Goal: Information Seeking & Learning: Check status

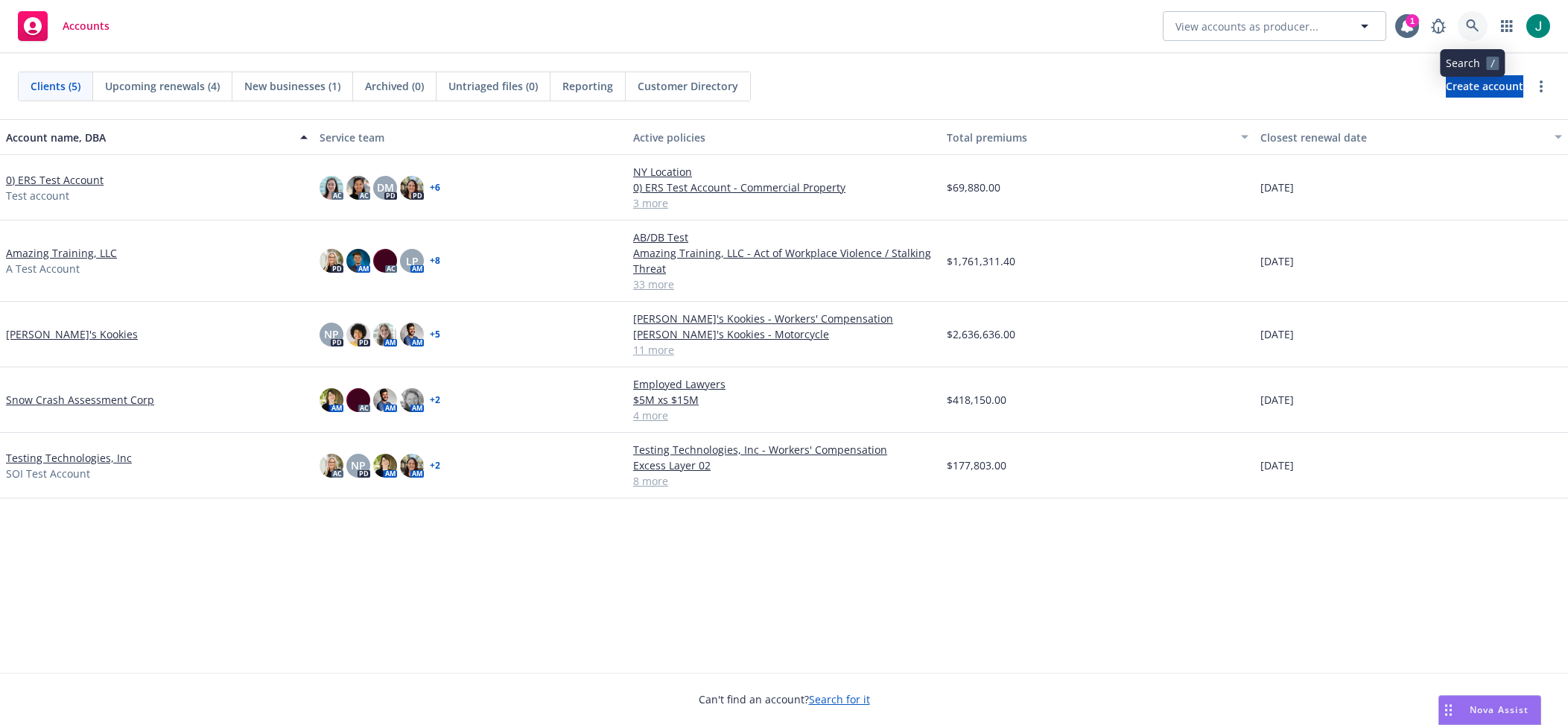
click at [1478, 20] on icon at bounding box center [1473, 27] width 14 height 14
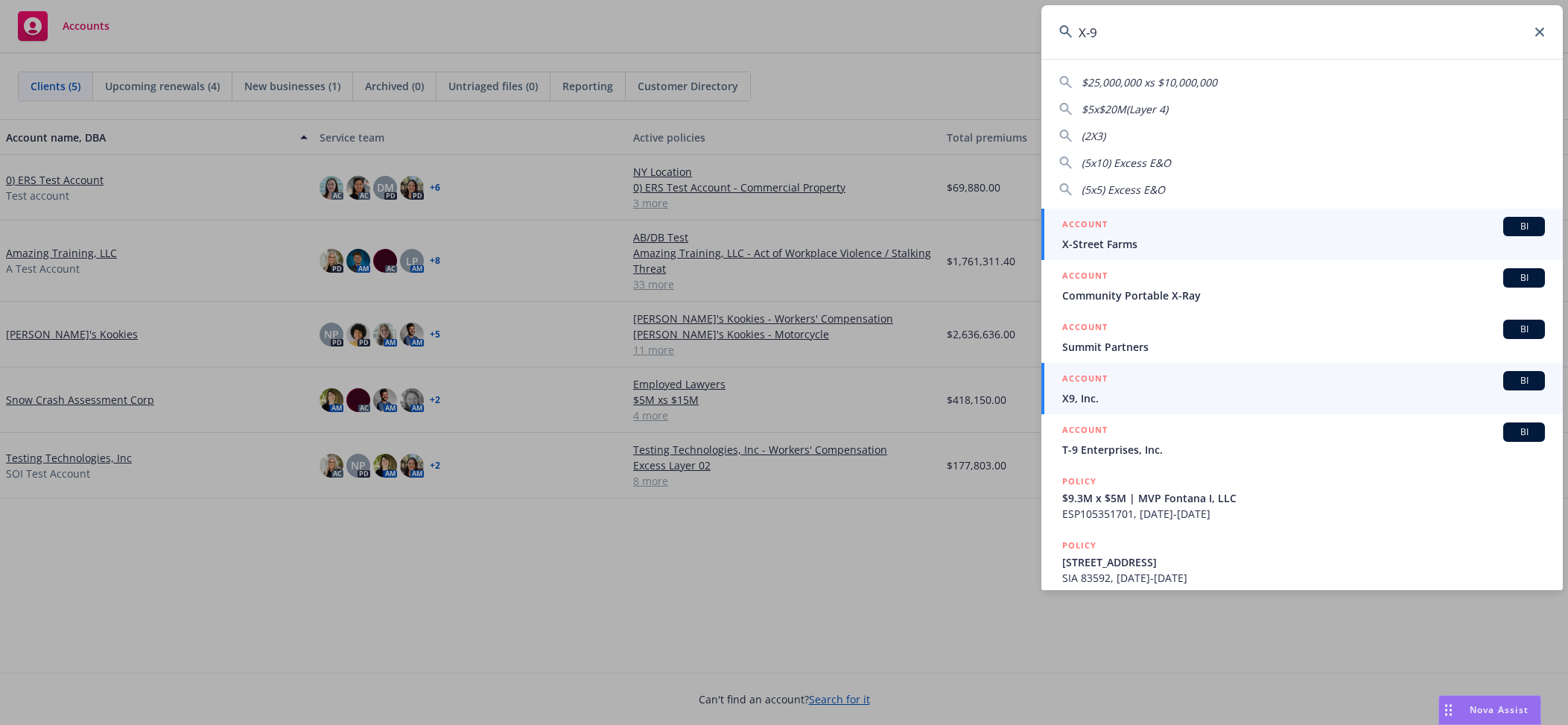
type input "X-9"
click at [1135, 388] on div "ACCOUNT BI" at bounding box center [1303, 381] width 483 height 20
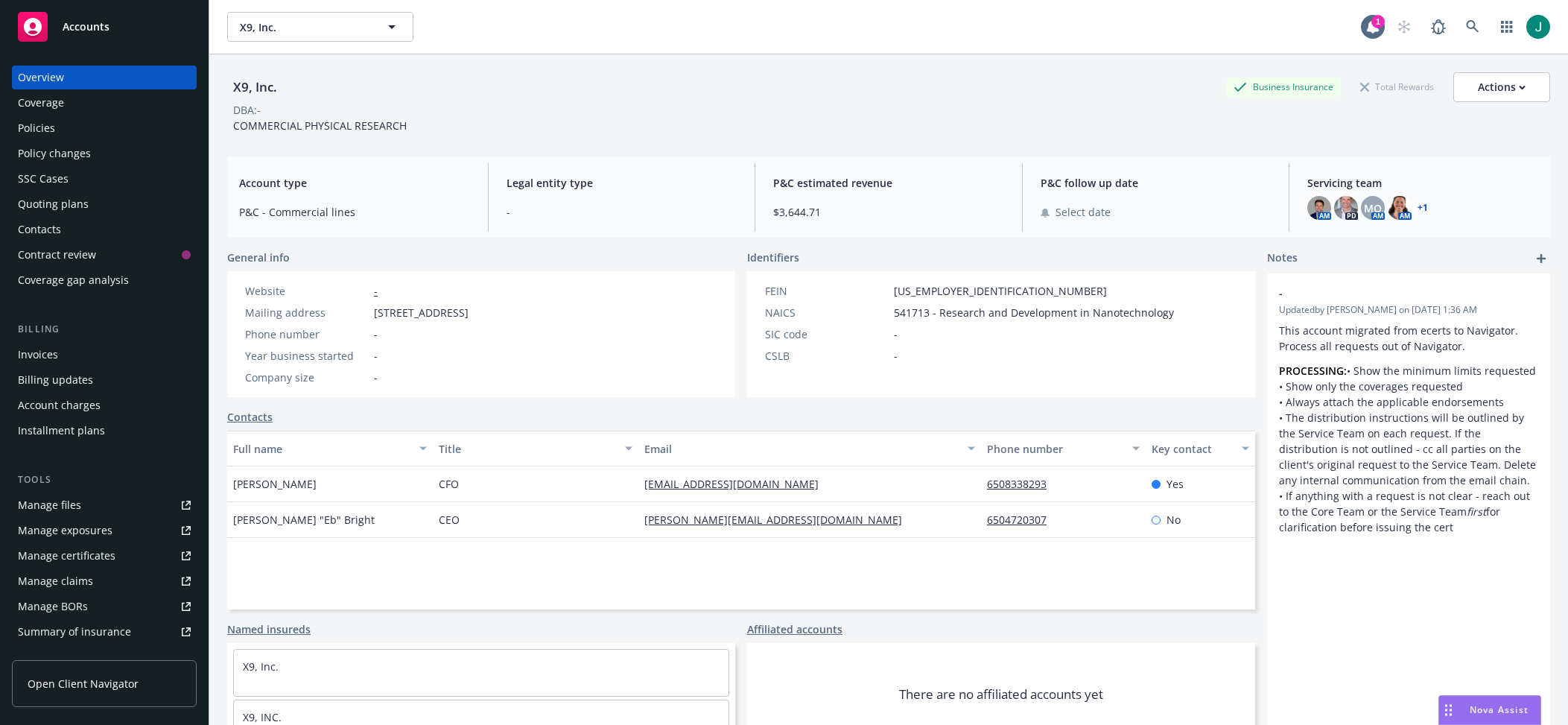
click at [64, 131] on div "Policies" at bounding box center [104, 128] width 173 height 24
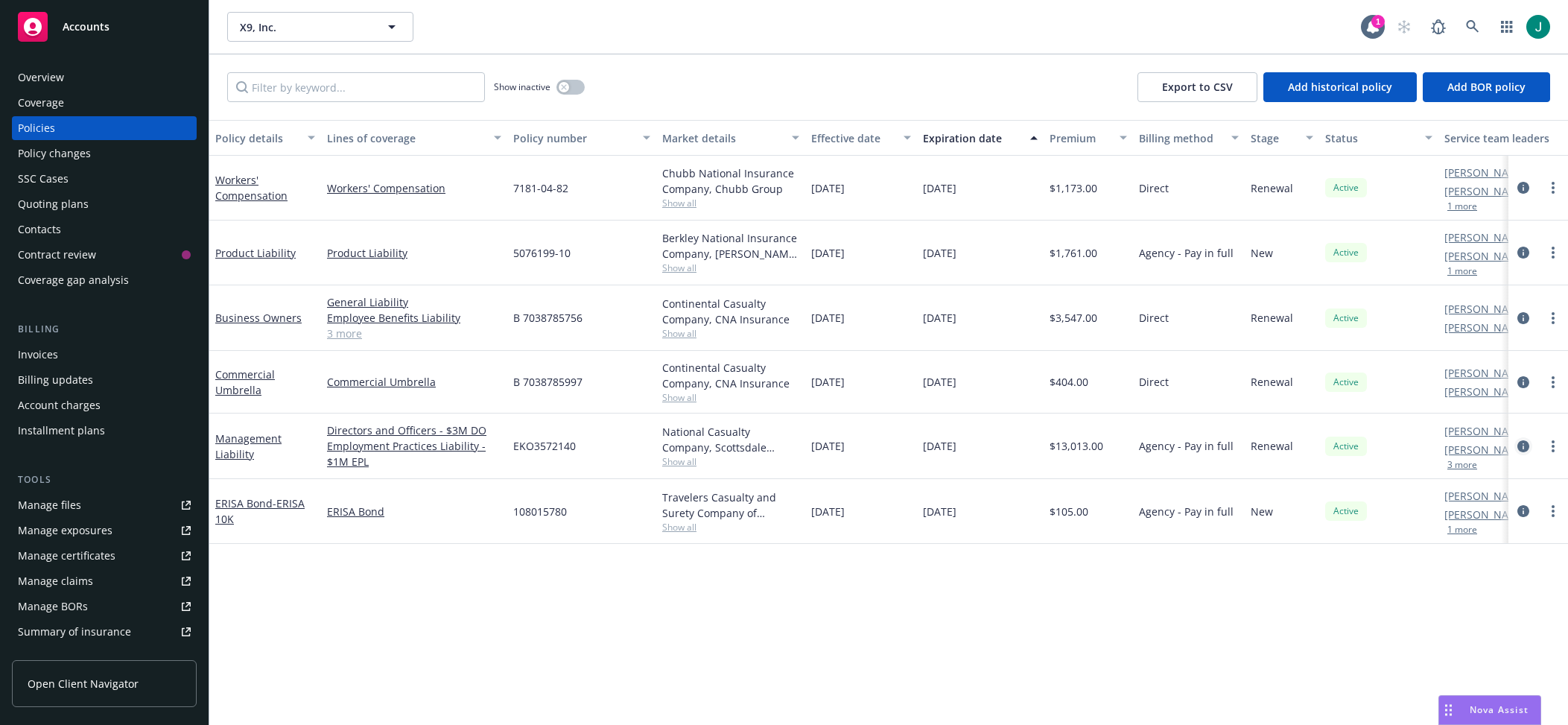
click at [1523, 443] on icon "circleInformation" at bounding box center [1523, 447] width 12 height 12
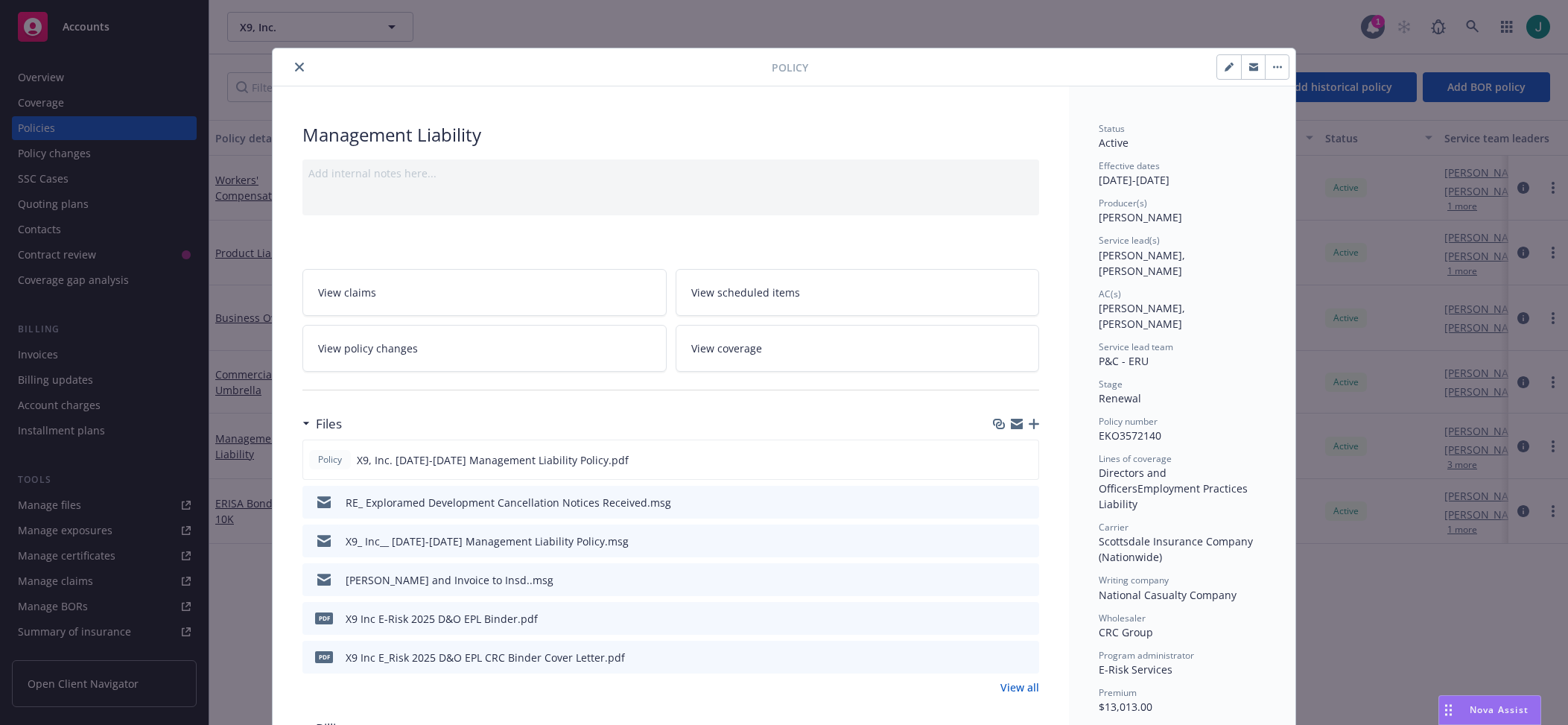
click at [1225, 71] on icon "button" at bounding box center [1229, 67] width 9 height 9
select select "RENEWAL"
select select "12"
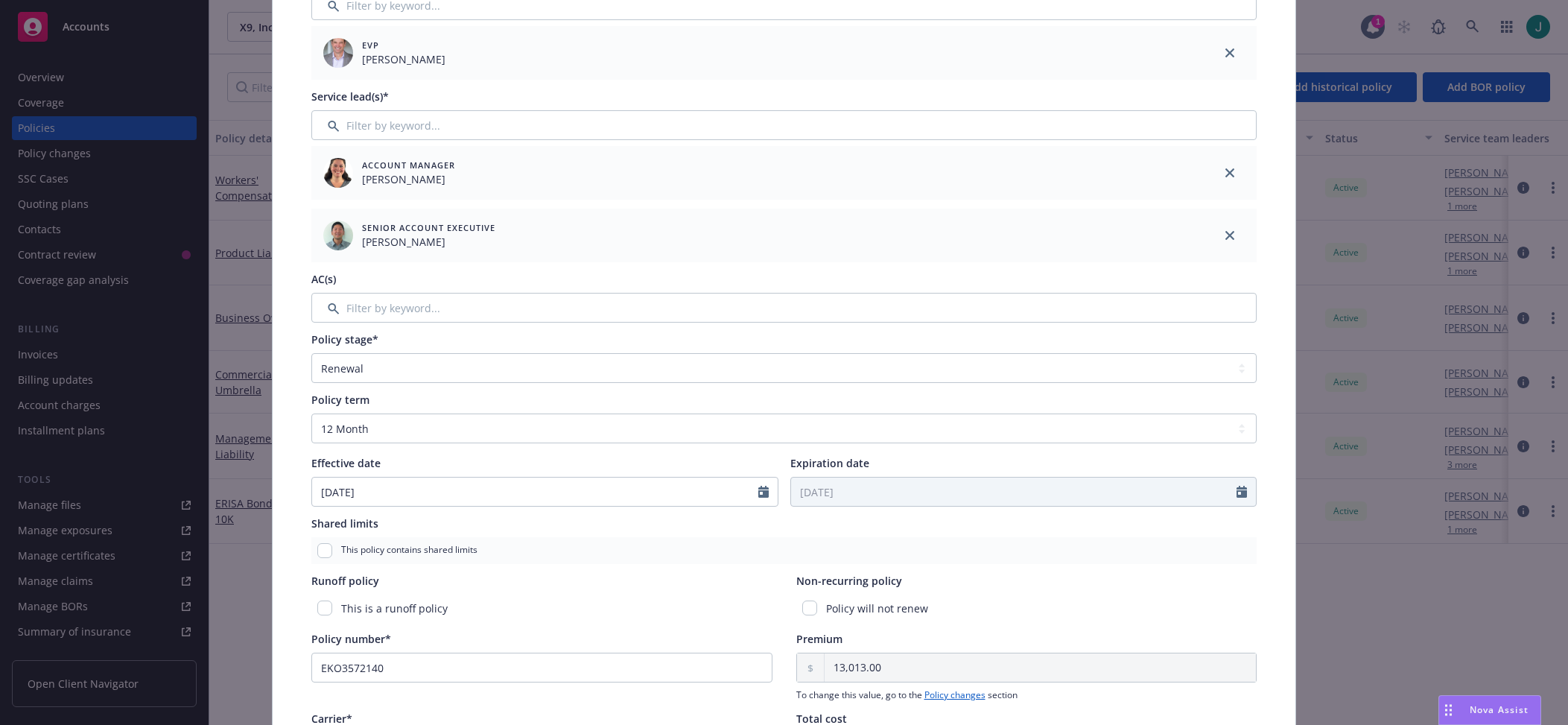
scroll to position [186, 0]
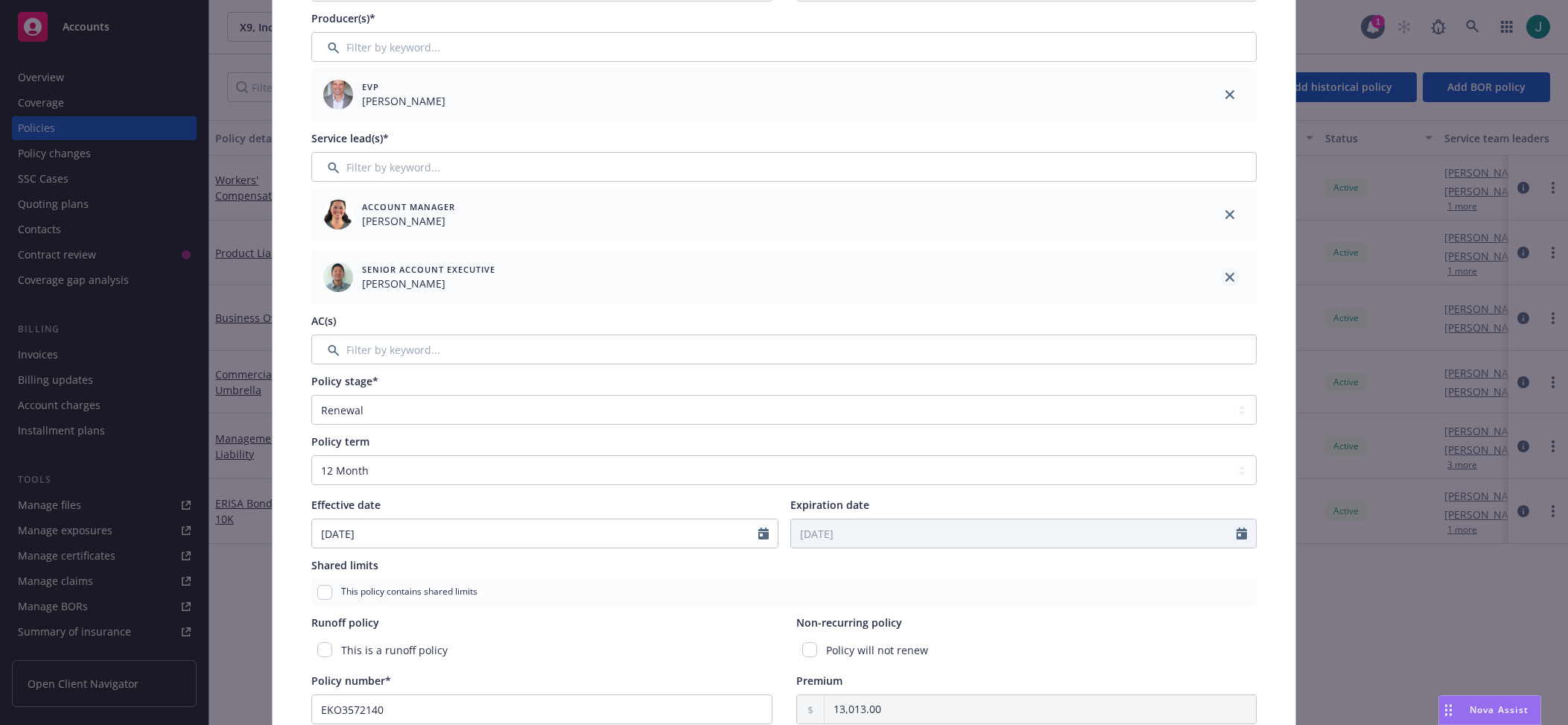
click at [1225, 275] on icon "close" at bounding box center [1230, 277] width 9 height 9
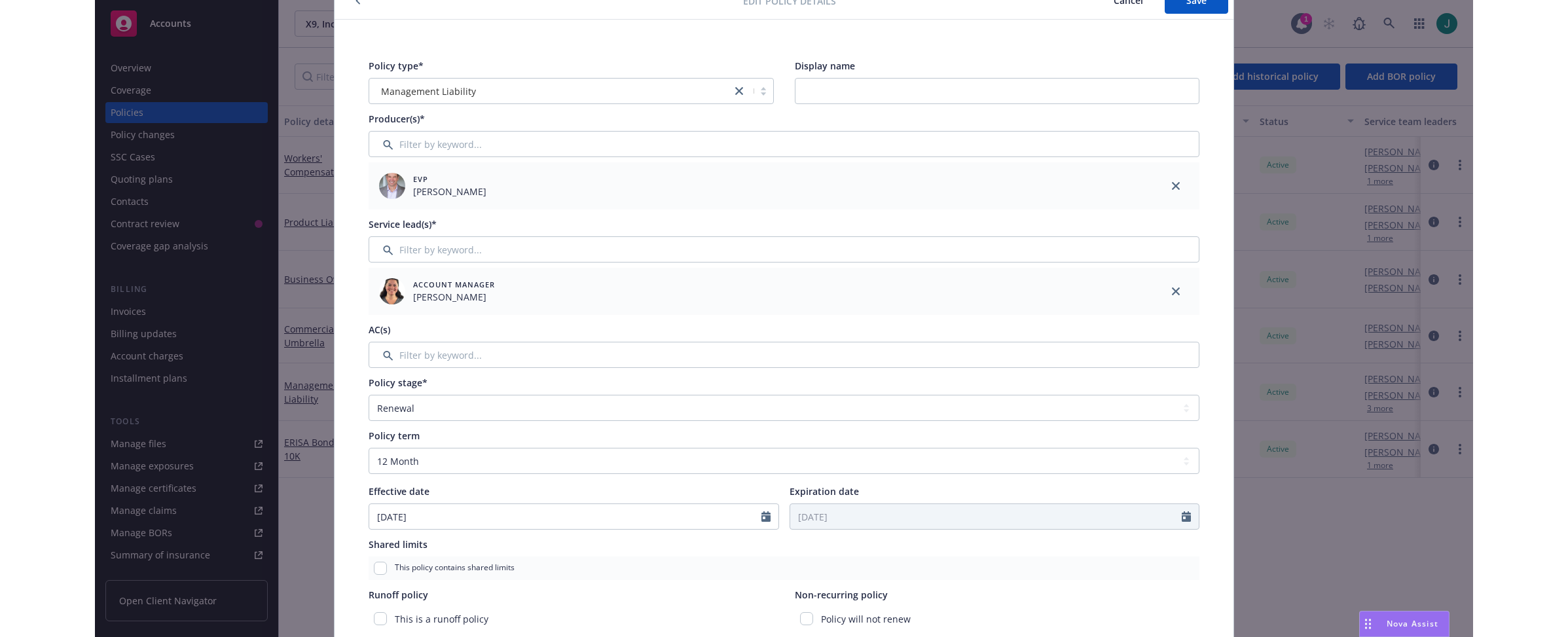
scroll to position [0, 0]
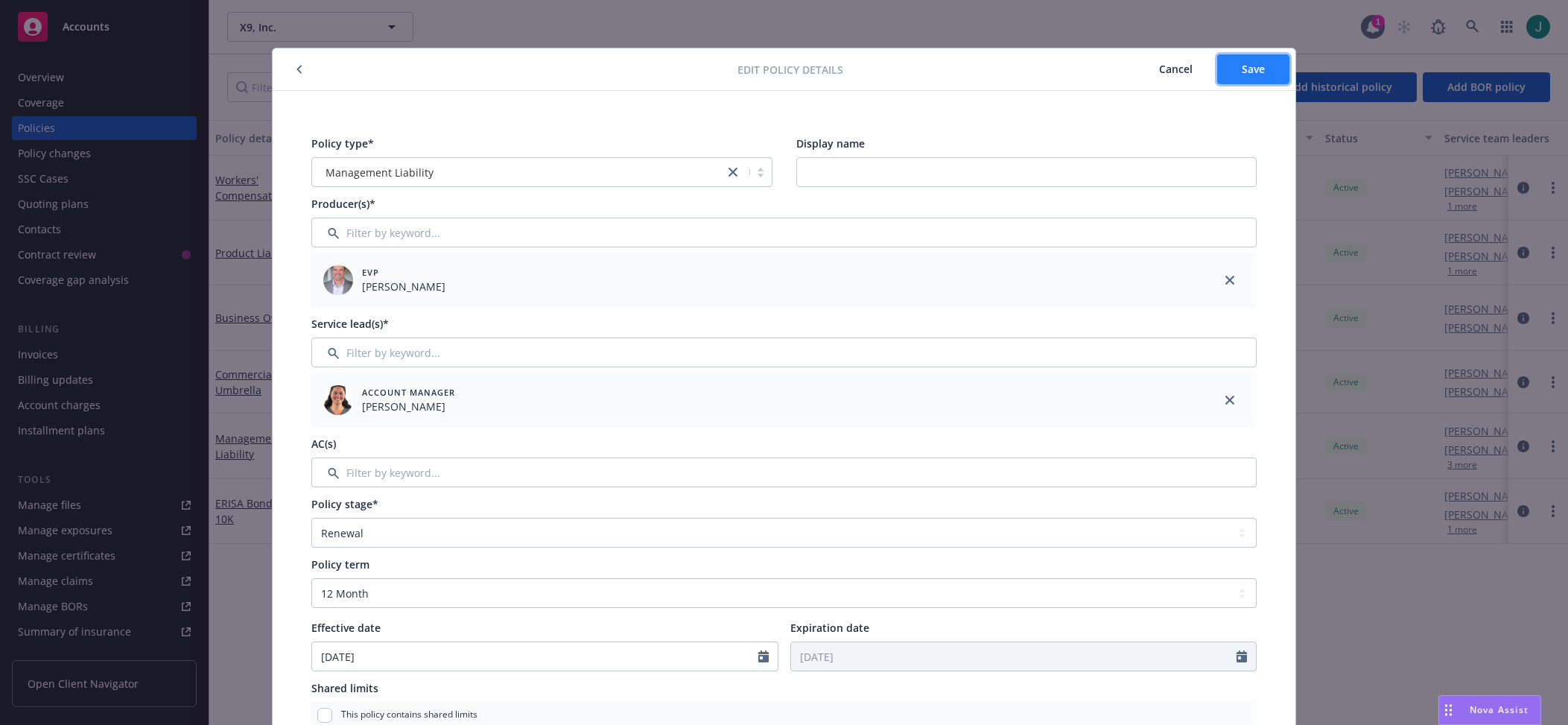
click at [1251, 71] on span "Save" at bounding box center [1253, 69] width 23 height 14
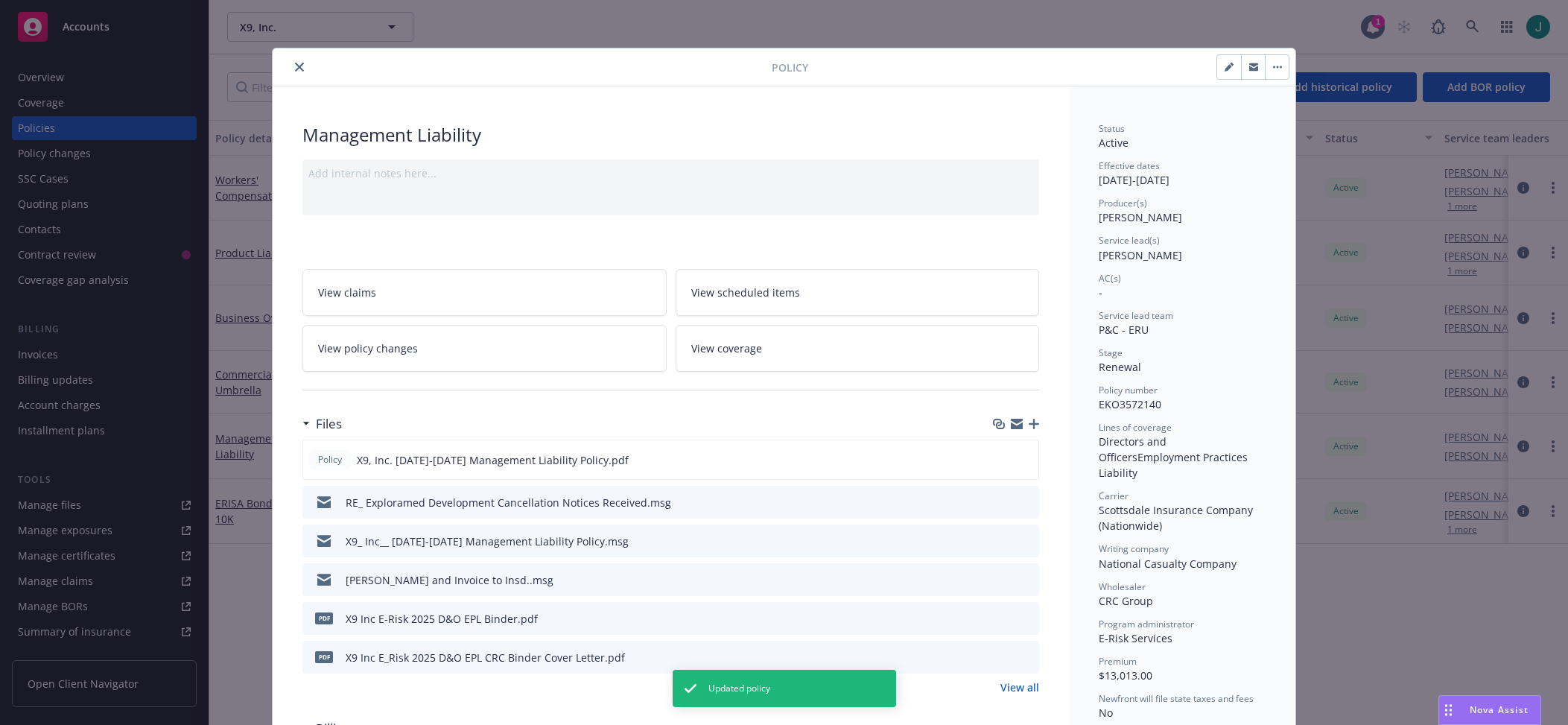
click at [1223, 71] on button "button" at bounding box center [1230, 67] width 24 height 24
select select "RENEWAL"
select select "12"
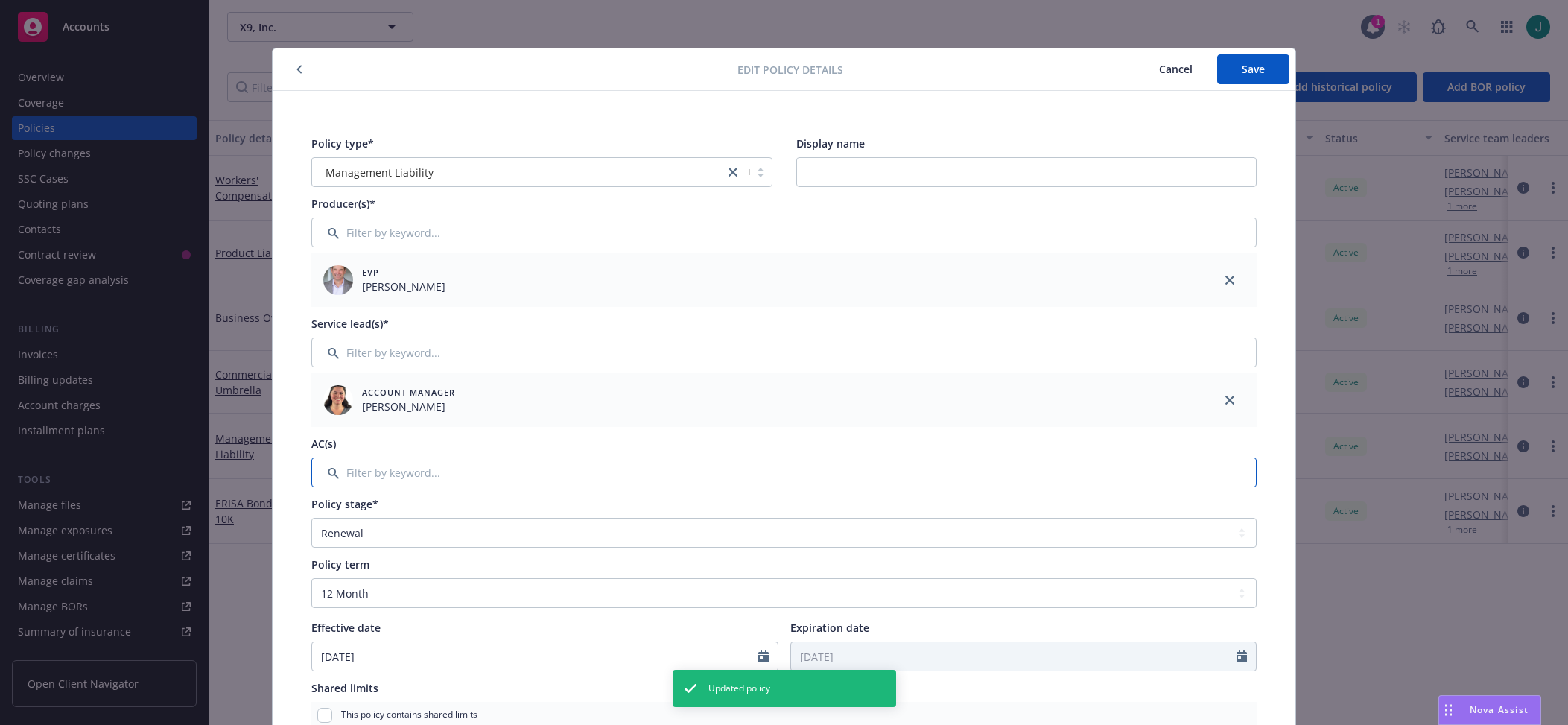
click at [386, 476] on input "Filter by keyword..." at bounding box center [784, 473] width 946 height 30
type input "V"
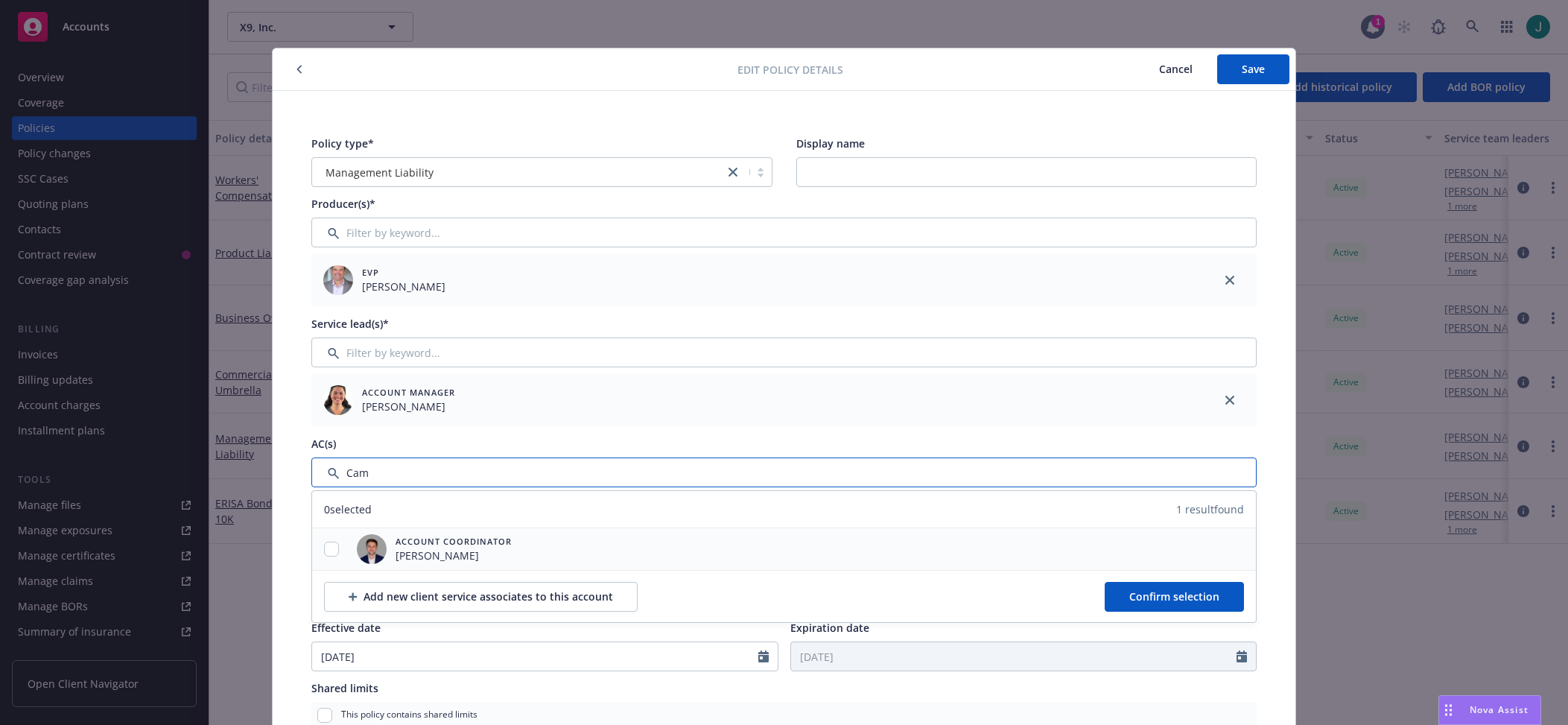
type input "Cam"
click at [334, 546] on div at bounding box center [331, 549] width 39 height 15
click at [326, 555] on input "checkbox" at bounding box center [331, 548] width 15 height 15
checkbox input "true"
drag, startPoint x: 1179, startPoint y: 598, endPoint x: 1033, endPoint y: 562, distance: 150.4
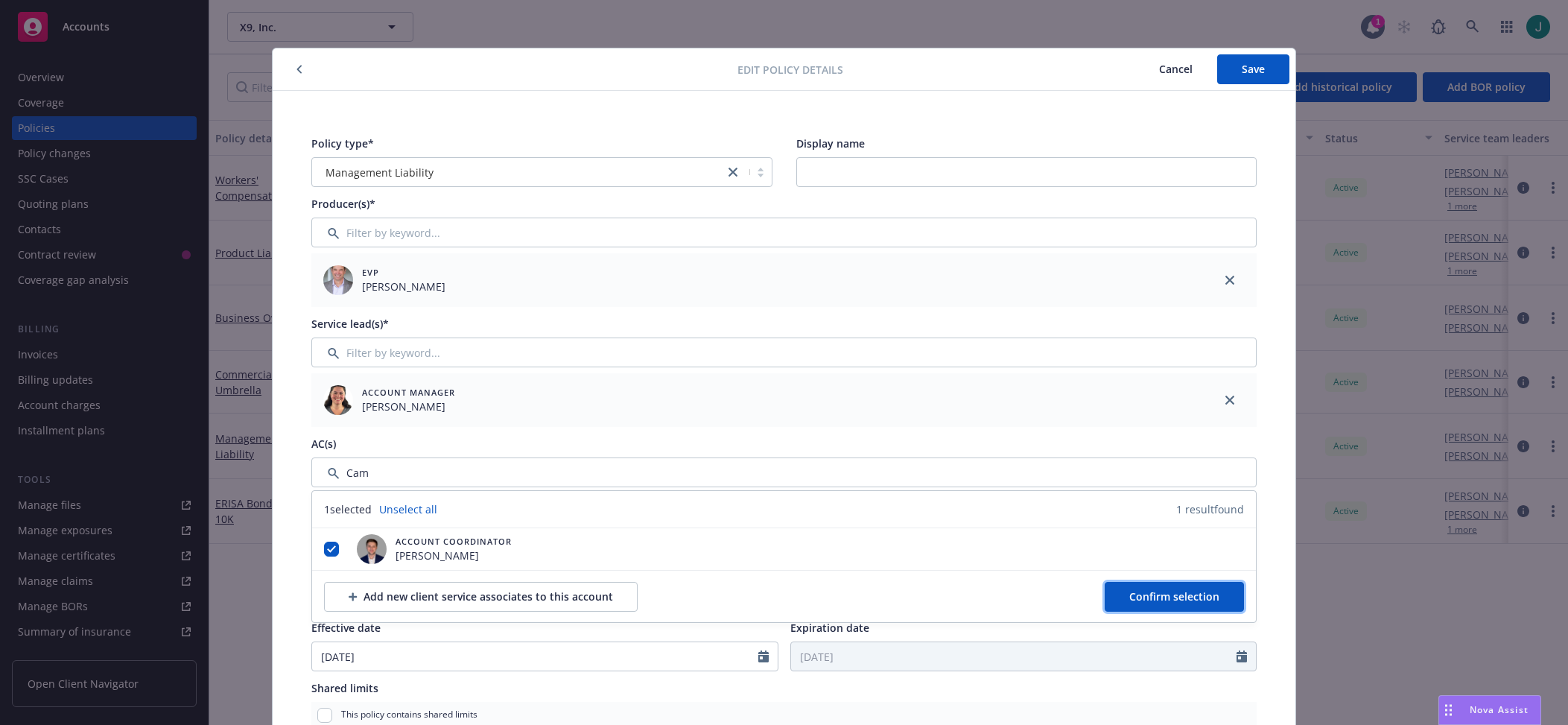
click at [1179, 598] on span "Confirm selection" at bounding box center [1174, 597] width 90 height 14
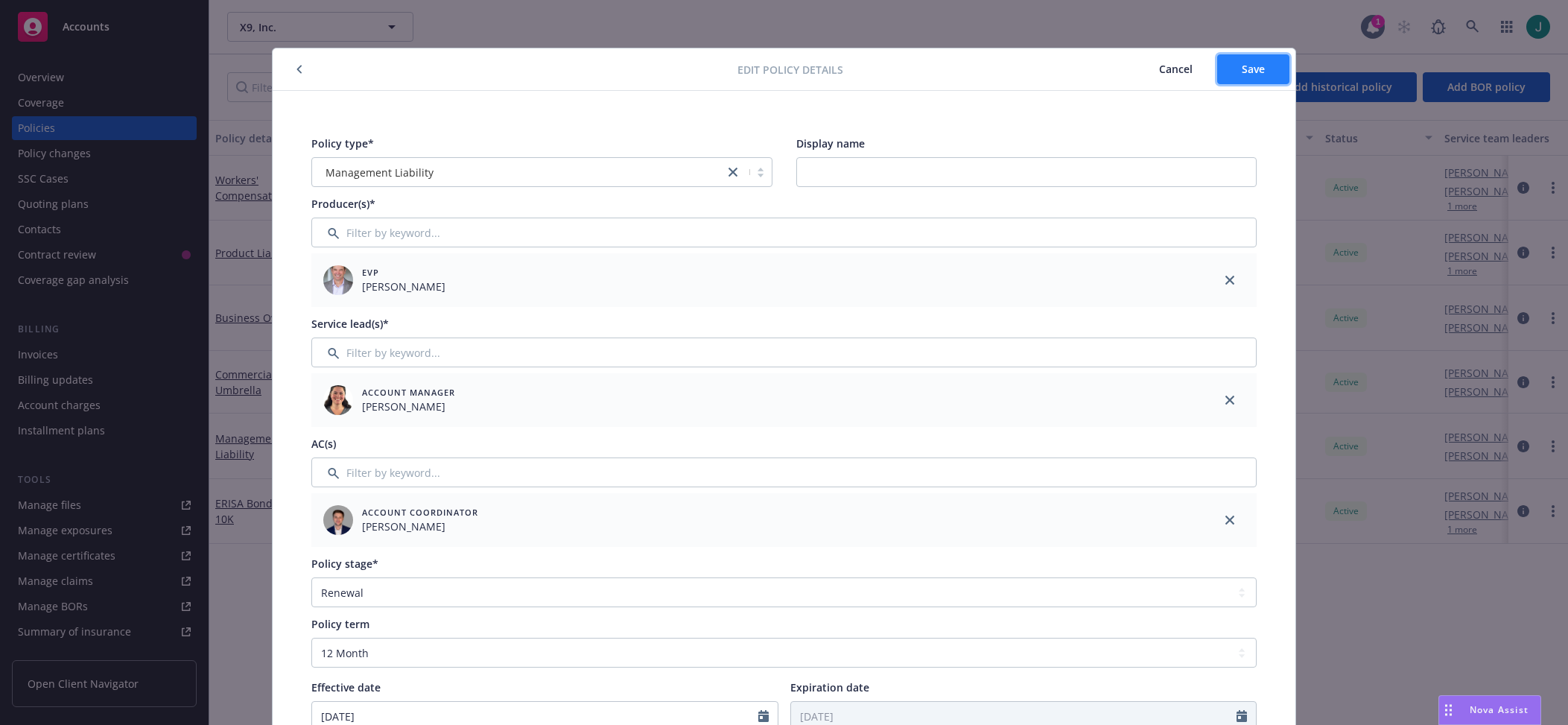
click at [1259, 62] on span "Save" at bounding box center [1253, 69] width 23 height 14
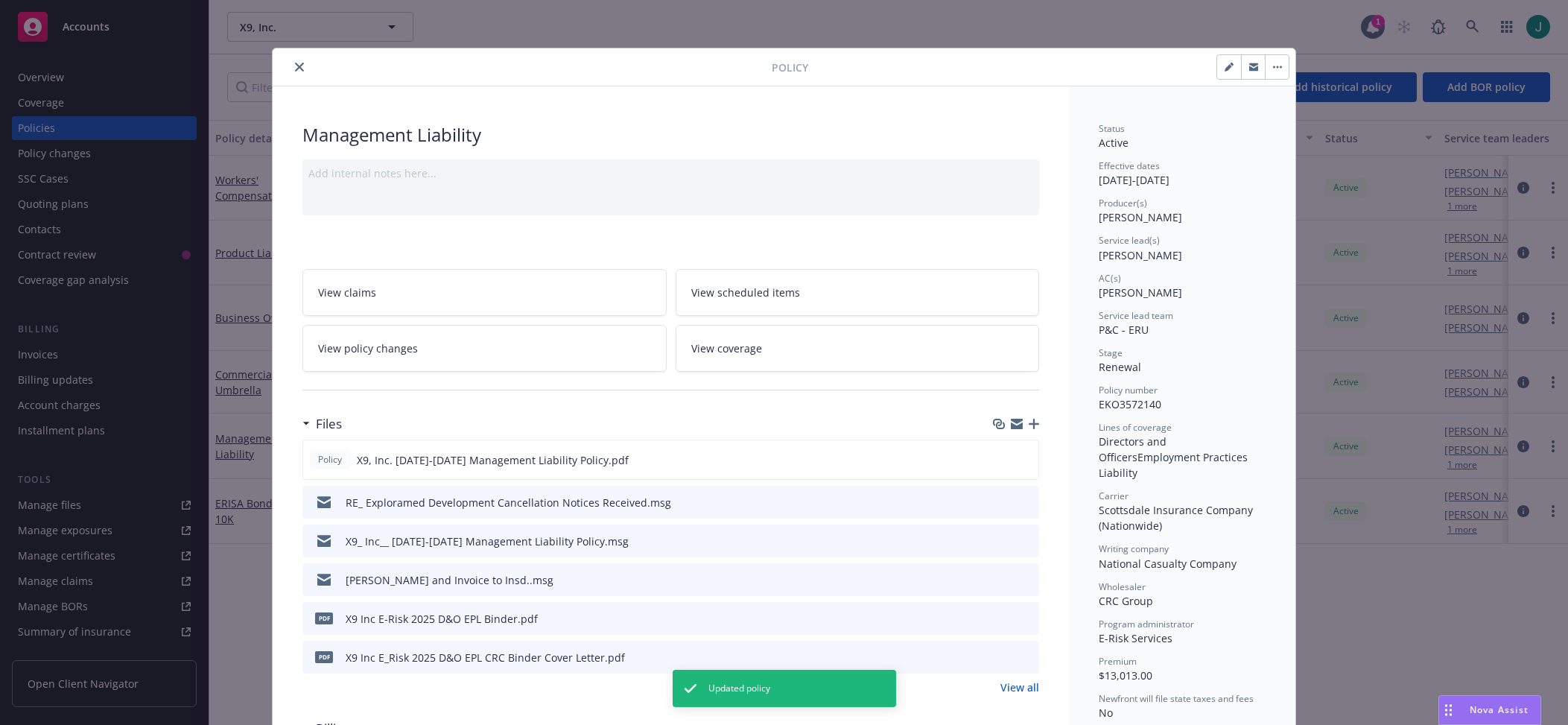
click at [296, 68] on icon "close" at bounding box center [299, 67] width 9 height 9
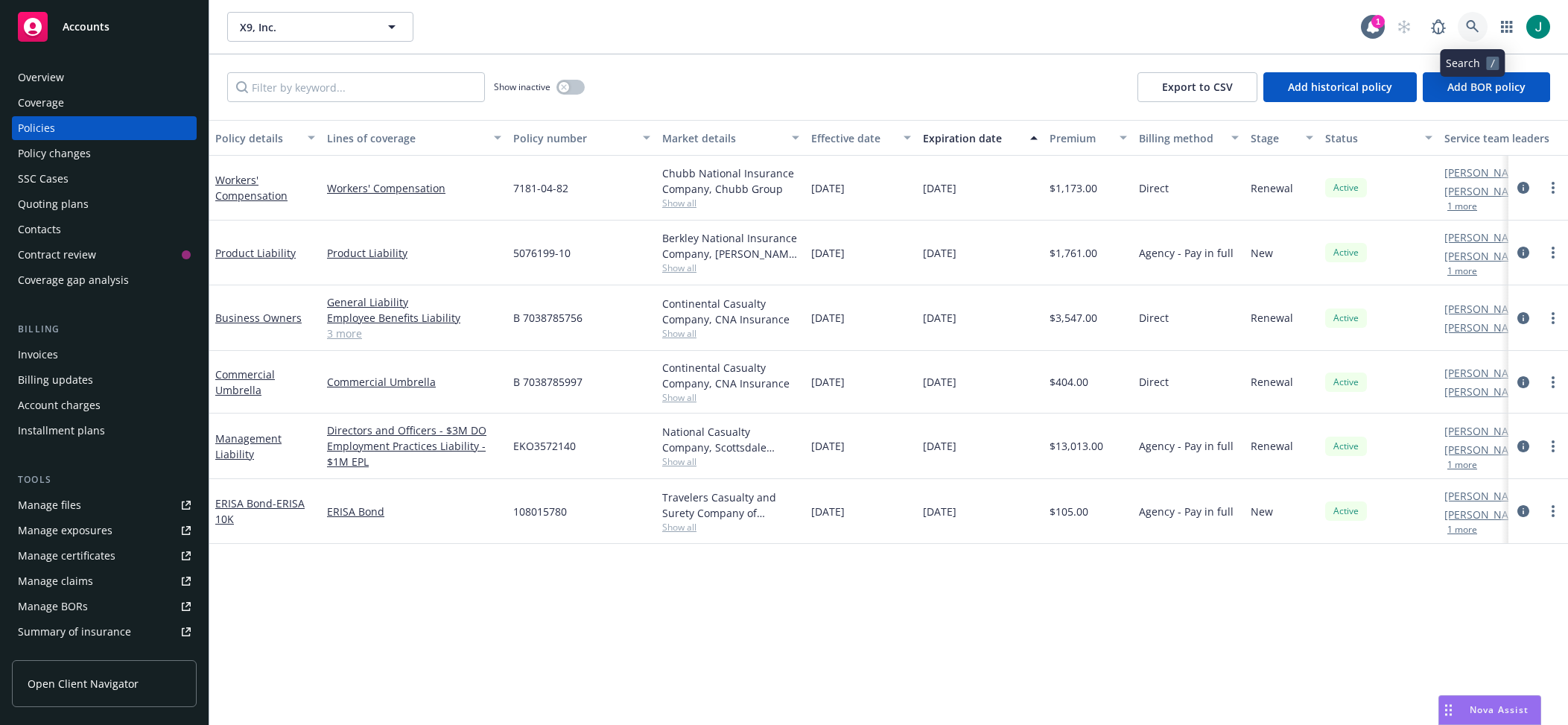
click at [1466, 25] on link at bounding box center [1472, 27] width 30 height 30
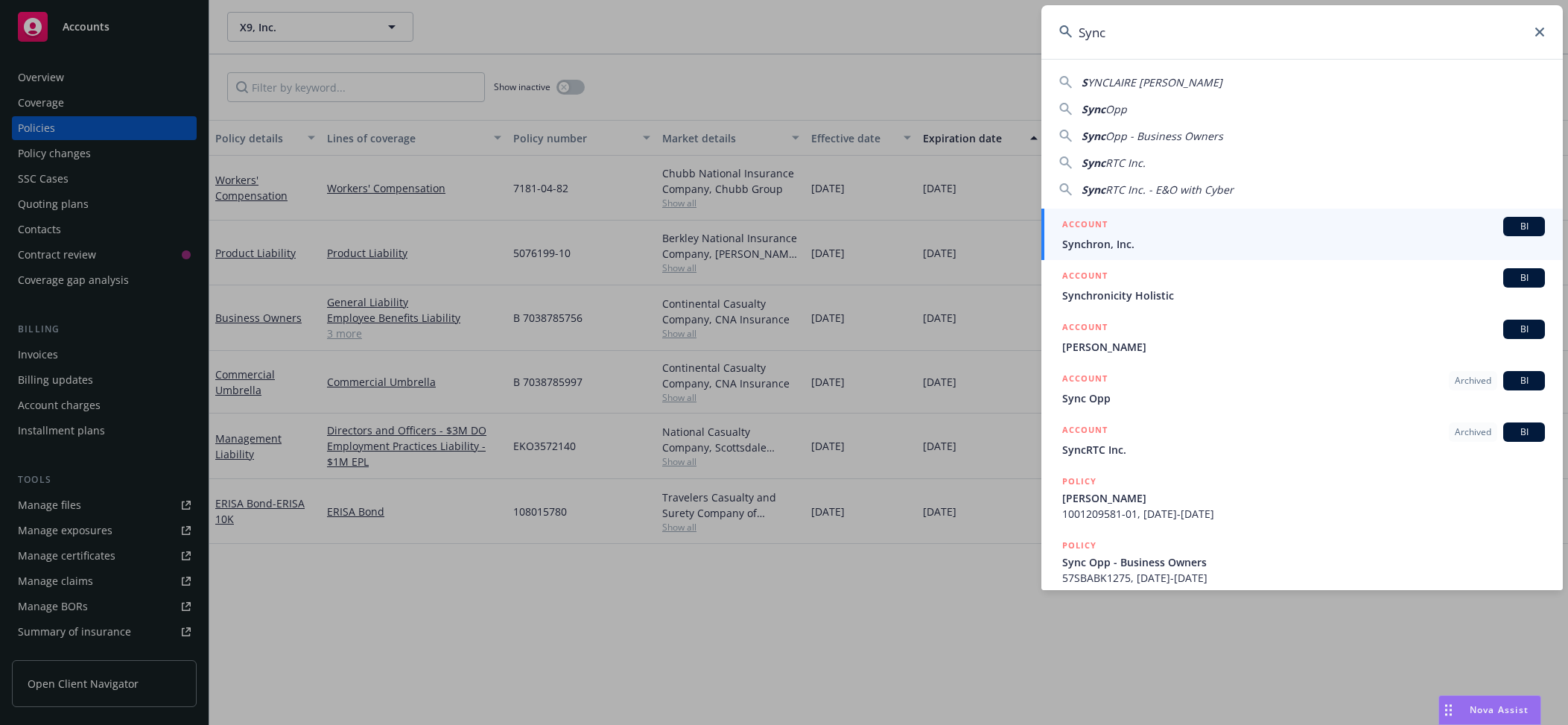
type input "Sync"
click at [1113, 232] on div "ACCOUNT BI" at bounding box center [1303, 226] width 483 height 20
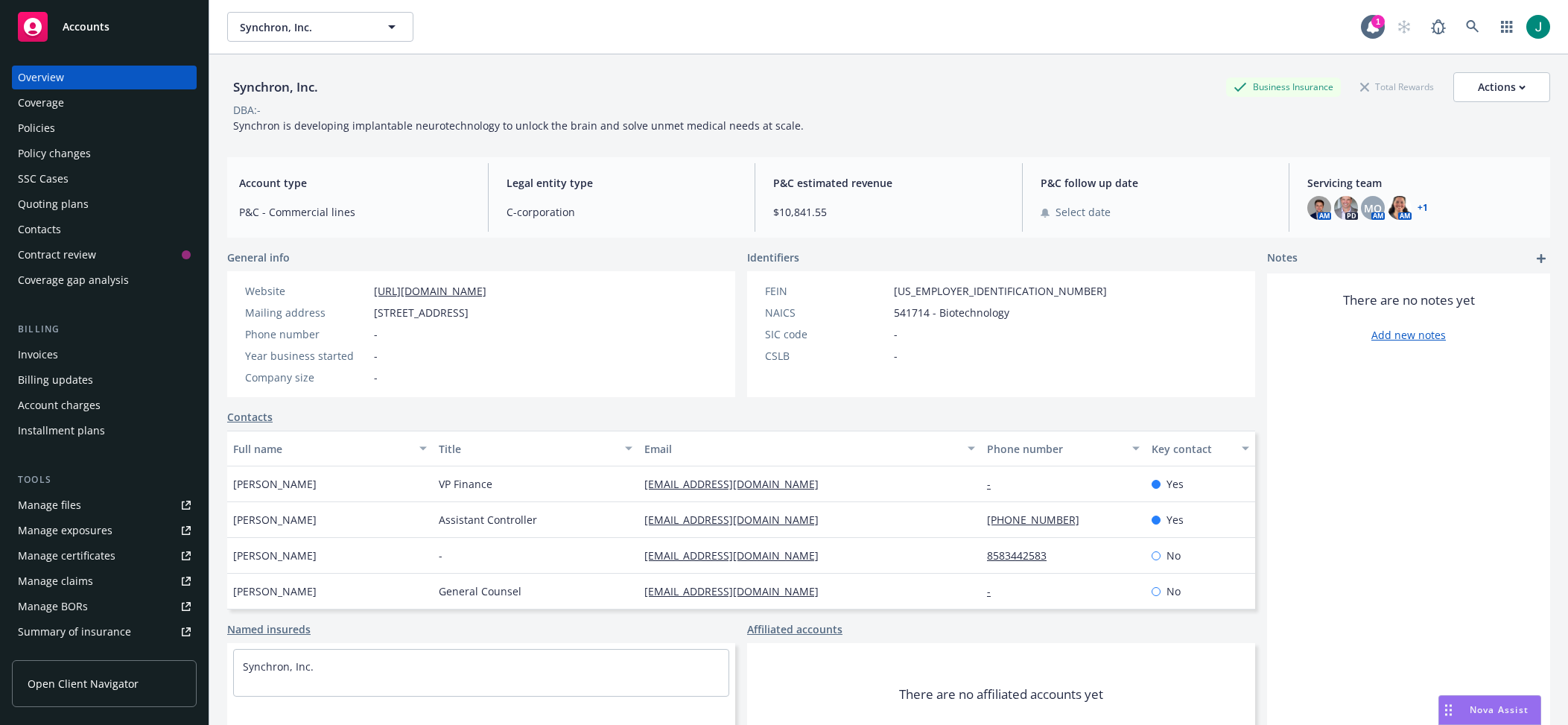
click at [40, 121] on div "Policies" at bounding box center [36, 128] width 37 height 24
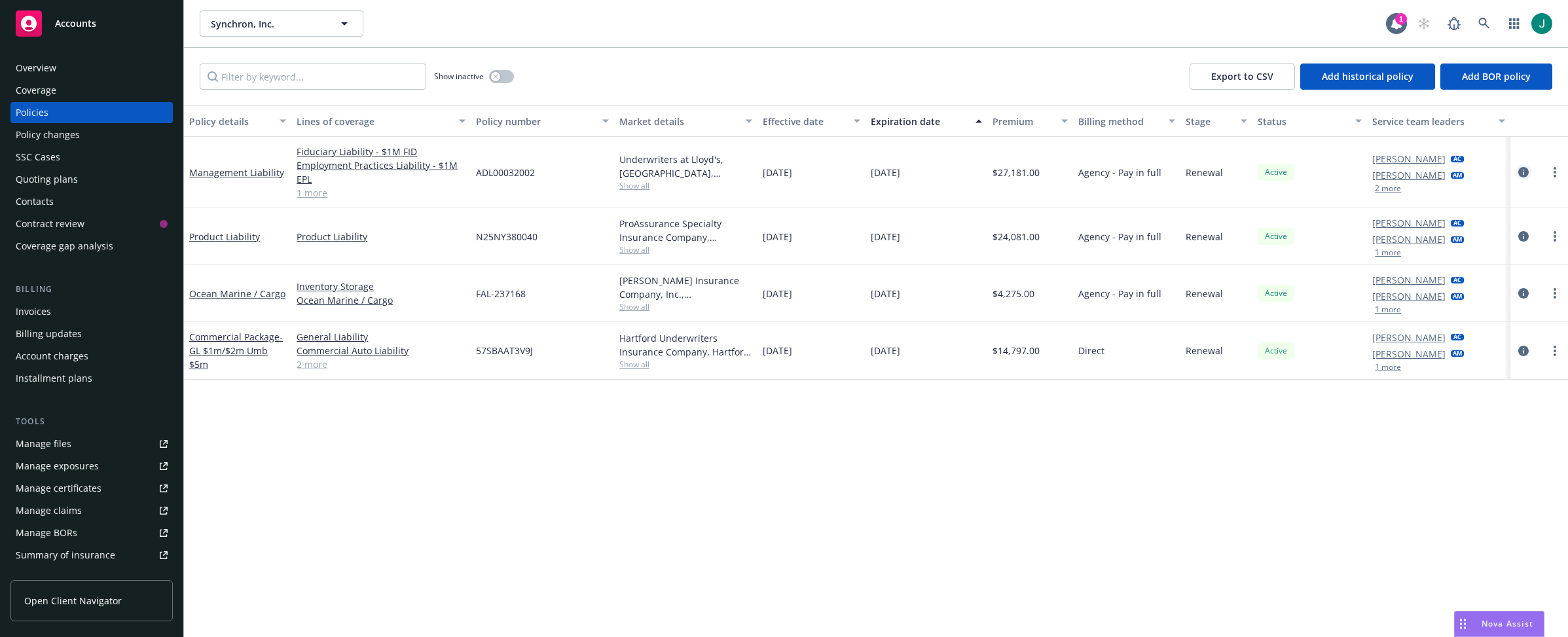
click at [1377, 173] on icon "circleInformation" at bounding box center [1524, 172] width 11 height 11
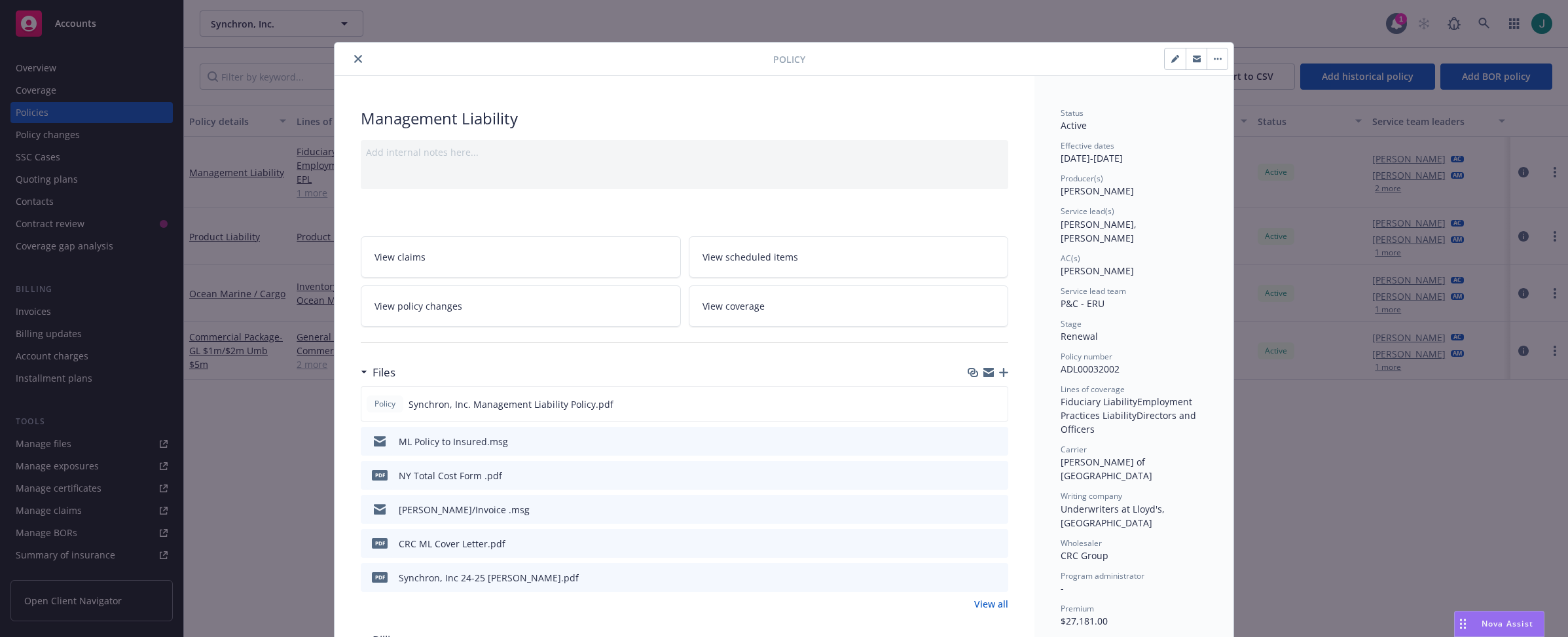
click at [1172, 62] on icon "button" at bounding box center [1175, 59] width 8 height 8
select select "RENEWAL"
select select "12"
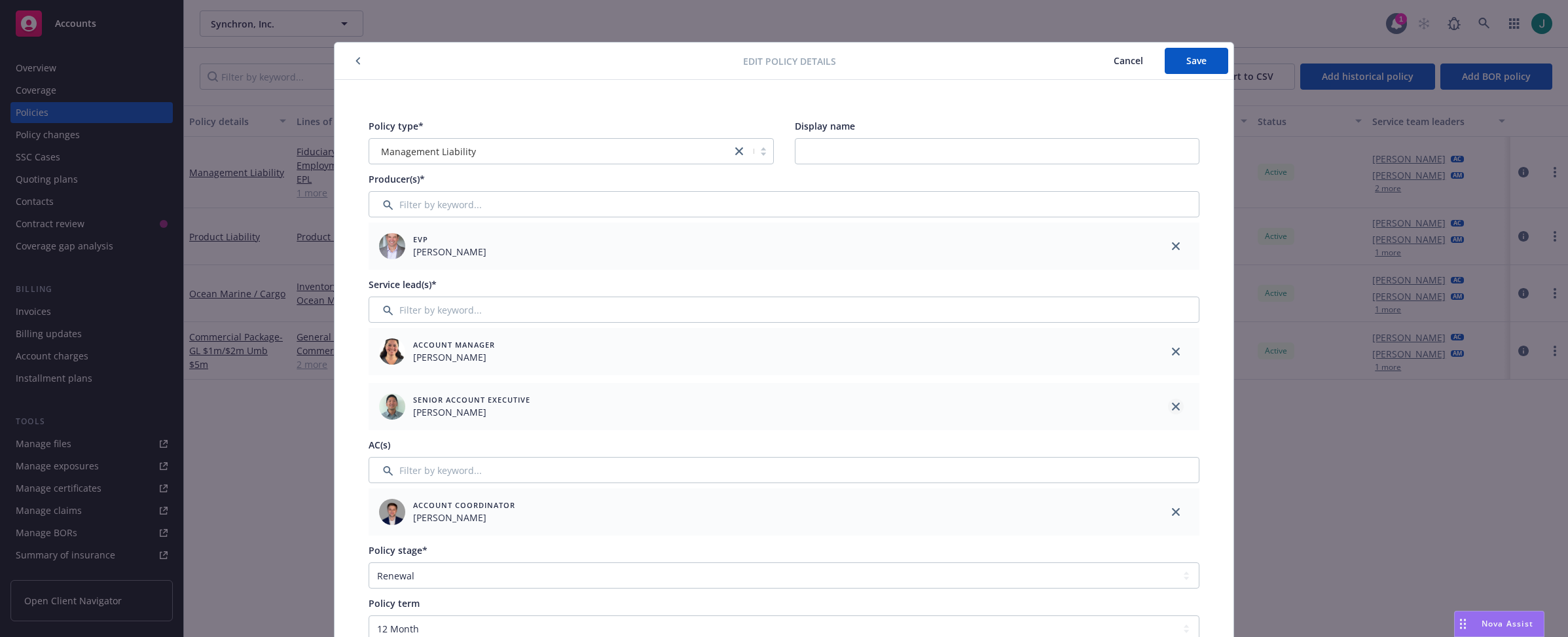
click at [1169, 402] on link "close" at bounding box center [1175, 406] width 16 height 16
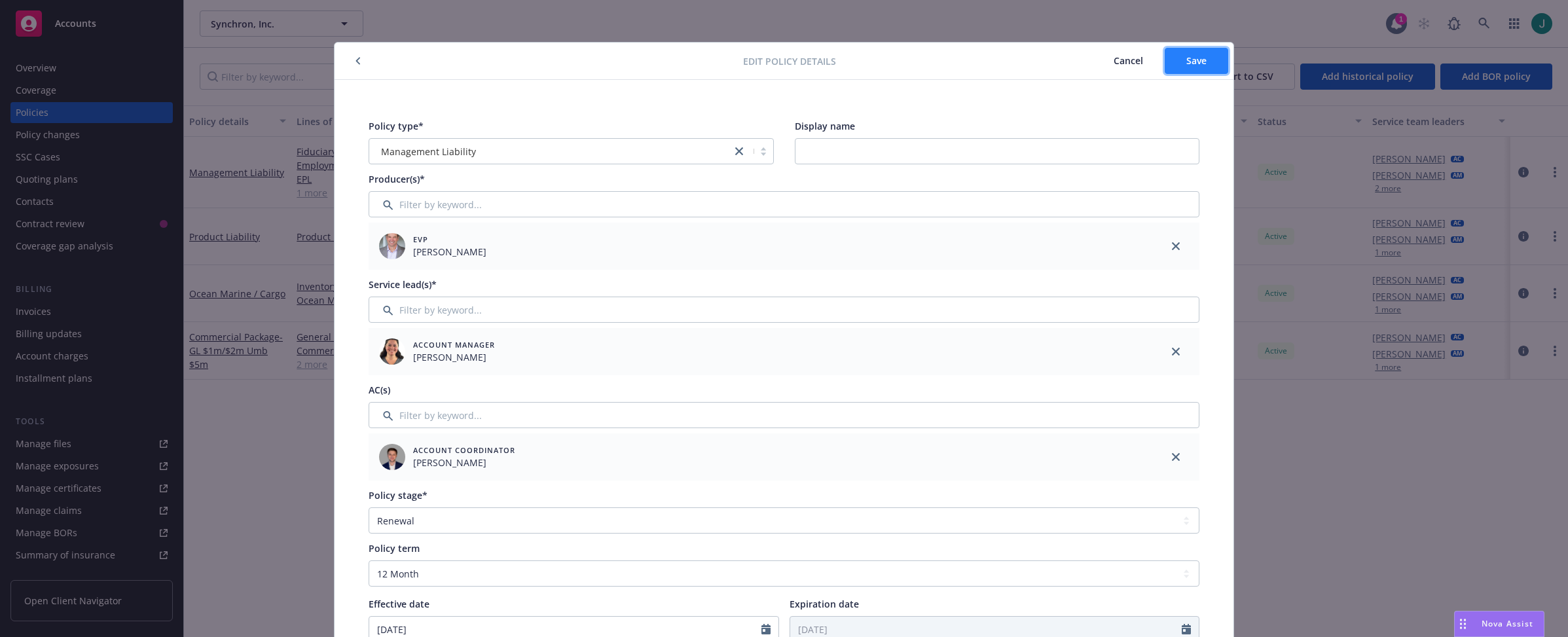
click at [1188, 66] on span "Save" at bounding box center [1197, 61] width 20 height 12
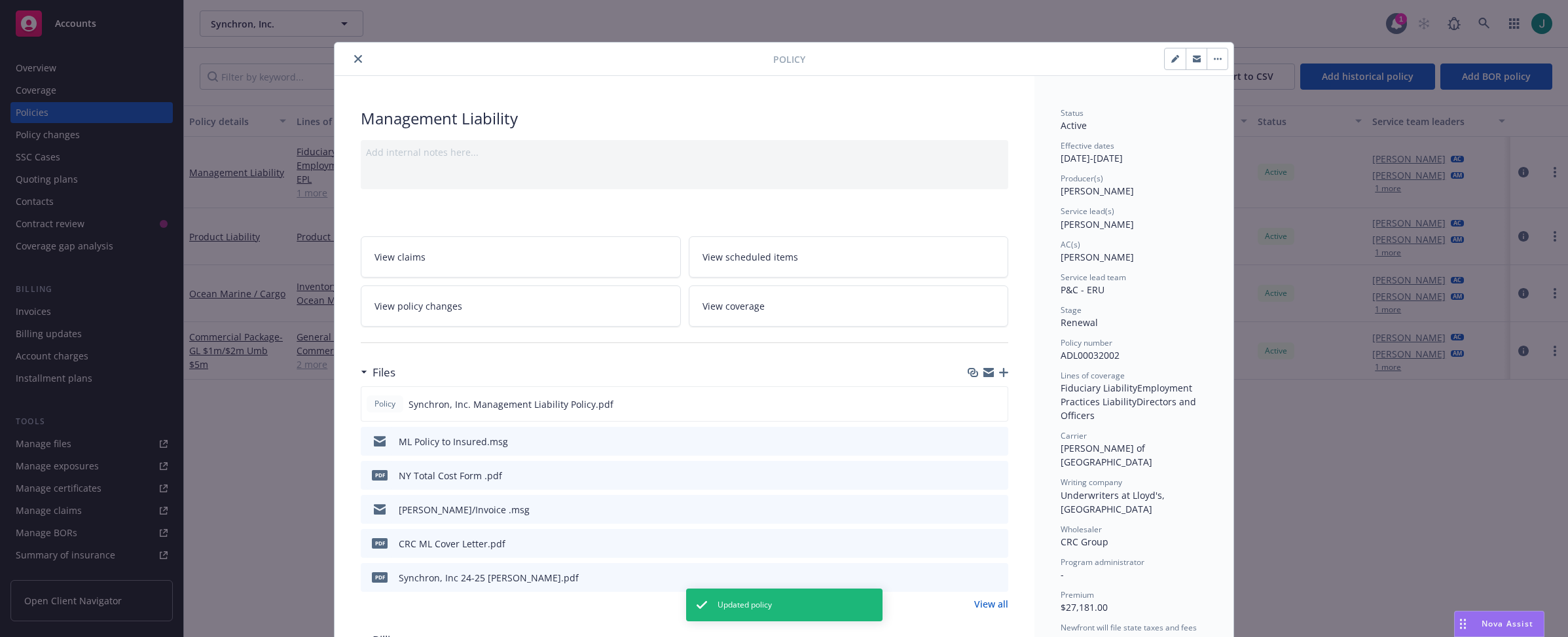
click at [353, 54] on button "close" at bounding box center [358, 59] width 16 height 16
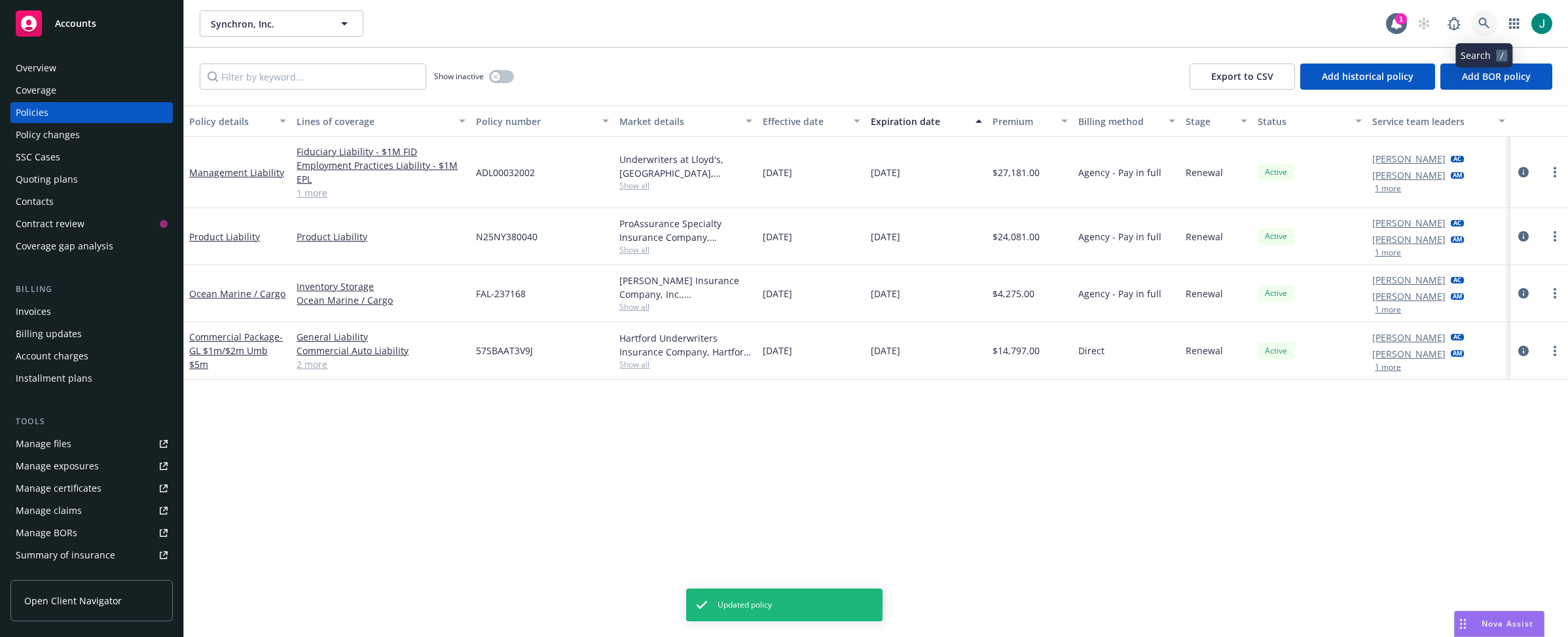
click at [1377, 20] on icon at bounding box center [1485, 23] width 12 height 12
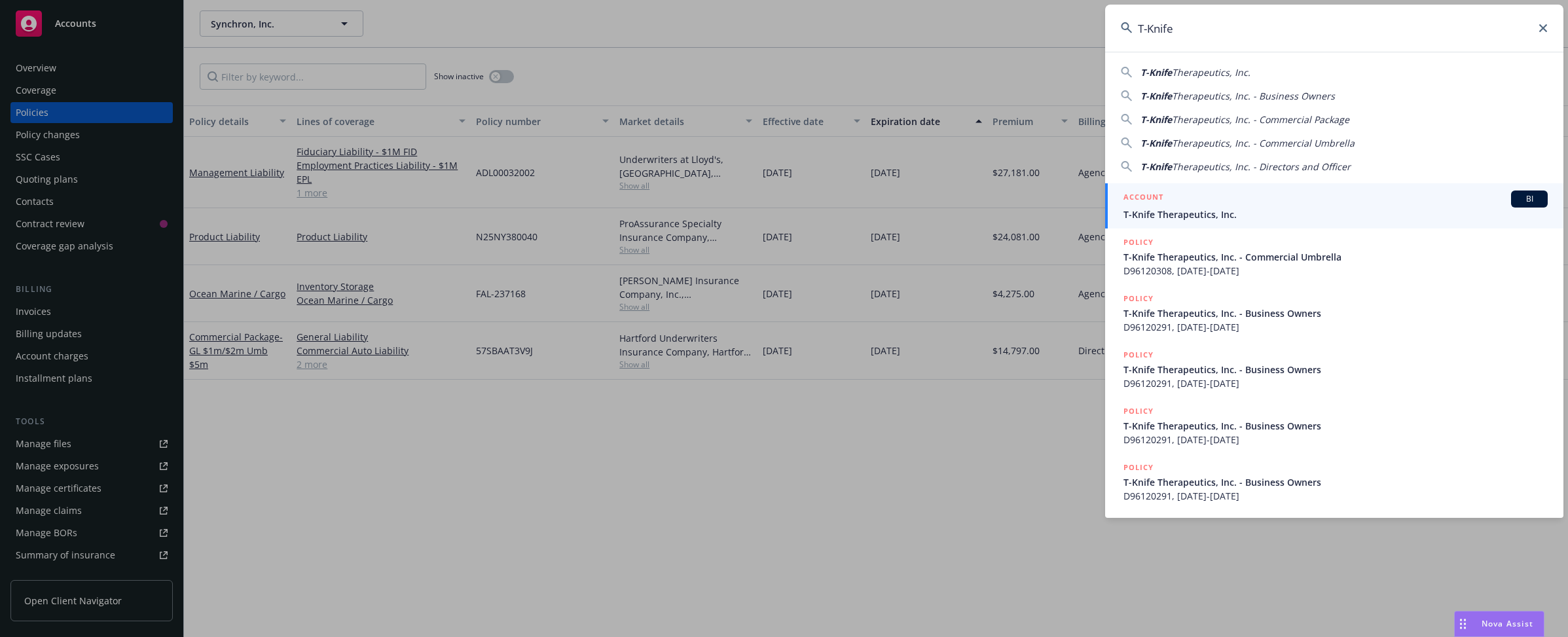
type input "T-Knife"
click at [1151, 211] on span "T-Knife Therapeutics, Inc." at bounding box center [1336, 214] width 424 height 14
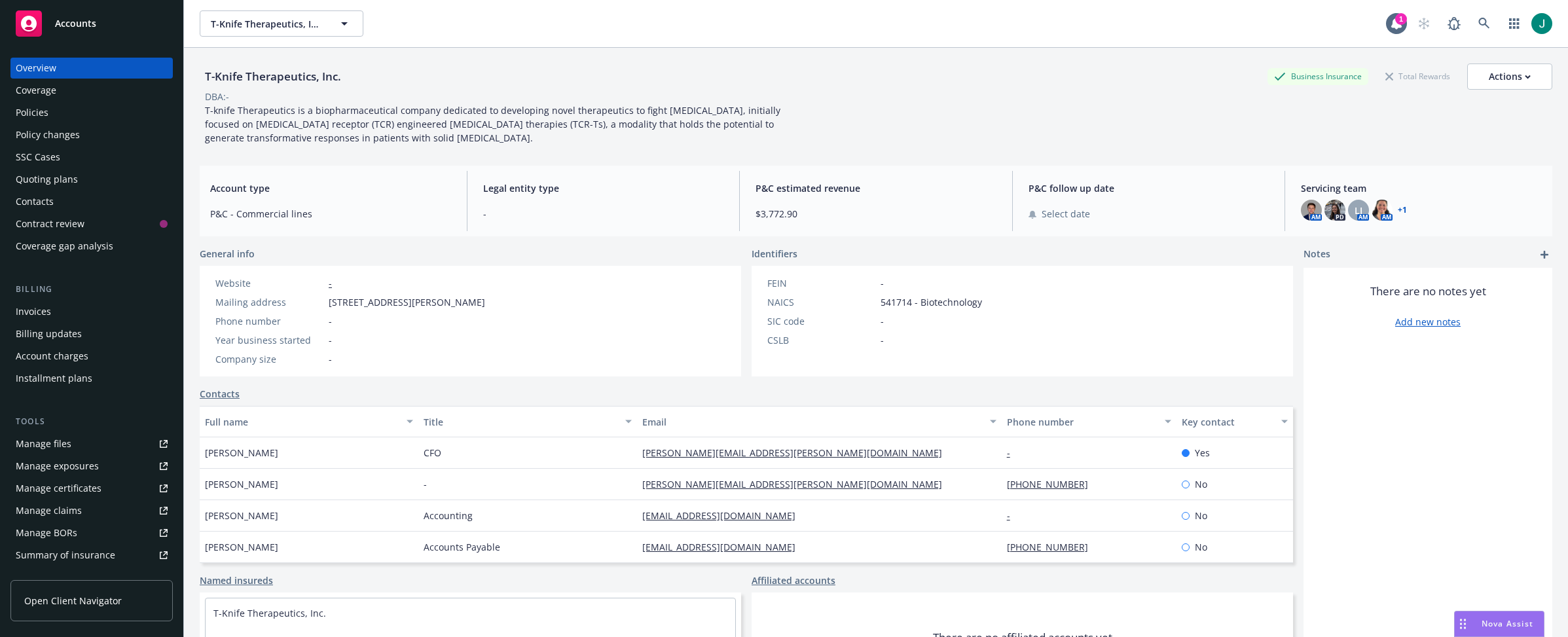
click at [48, 105] on div "Policies" at bounding box center [92, 113] width 152 height 21
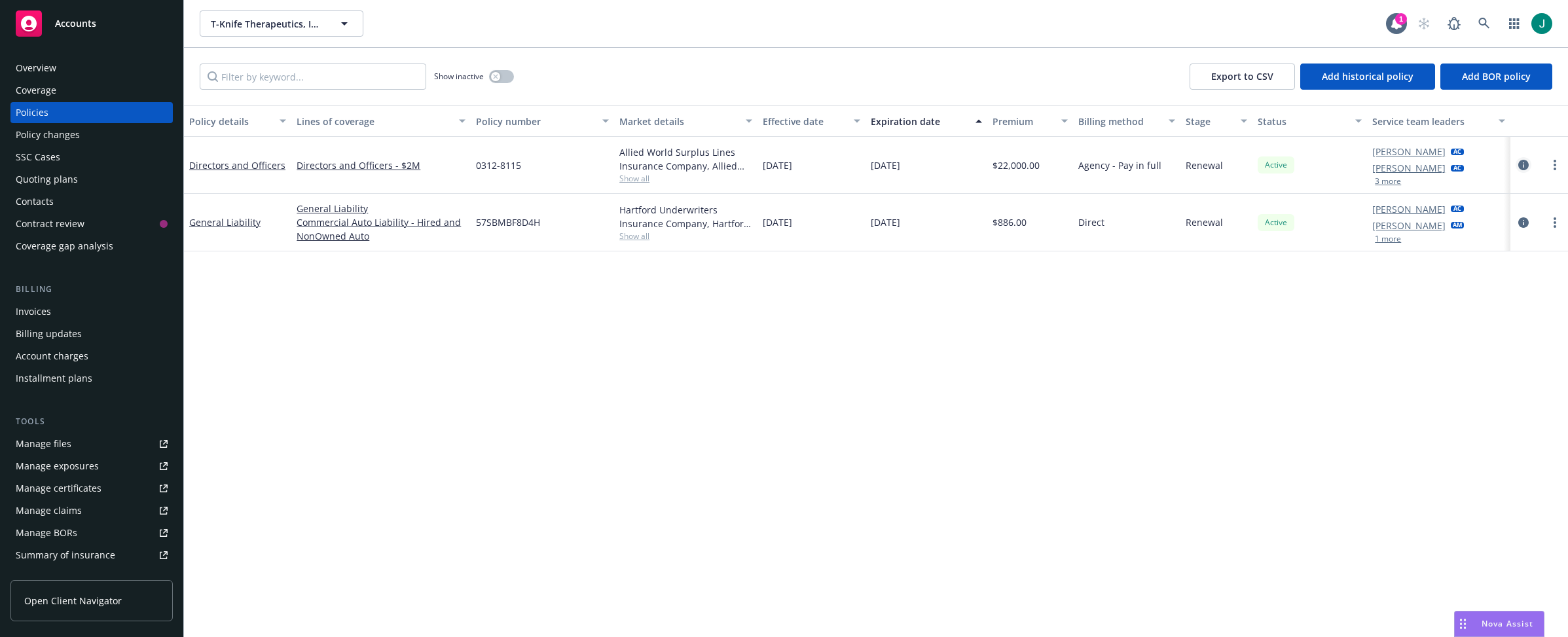
click at [1377, 164] on icon "circleInformation" at bounding box center [1524, 165] width 11 height 11
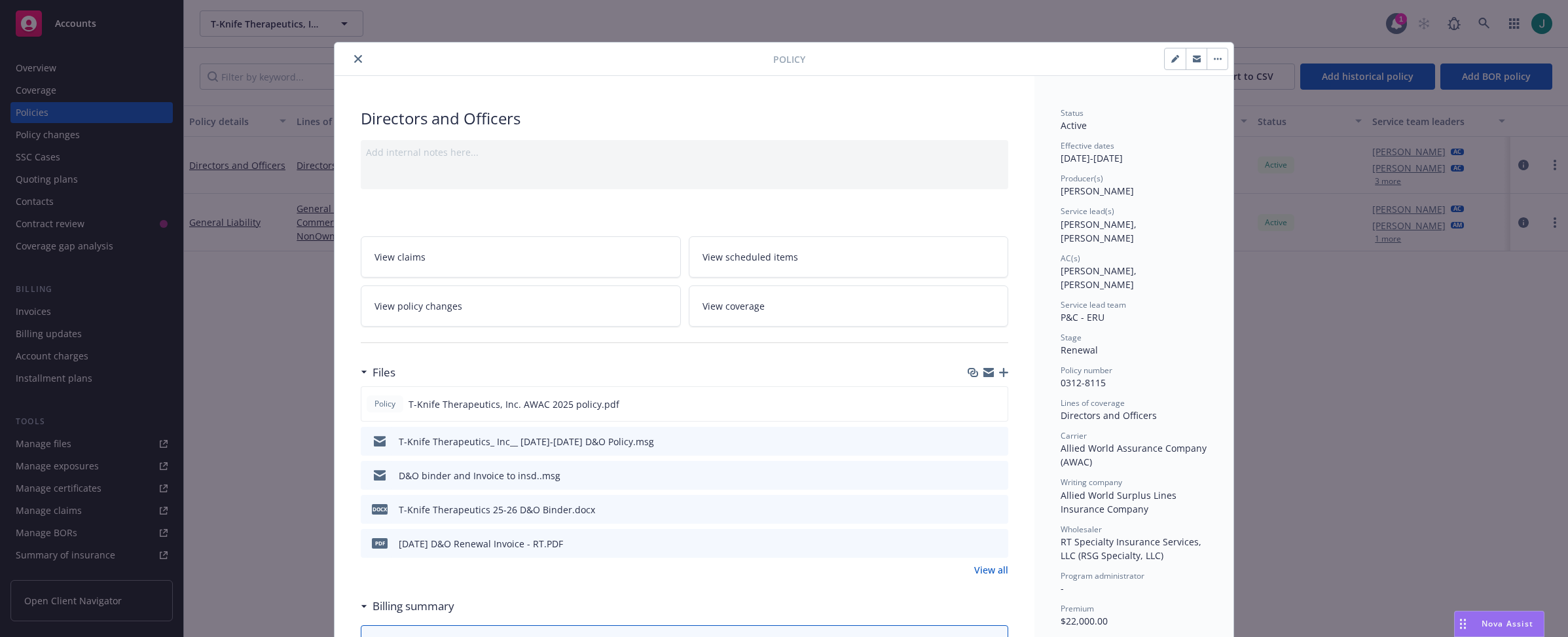
click at [1172, 56] on icon "button" at bounding box center [1175, 59] width 8 height 8
select select "RENEWAL"
select select "12"
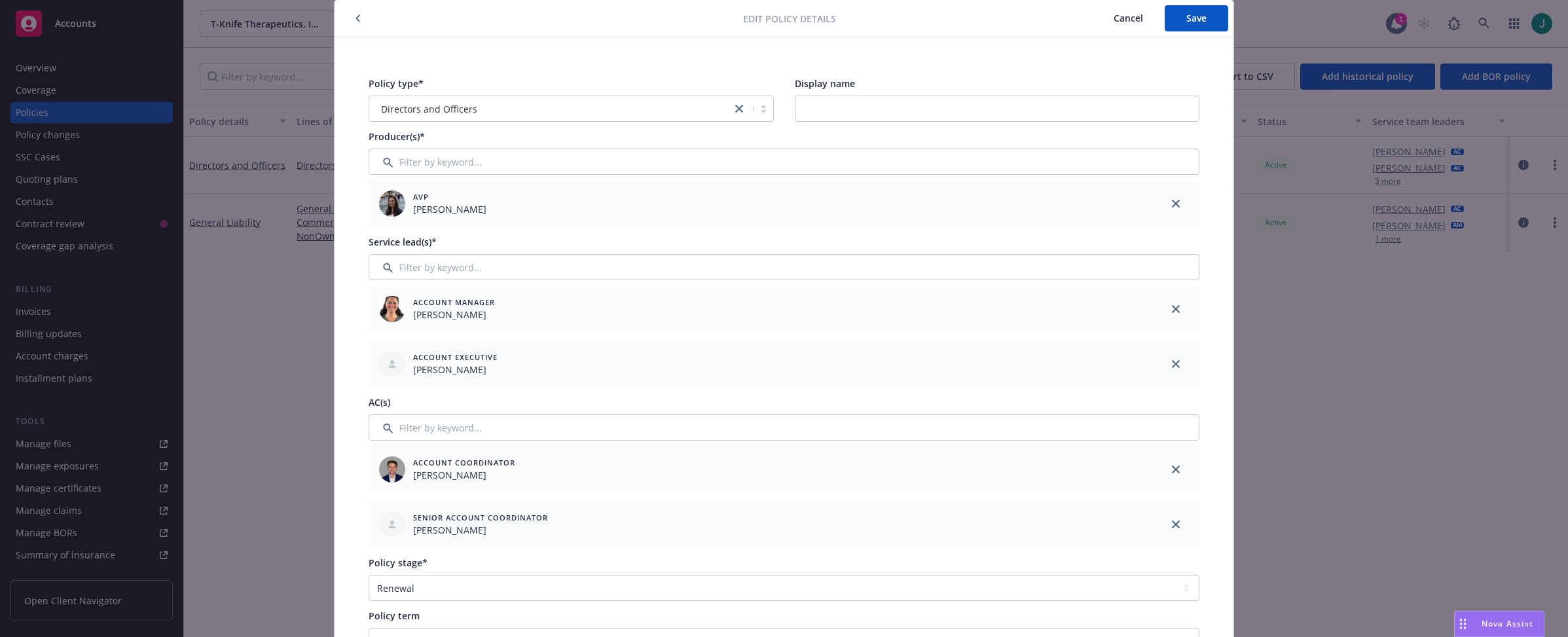
scroll to position [66, 0]
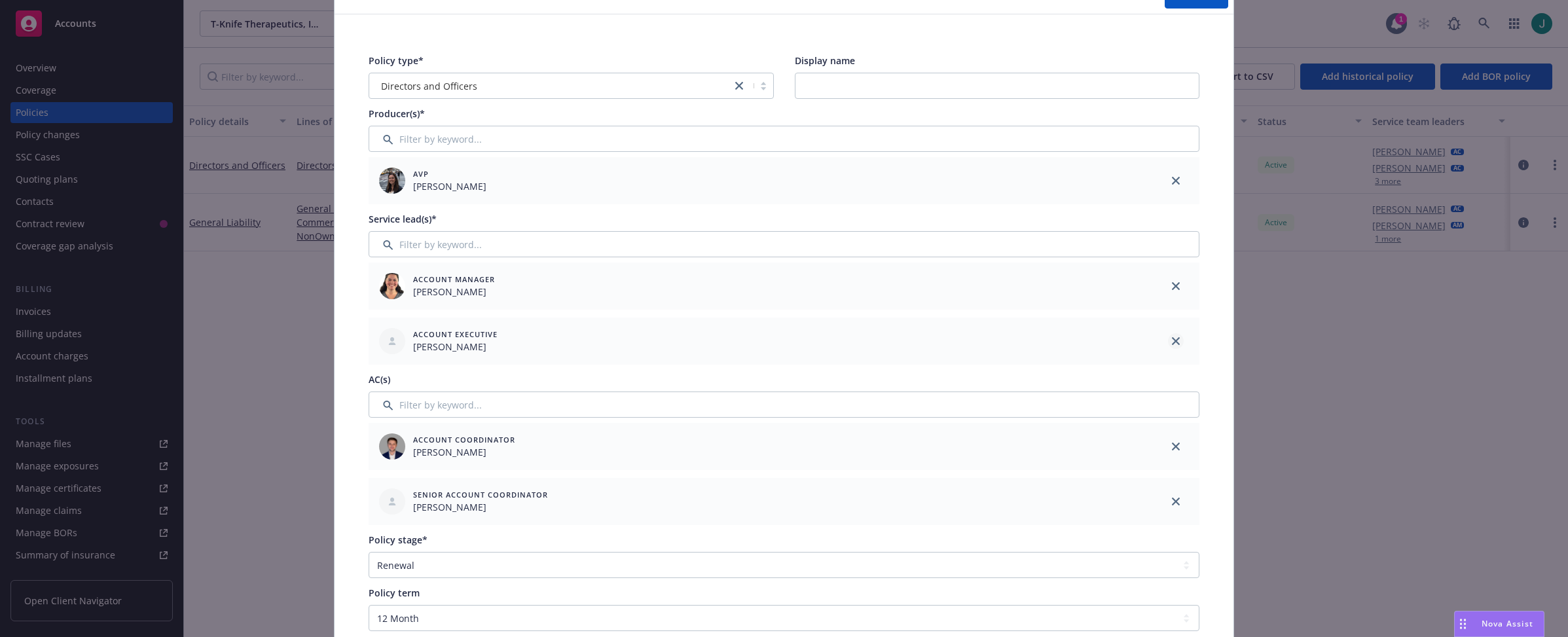
click at [1172, 339] on icon "close" at bounding box center [1176, 341] width 8 height 8
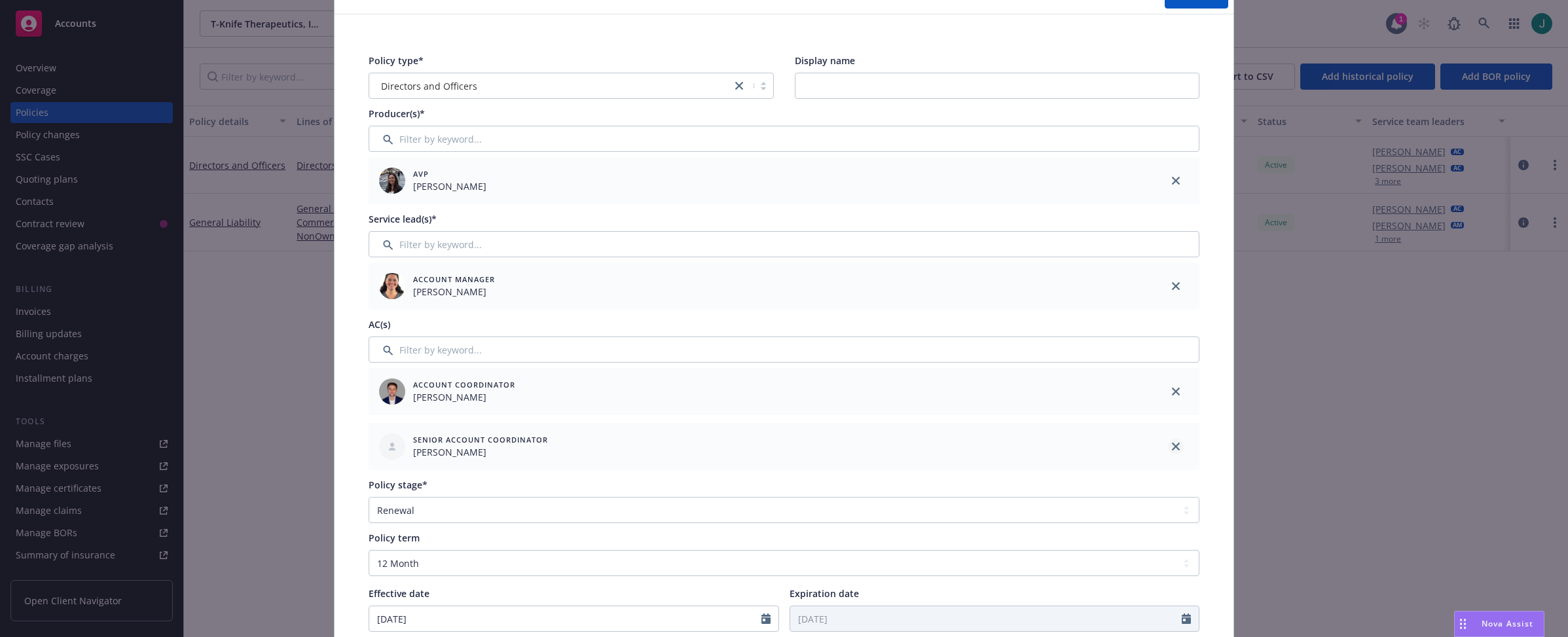
click at [1172, 443] on icon "close" at bounding box center [1176, 446] width 8 height 8
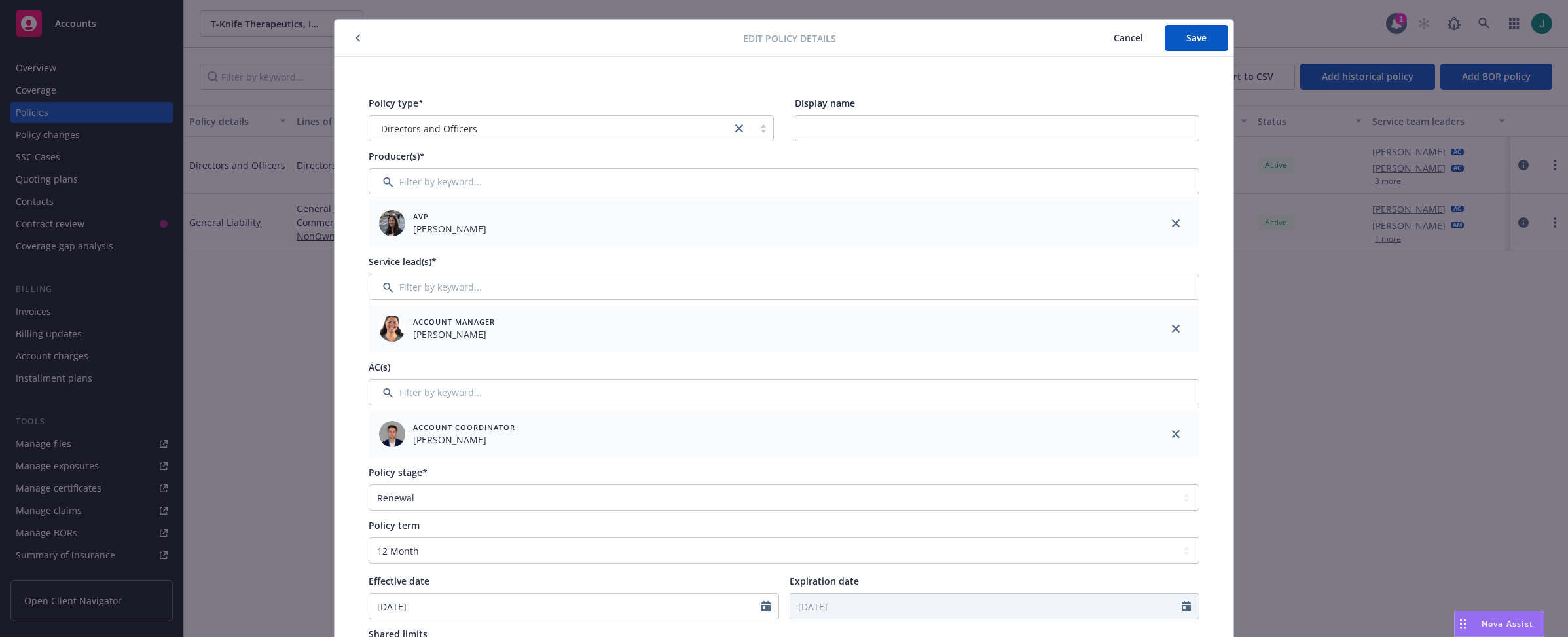
scroll to position [0, 0]
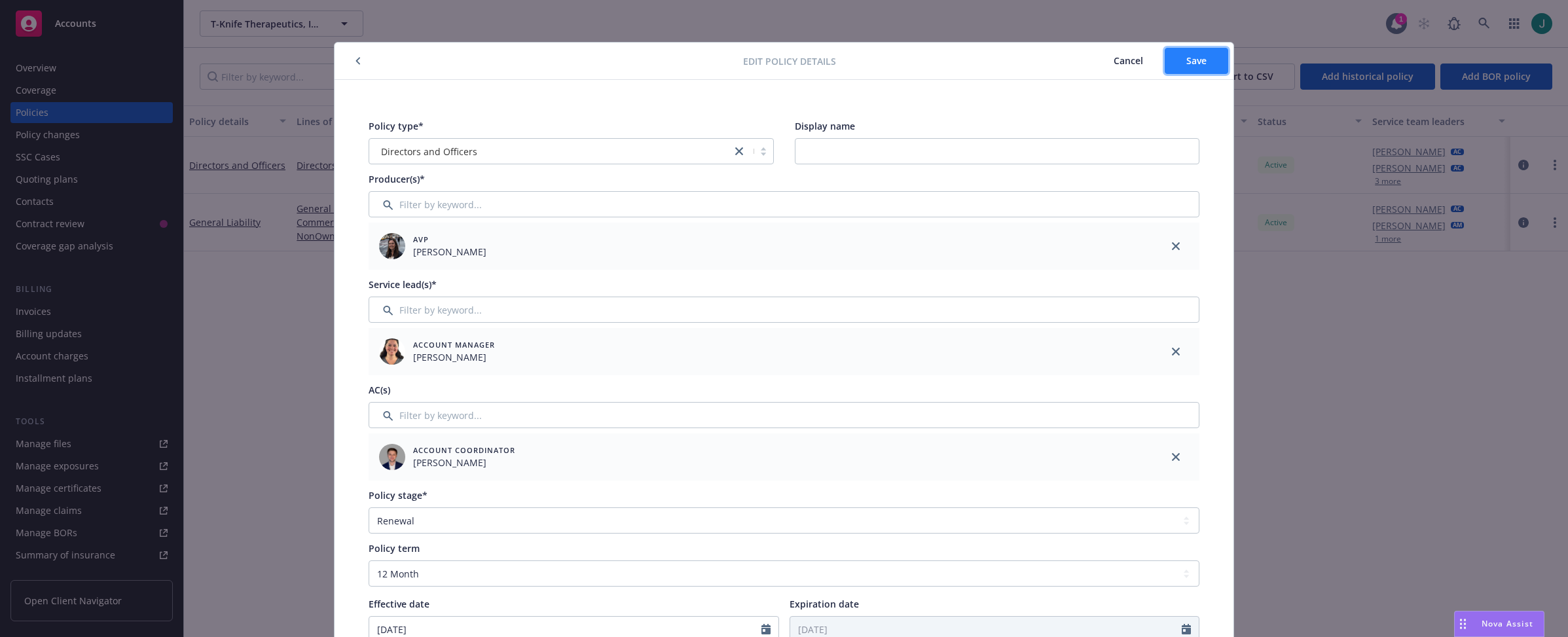
click at [1195, 52] on button "Save" at bounding box center [1197, 61] width 64 height 26
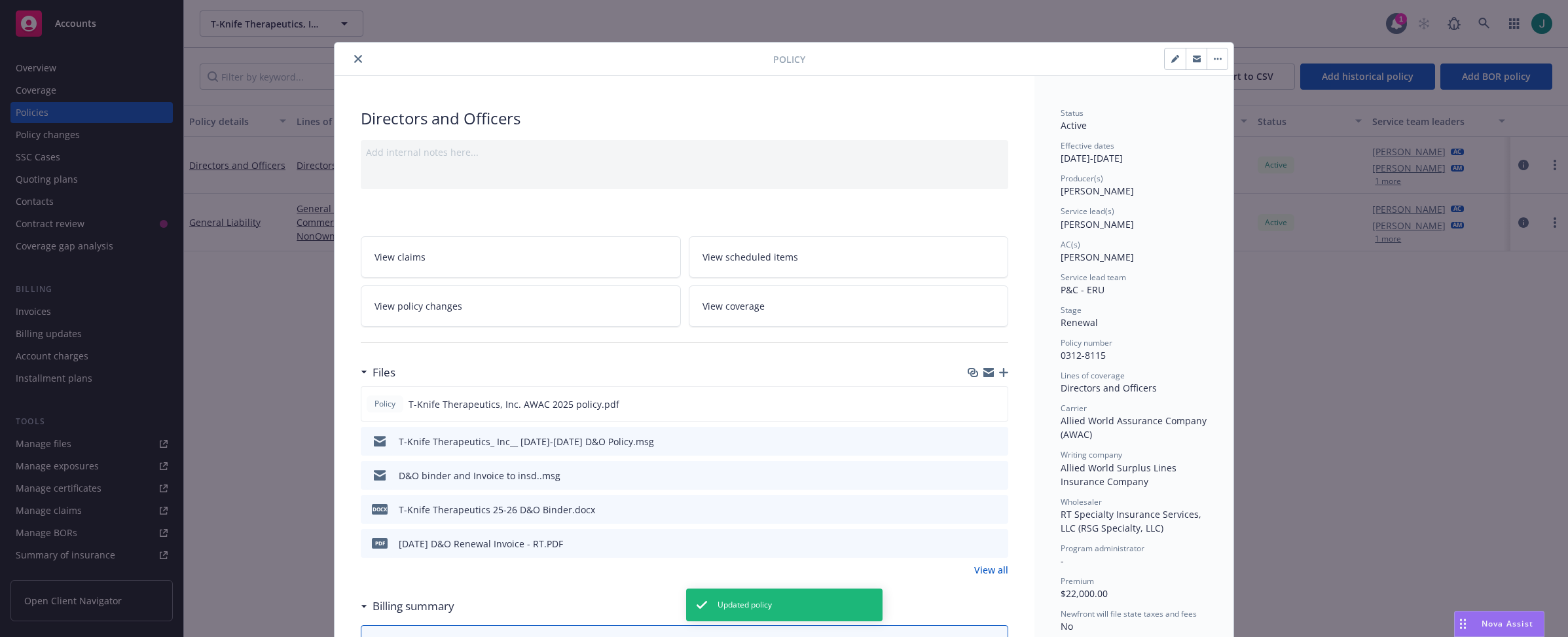
click at [354, 59] on icon "close" at bounding box center [358, 59] width 8 height 8
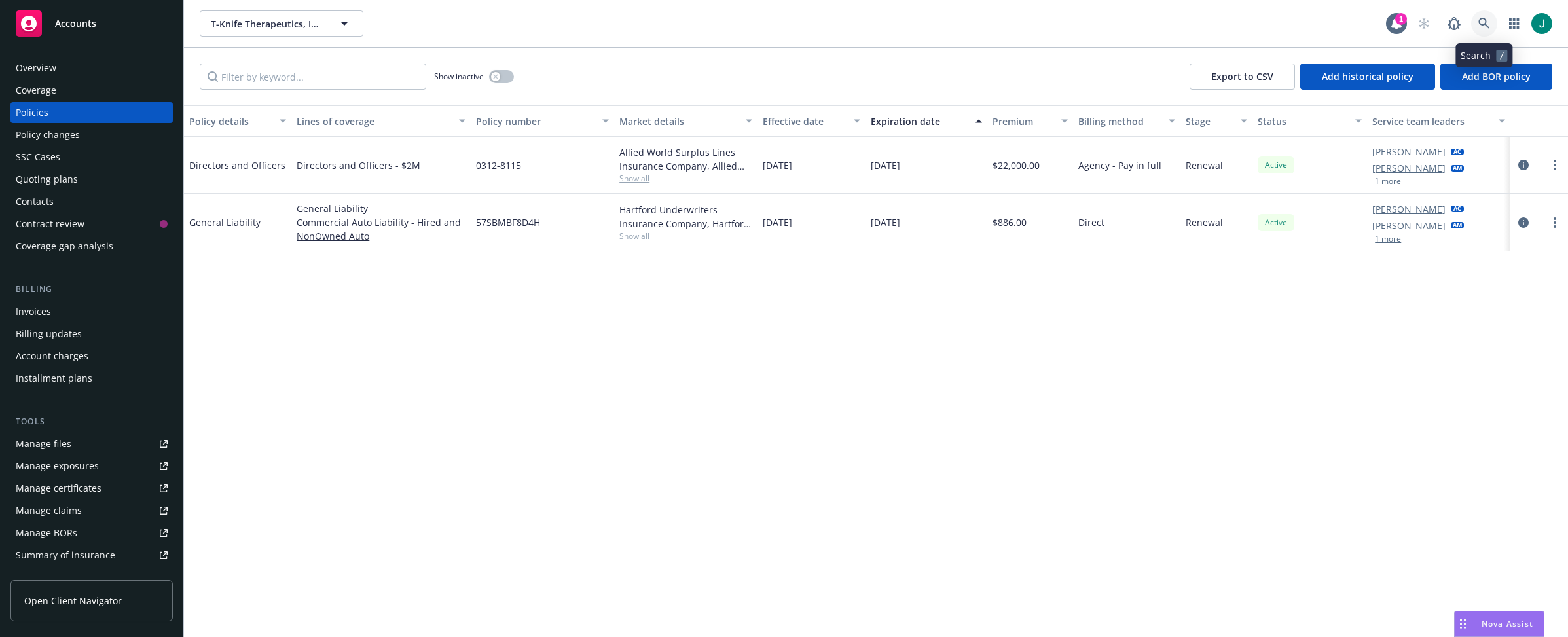
click at [1377, 17] on link at bounding box center [1484, 23] width 26 height 26
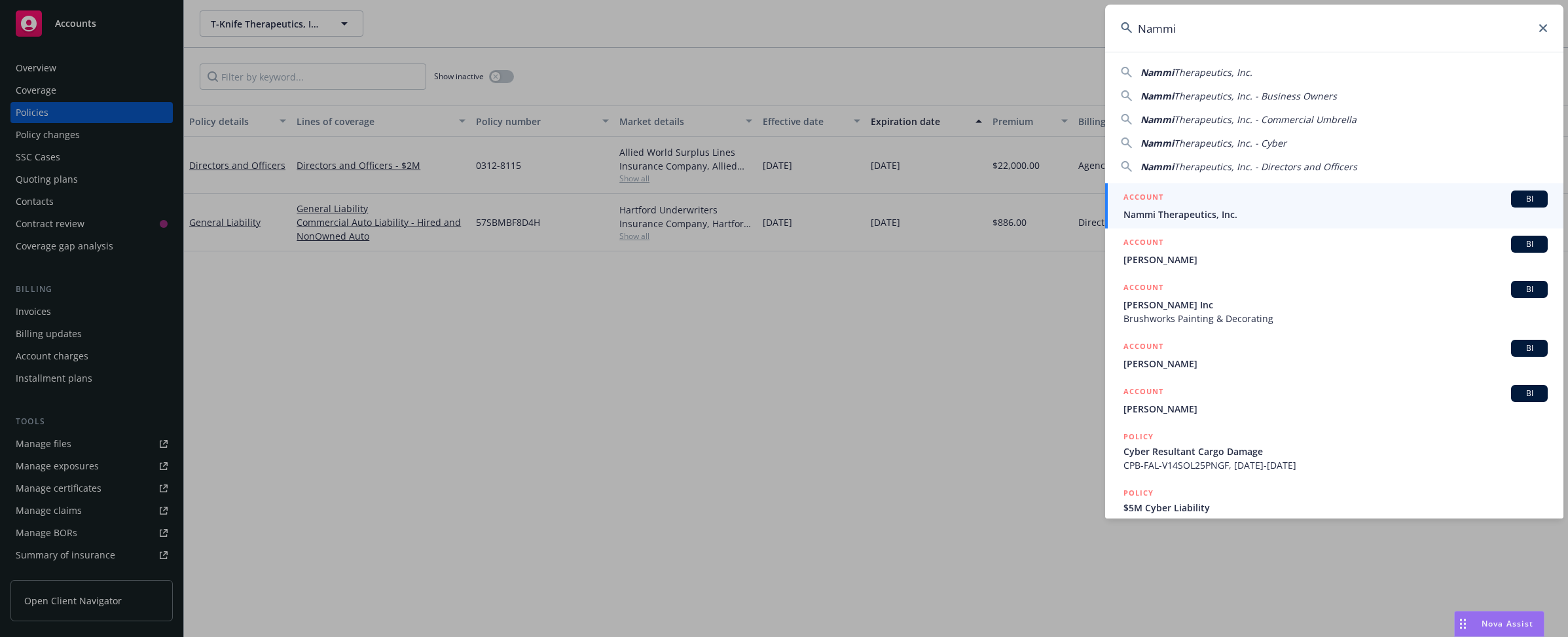
type input "Nammi"
click at [1171, 200] on div "ACCOUNT BI" at bounding box center [1336, 199] width 424 height 17
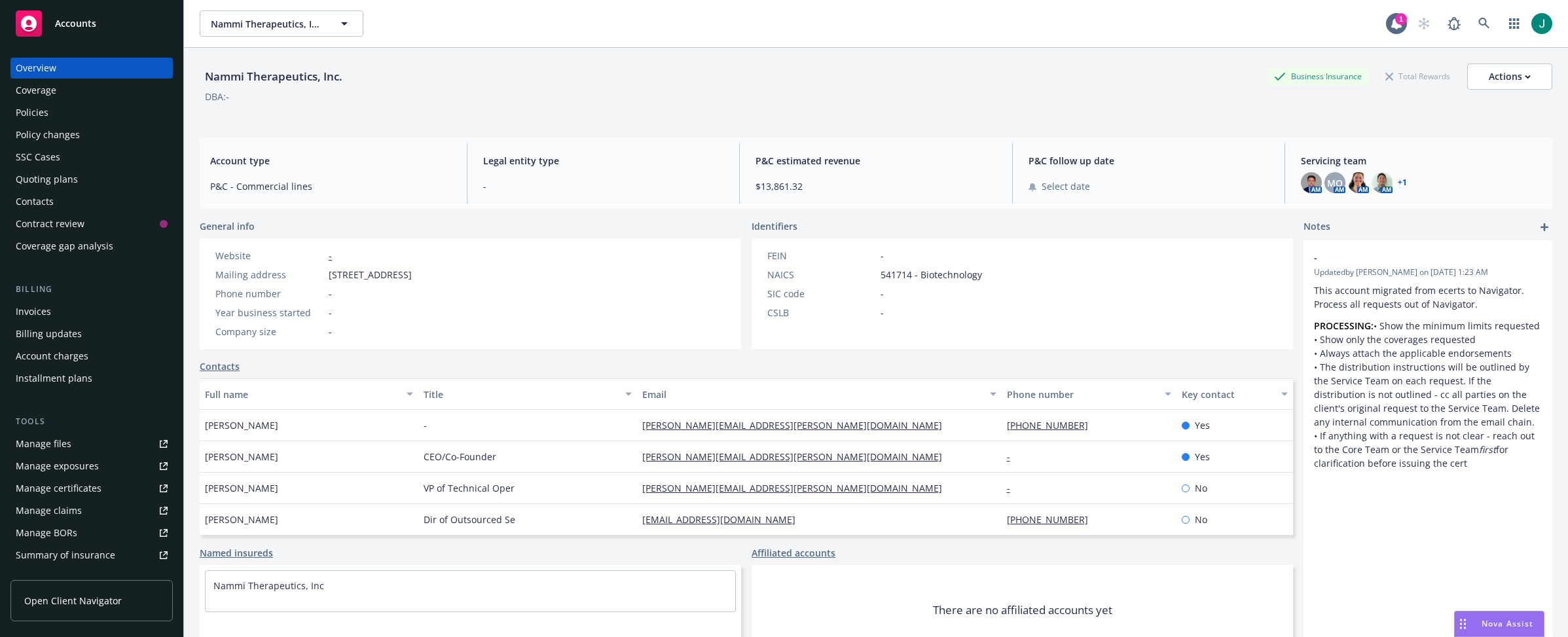
click at [45, 112] on div "Policies" at bounding box center [32, 113] width 33 height 21
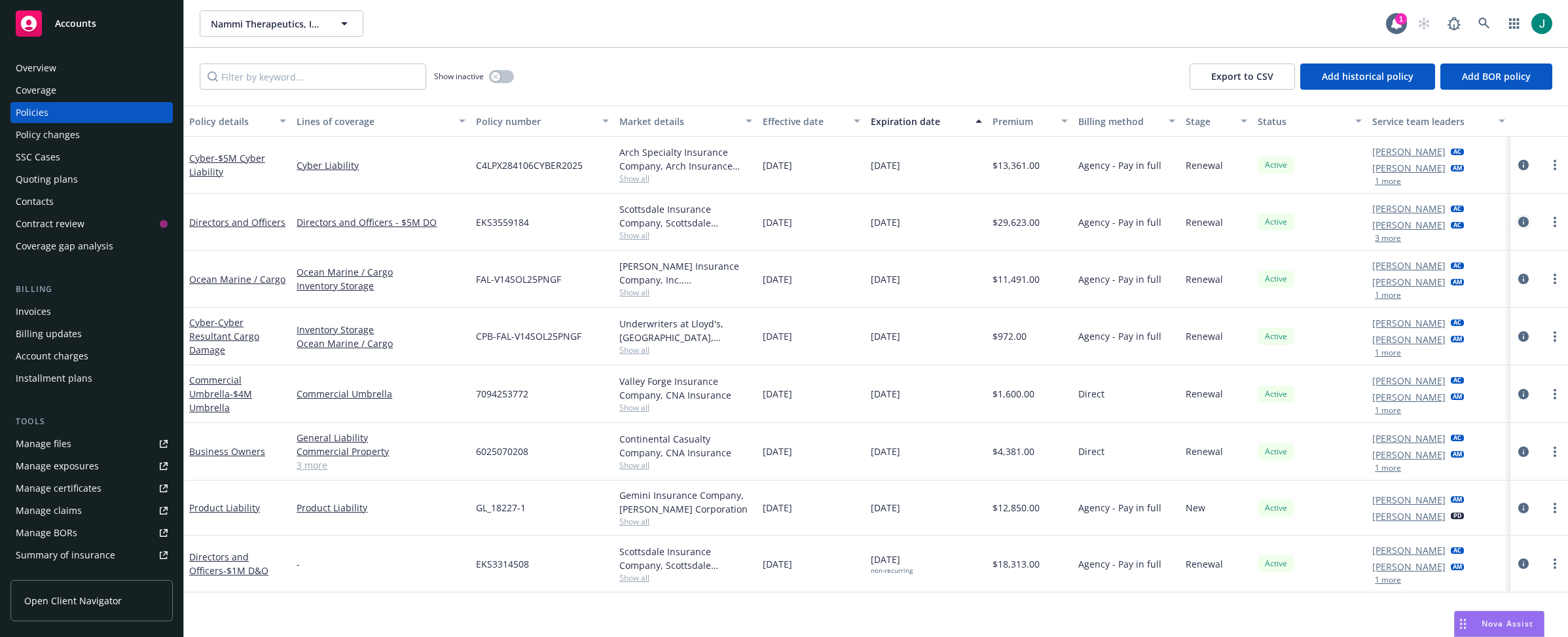
click at [1377, 222] on icon "circleInformation" at bounding box center [1524, 222] width 11 height 11
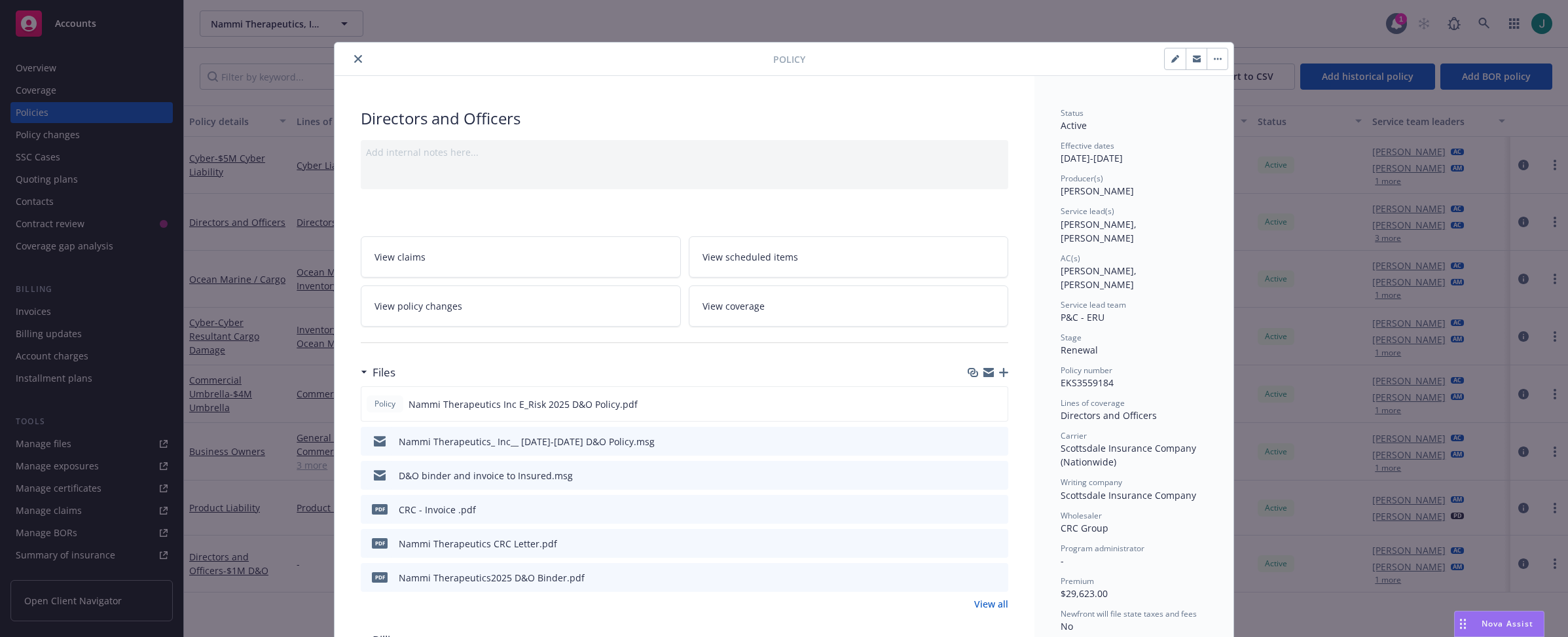
click at [1173, 61] on icon "button" at bounding box center [1175, 59] width 8 height 8
select select "RENEWAL"
select select "12"
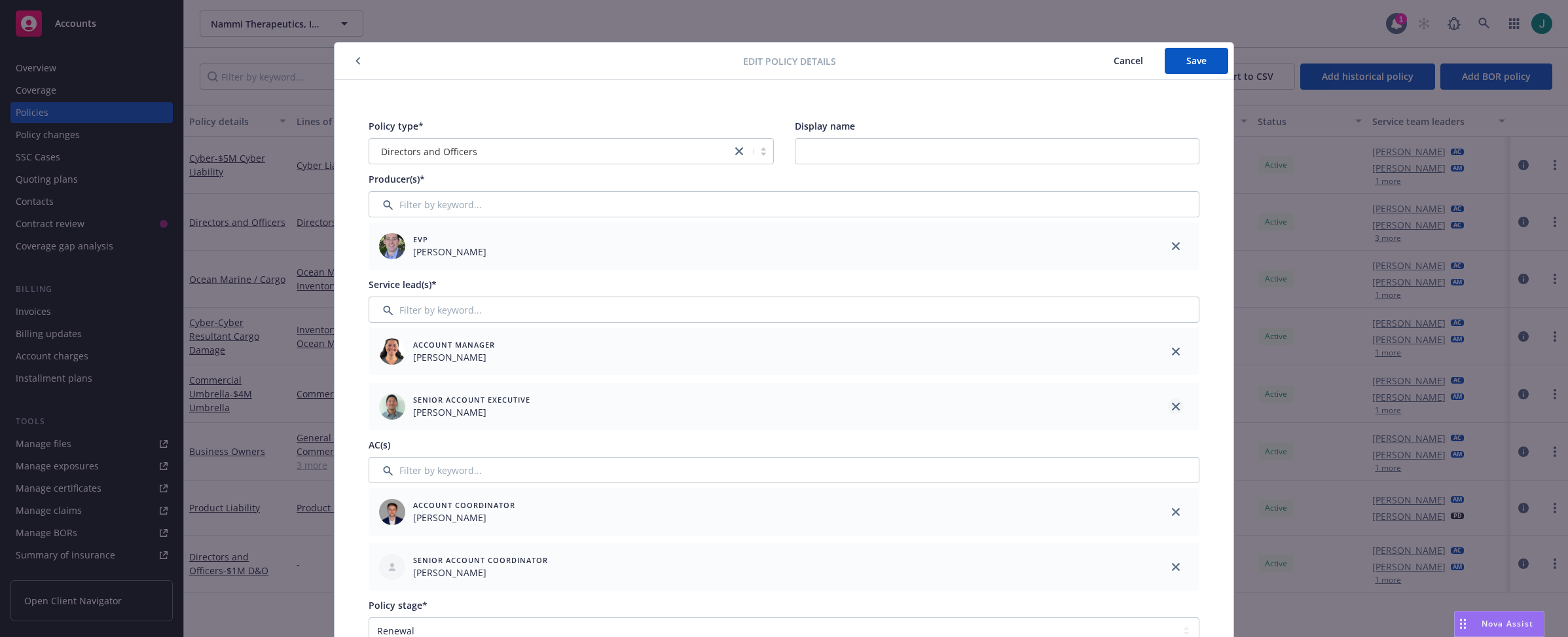
click at [1174, 404] on icon "close" at bounding box center [1176, 406] width 8 height 8
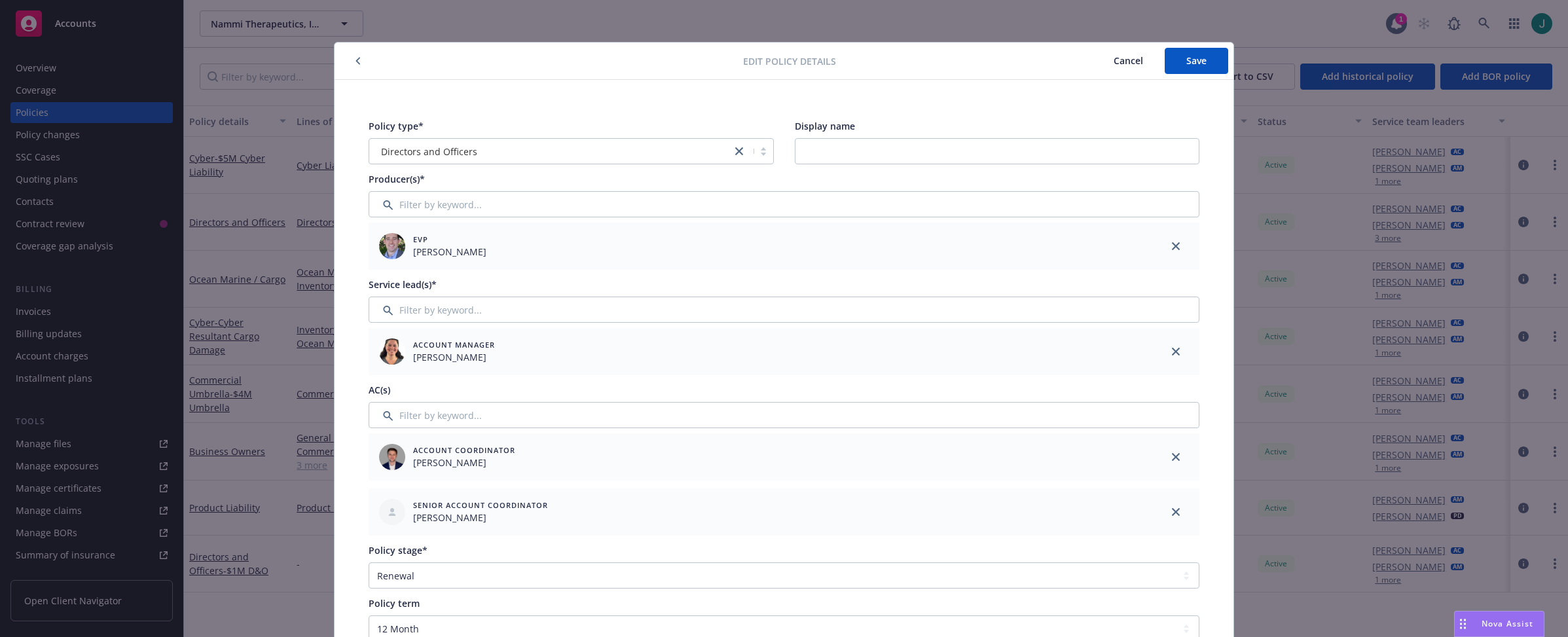
click at [1175, 513] on icon "close" at bounding box center [1176, 512] width 8 height 8
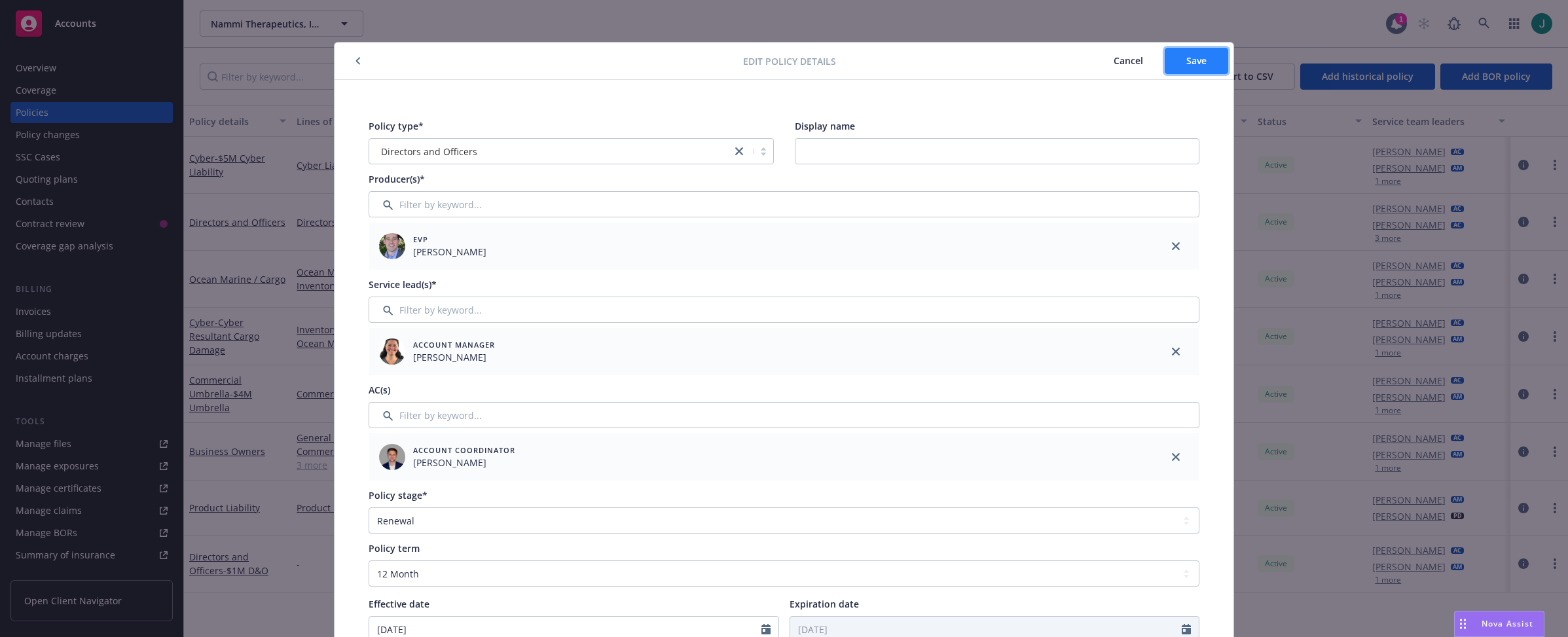
click at [1181, 59] on button "Save" at bounding box center [1197, 61] width 64 height 26
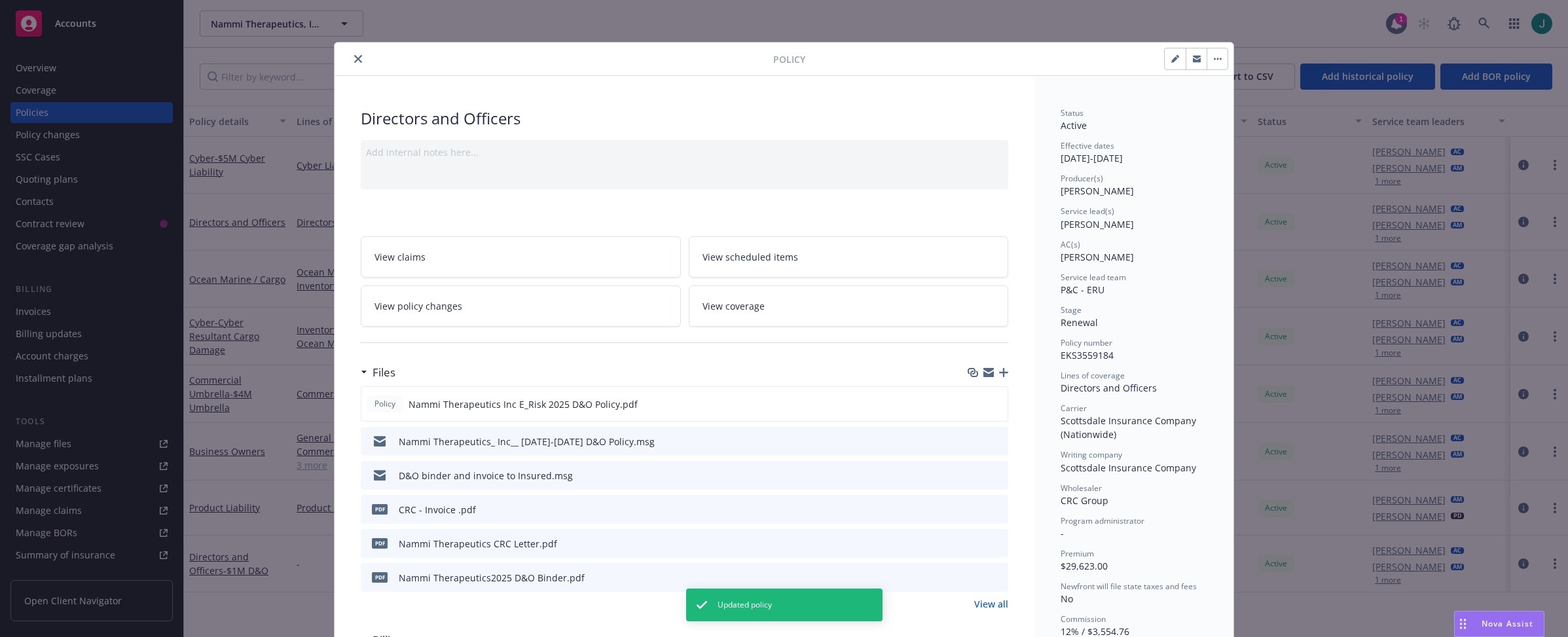
click at [354, 59] on icon "close" at bounding box center [358, 59] width 8 height 8
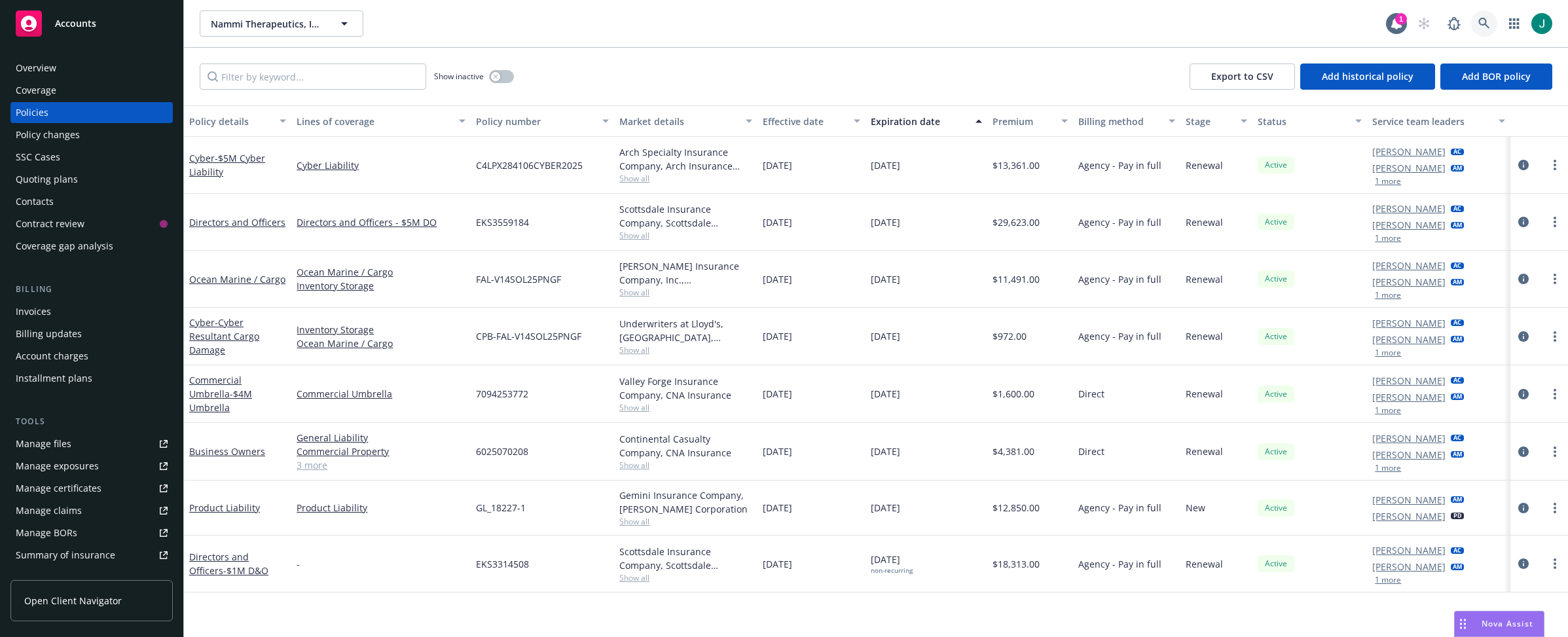
click at [1377, 23] on icon at bounding box center [1484, 23] width 11 height 11
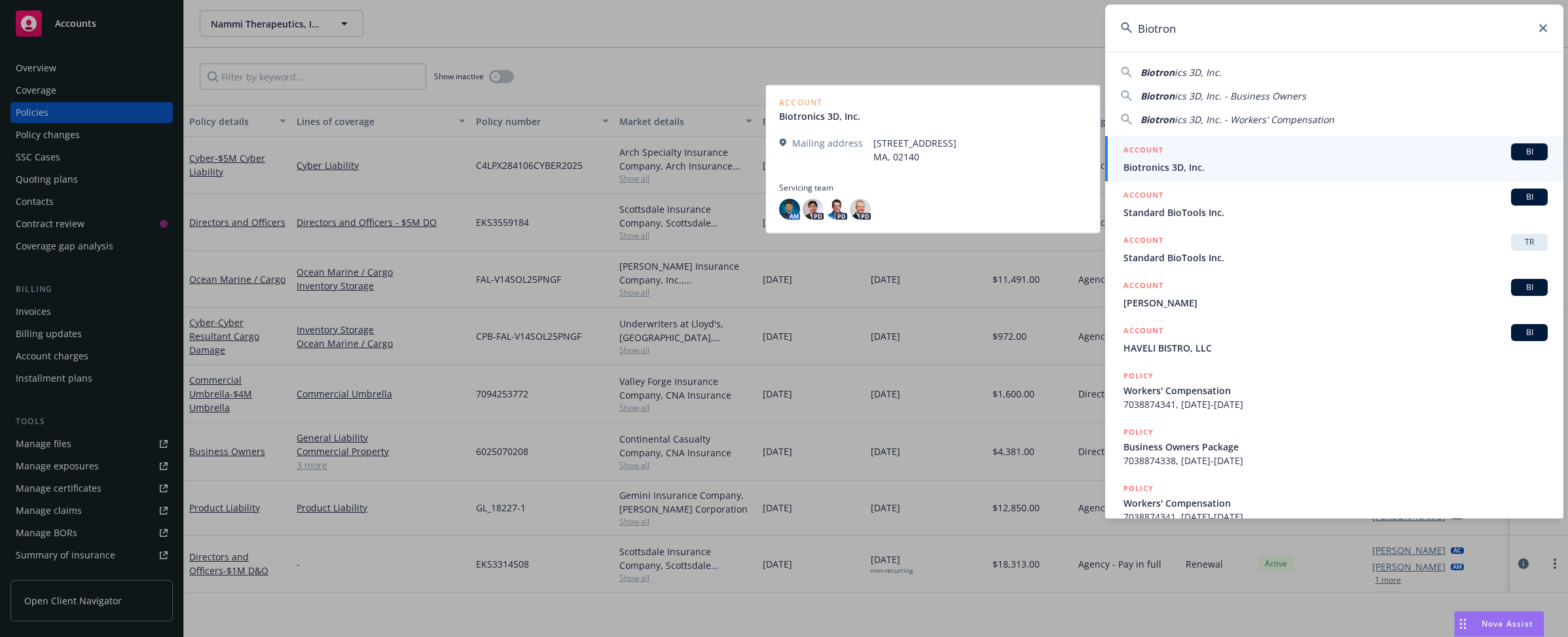
type input "Biotron"
click at [1229, 161] on span "Biotronics 3D, Inc." at bounding box center [1336, 167] width 424 height 14
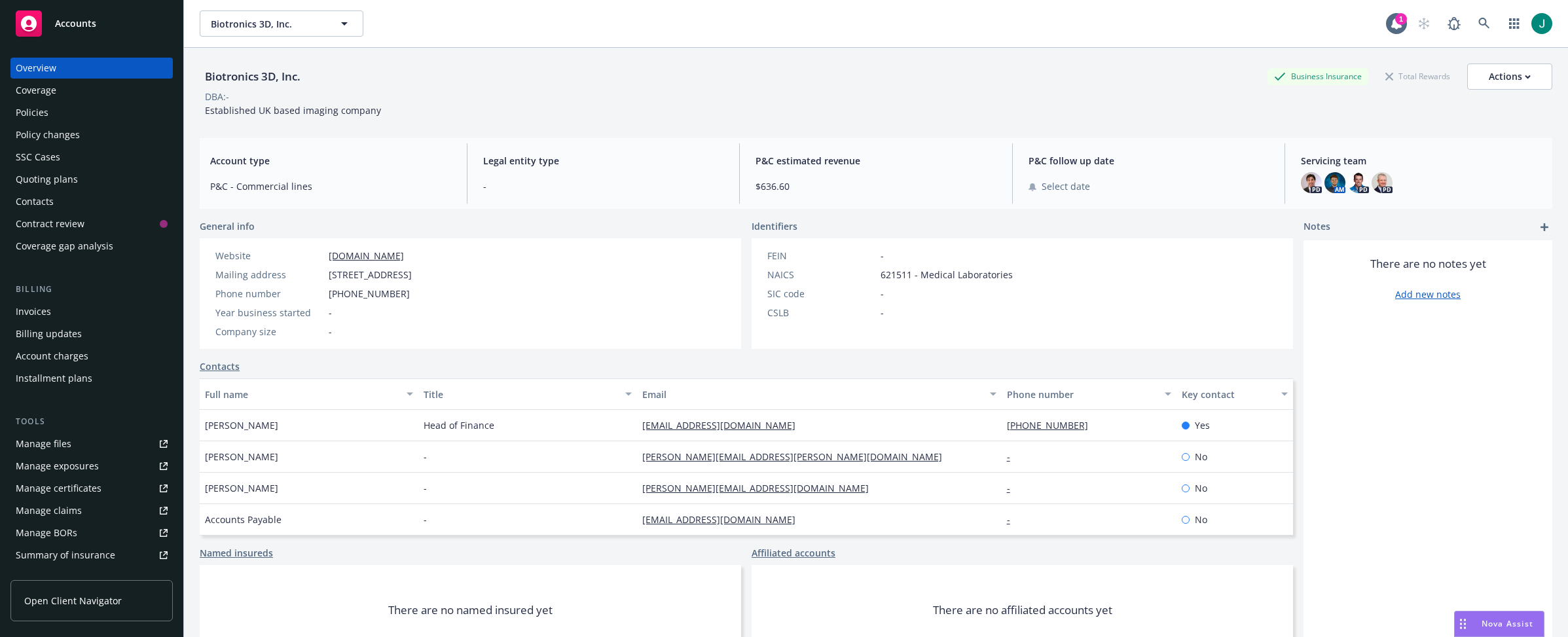
click at [32, 117] on div "Policies" at bounding box center [32, 113] width 33 height 21
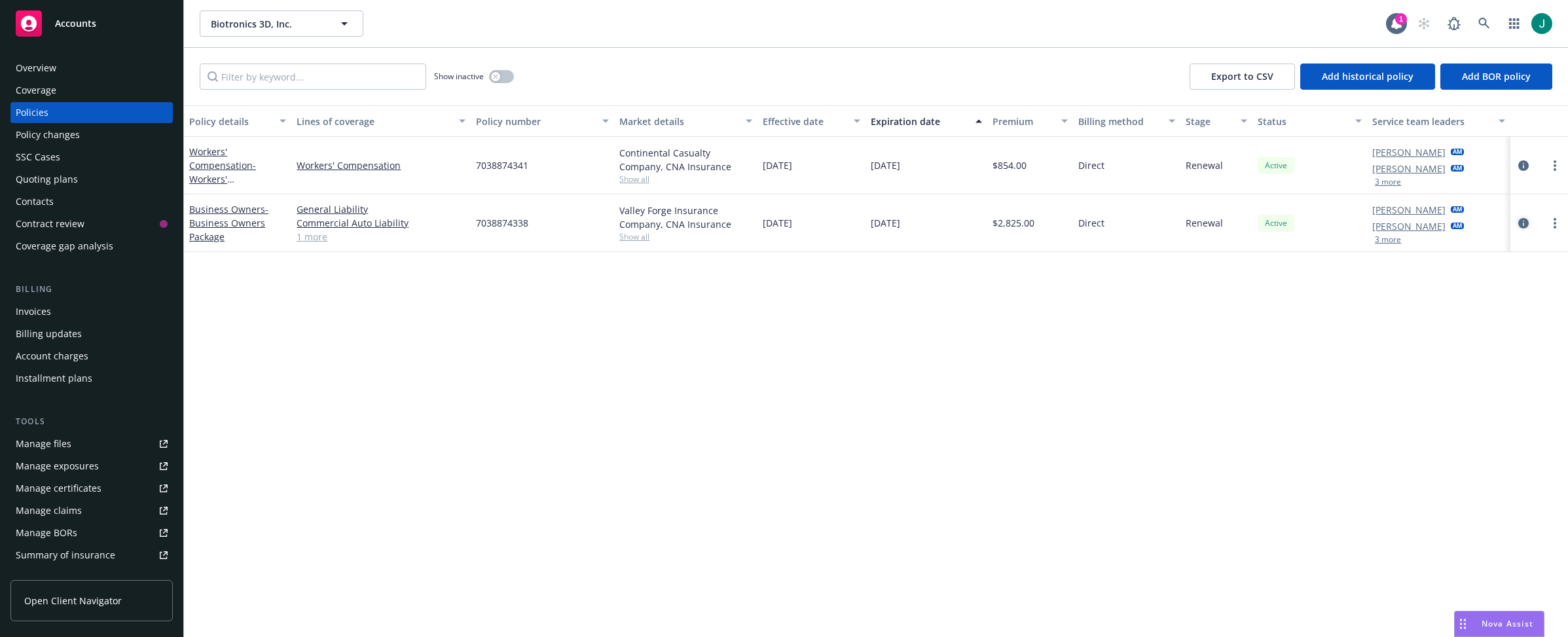
click at [1377, 222] on icon "circleInformation" at bounding box center [1524, 223] width 11 height 11
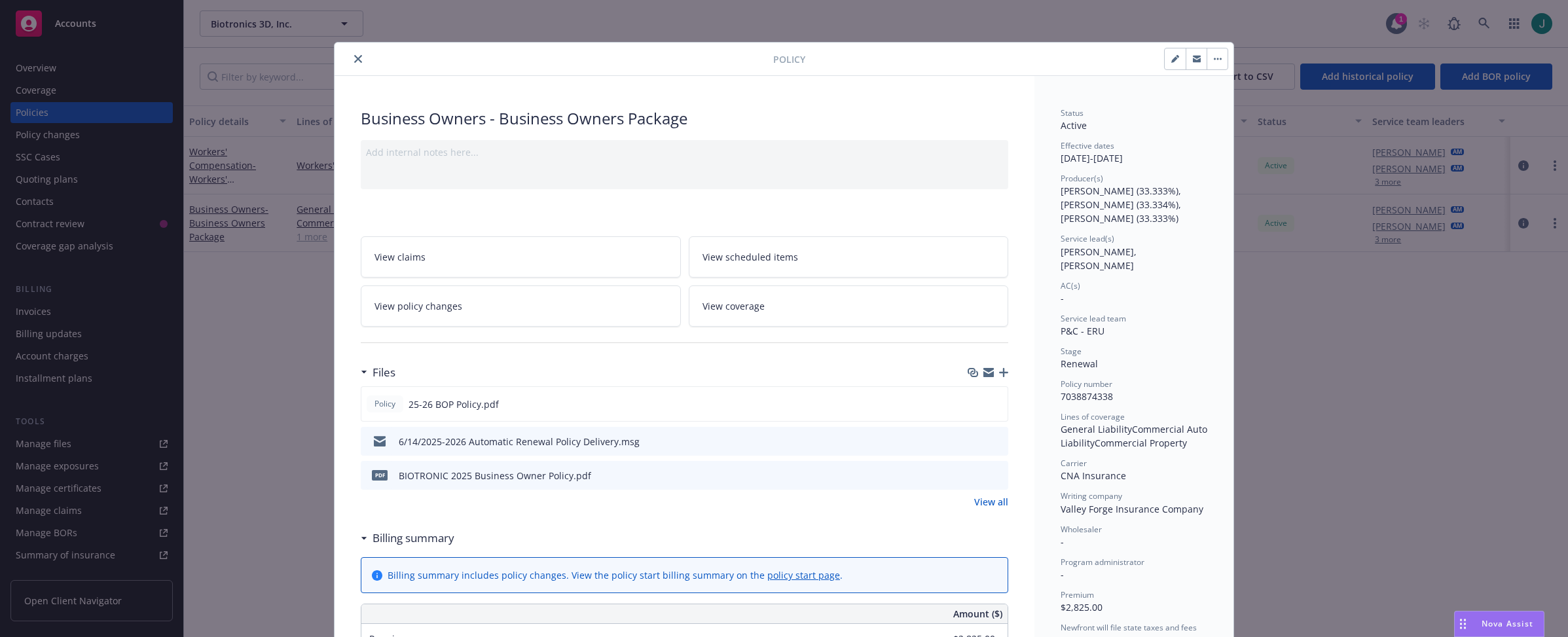
click at [1176, 60] on button "button" at bounding box center [1175, 59] width 21 height 21
select select "RENEWAL"
select select "12"
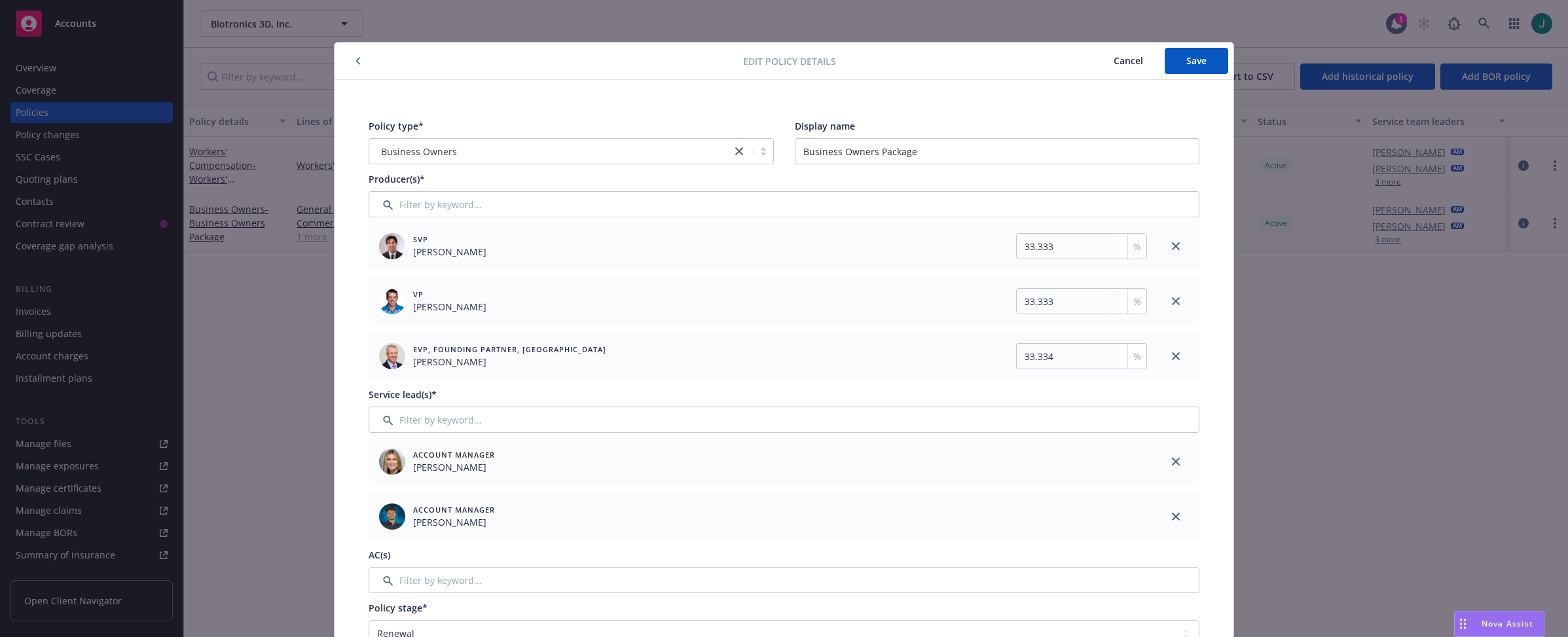
click at [1172, 456] on link "close" at bounding box center [1175, 461] width 16 height 16
drag, startPoint x: 1196, startPoint y: 65, endPoint x: 1222, endPoint y: 88, distance: 34.7
click at [1196, 65] on span "Save" at bounding box center [1197, 61] width 20 height 12
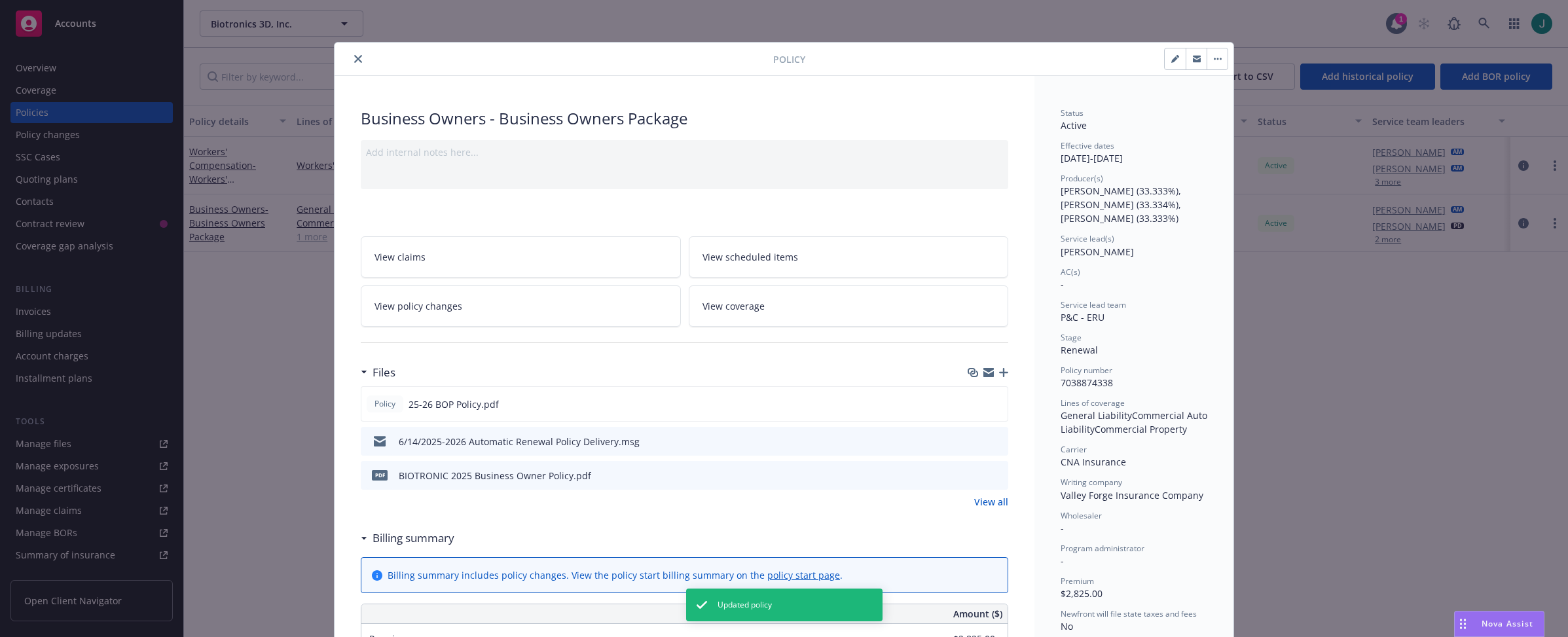
click at [354, 57] on icon "close" at bounding box center [358, 59] width 8 height 8
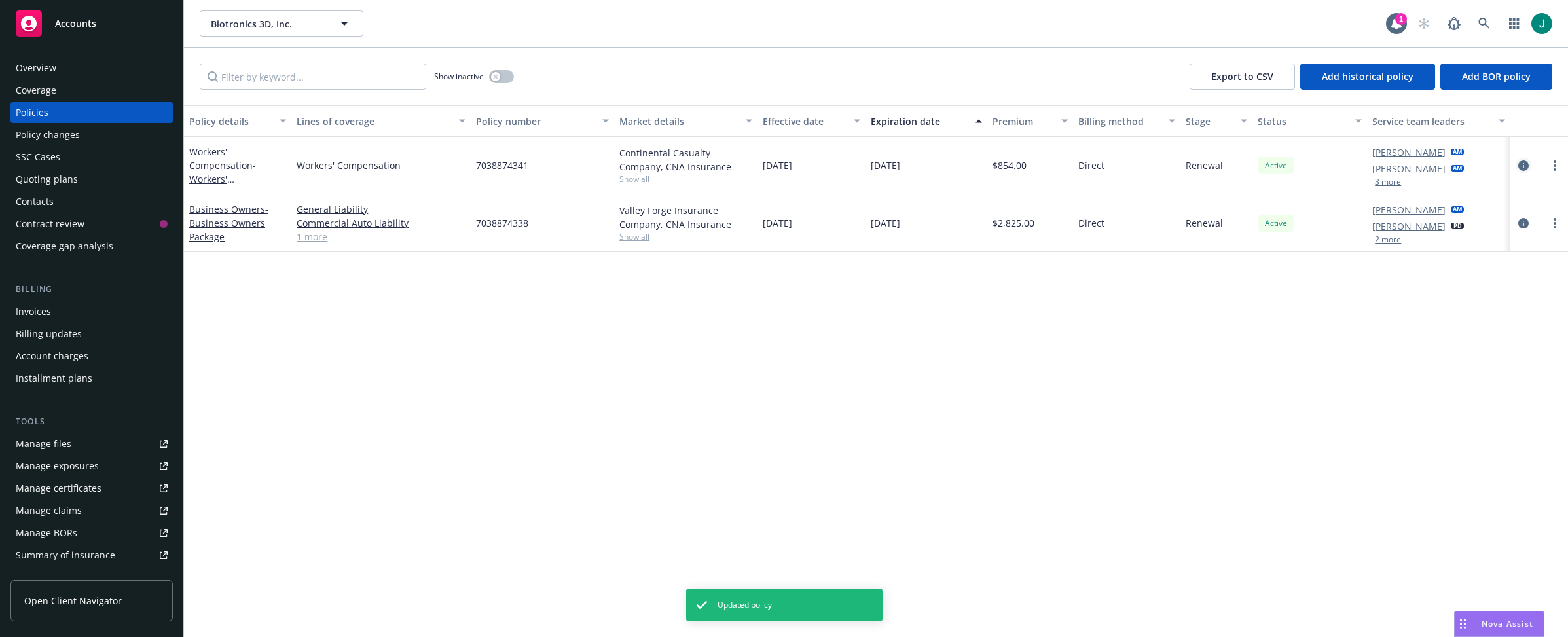
click at [1377, 163] on icon "circleInformation" at bounding box center [1524, 166] width 11 height 11
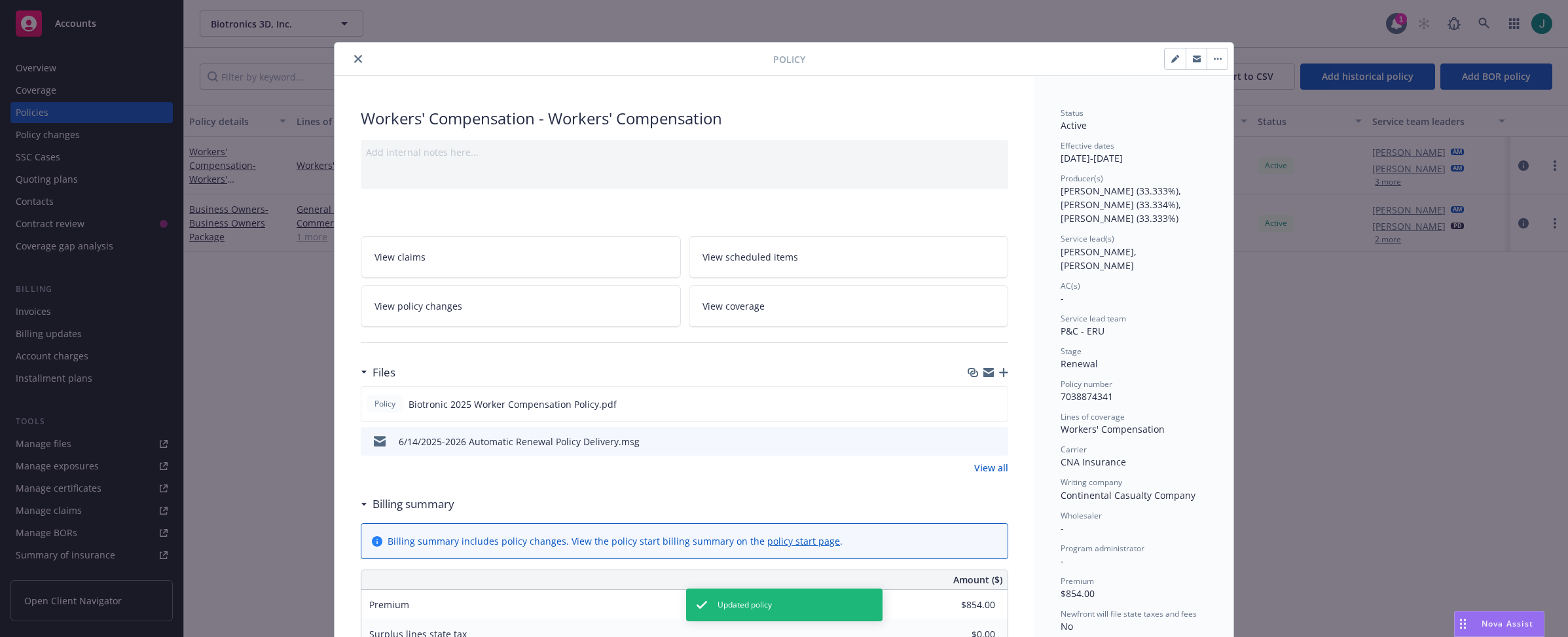
click at [1172, 61] on icon "button" at bounding box center [1175, 59] width 8 height 8
select select "RENEWAL"
select select "12"
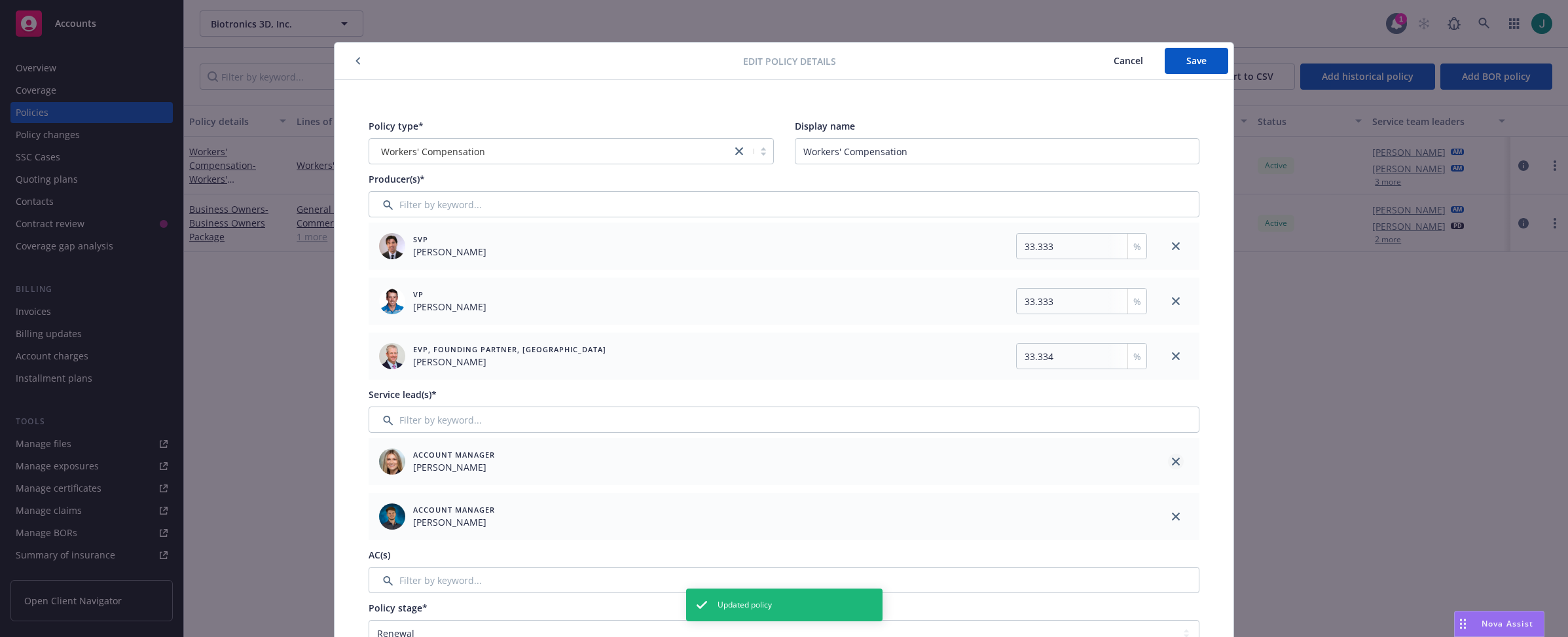
click at [1175, 463] on link "close" at bounding box center [1175, 461] width 16 height 16
click at [1197, 61] on span "Save" at bounding box center [1197, 61] width 20 height 12
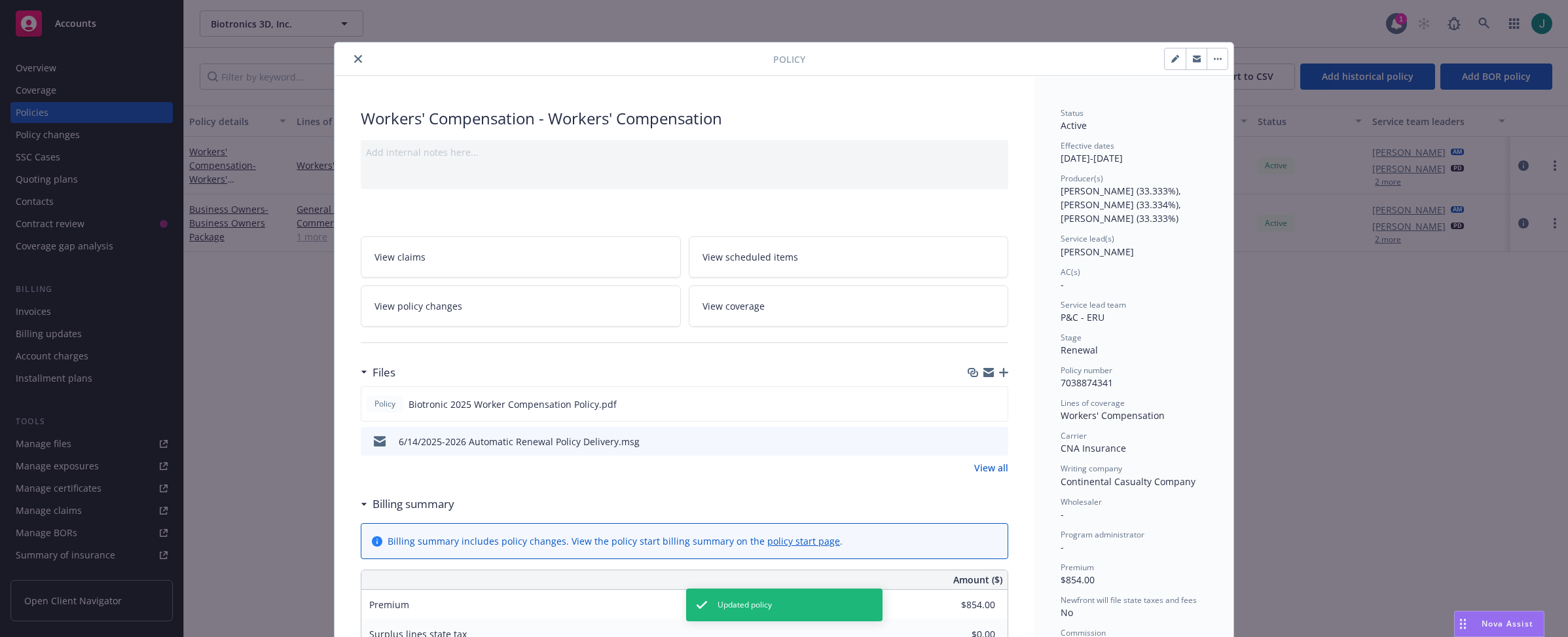
click at [354, 60] on icon "close" at bounding box center [358, 59] width 8 height 8
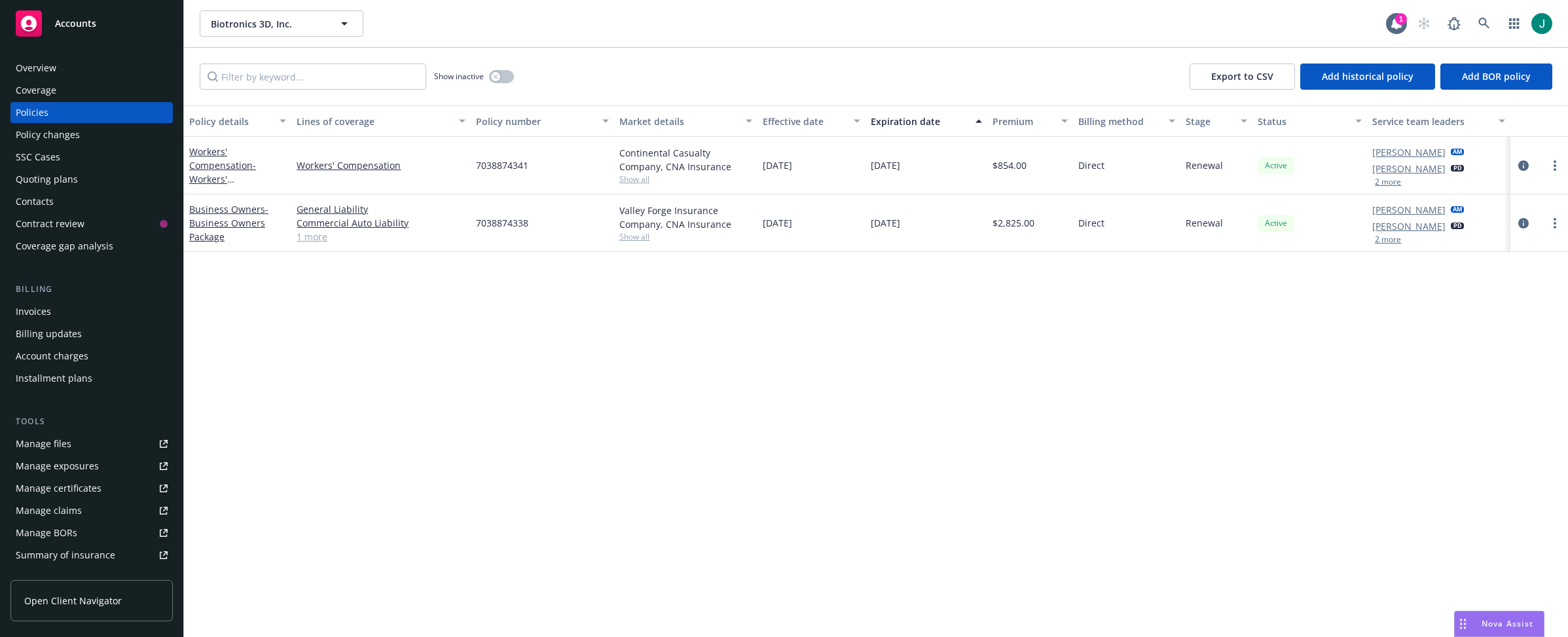
drag, startPoint x: 1011, startPoint y: 17, endPoint x: 1168, endPoint y: 14, distance: 157.0
click at [1011, 17] on div "Biotronics 3D, Inc. Biotronics 3D, Inc." at bounding box center [793, 23] width 1187 height 26
click at [1377, 23] on icon at bounding box center [1485, 23] width 12 height 12
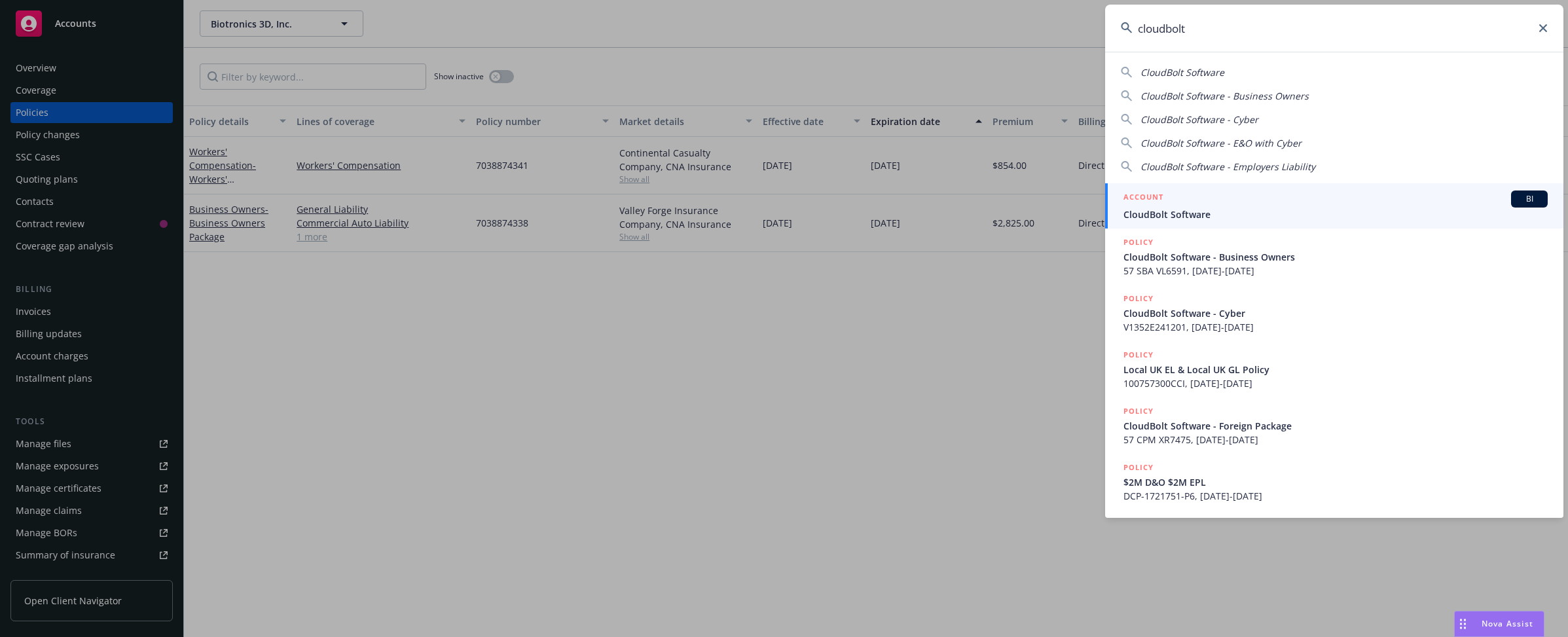
type input "cloudbolt"
click at [1226, 214] on span "CloudBolt Software" at bounding box center [1336, 214] width 424 height 14
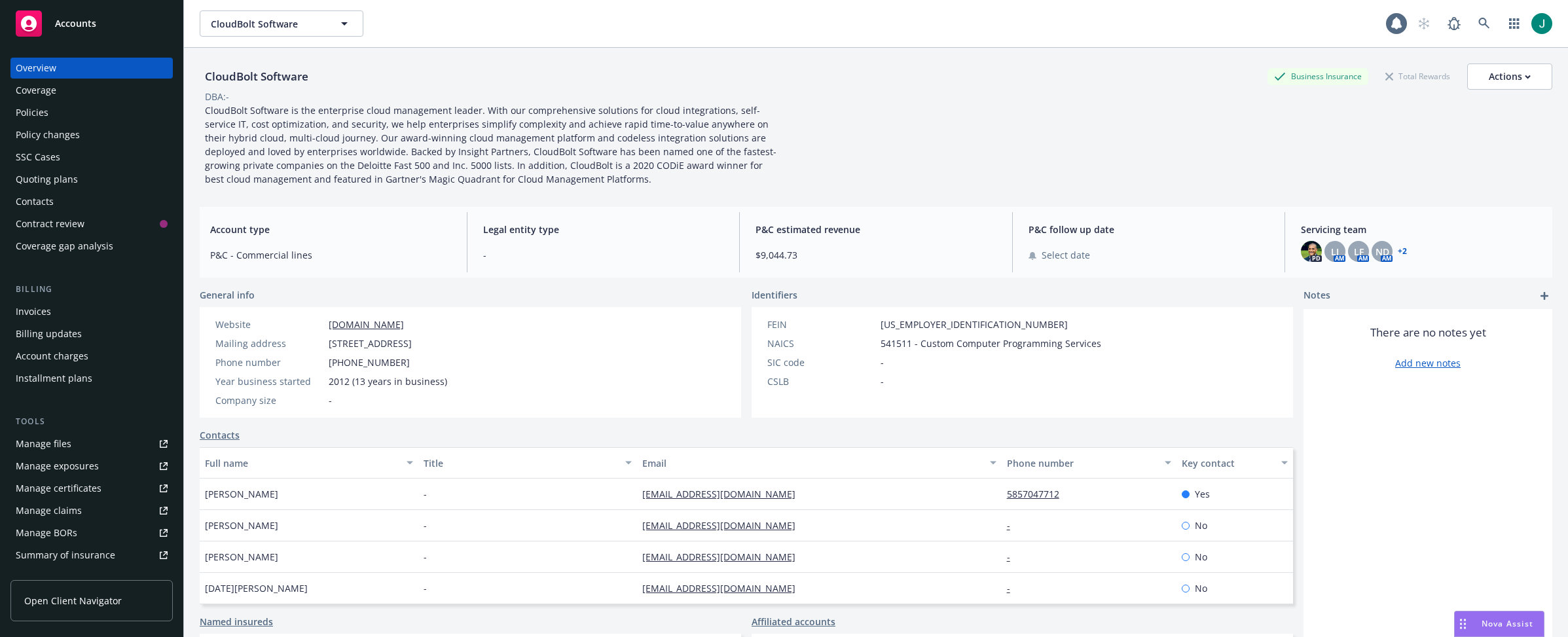
click at [38, 107] on div "Policies" at bounding box center [32, 113] width 33 height 21
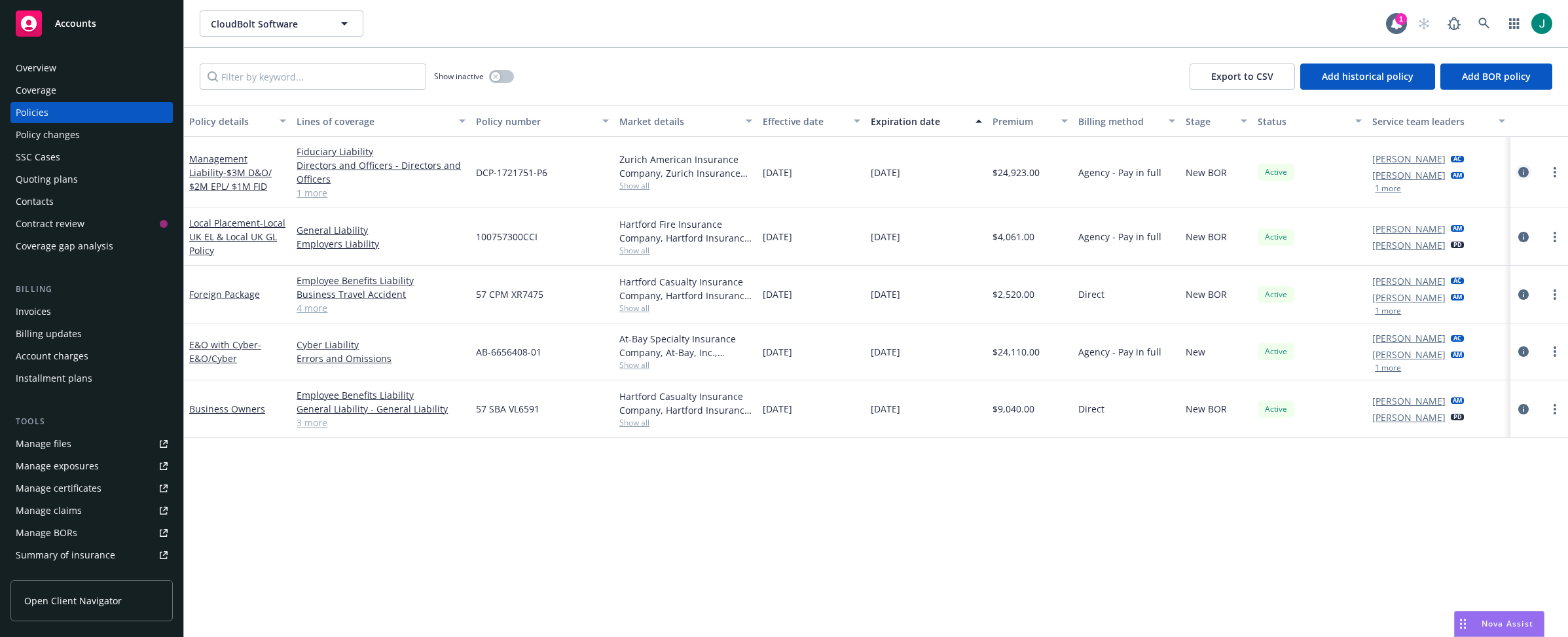
click at [1377, 169] on icon "circleInformation" at bounding box center [1524, 172] width 11 height 11
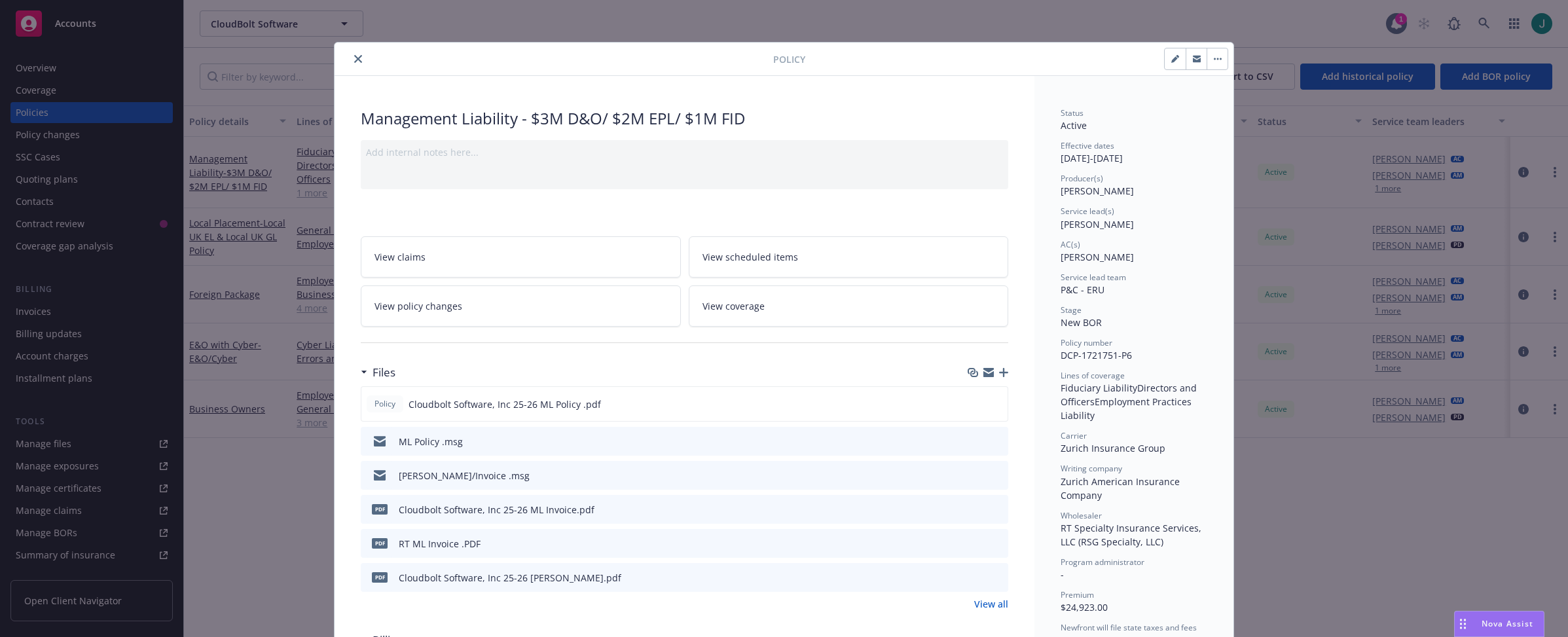
click at [354, 57] on icon "close" at bounding box center [358, 59] width 8 height 8
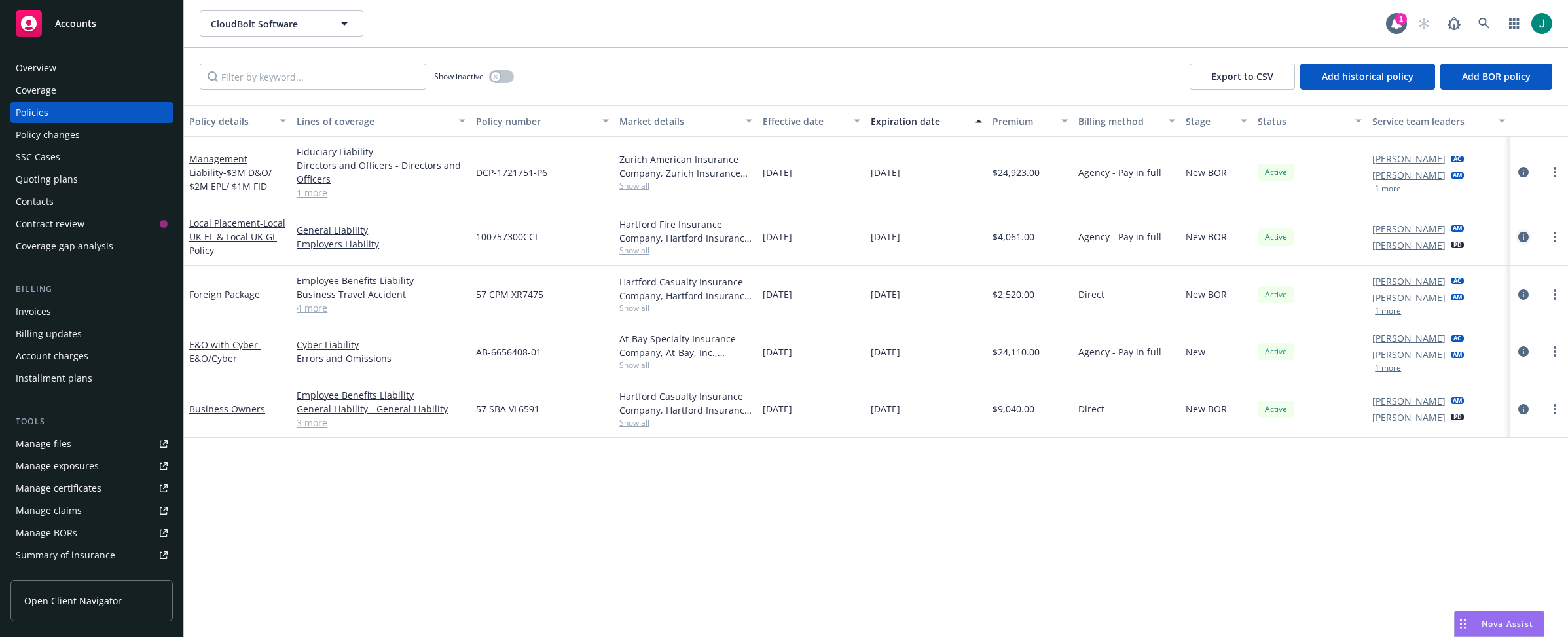
click at [1377, 237] on icon "circleInformation" at bounding box center [1524, 237] width 11 height 11
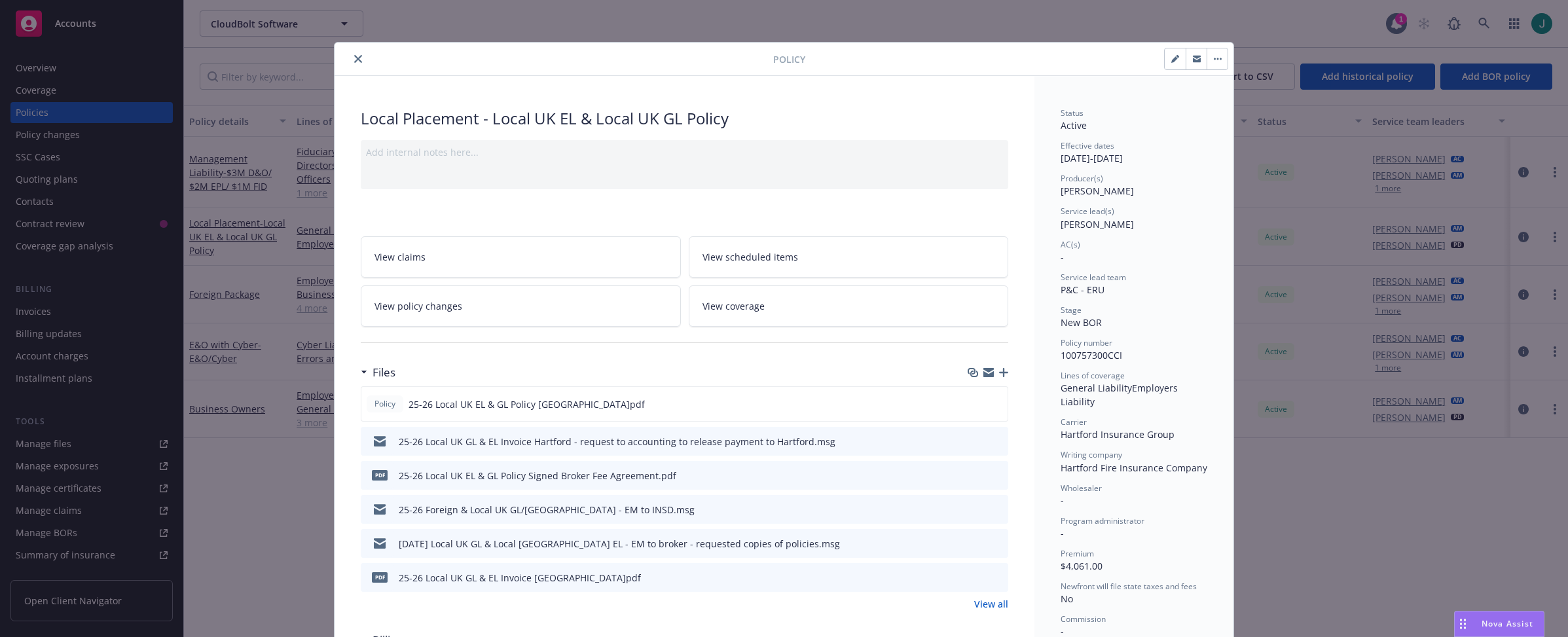
click at [354, 59] on icon "close" at bounding box center [358, 59] width 8 height 8
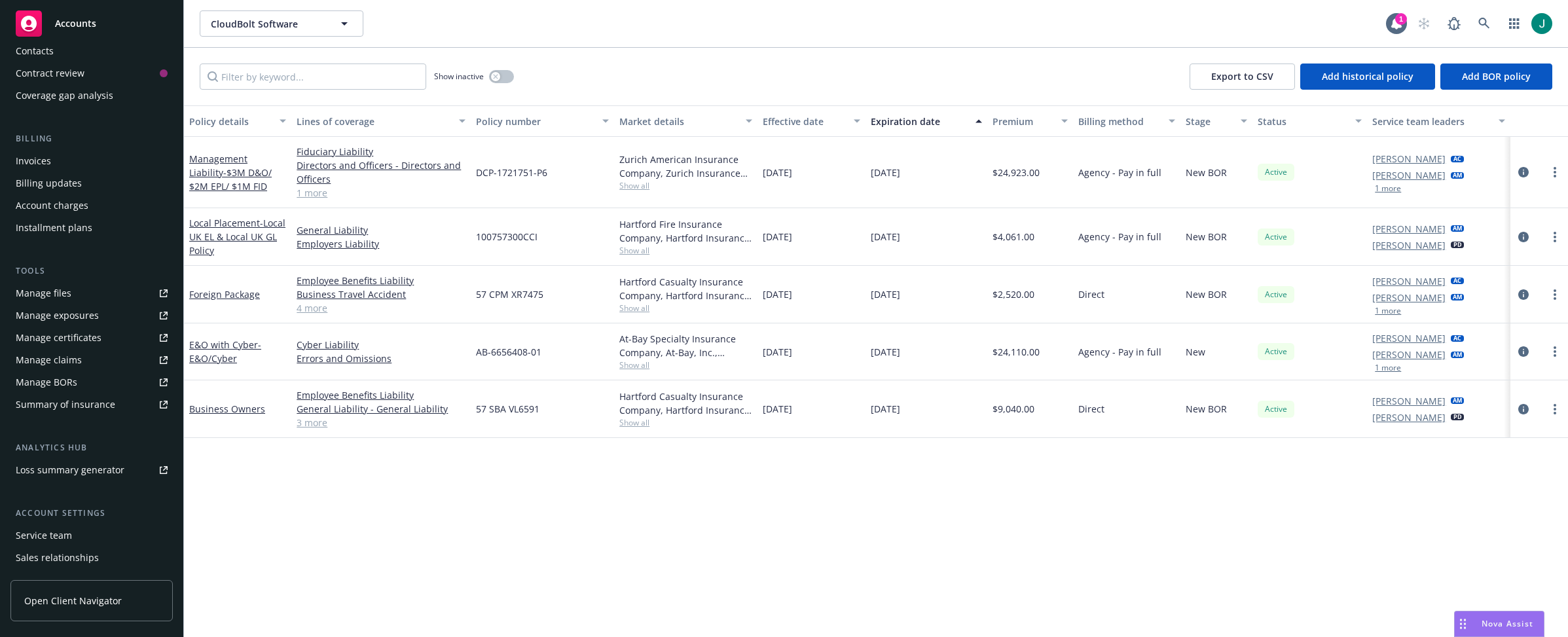
scroll to position [85, 0]
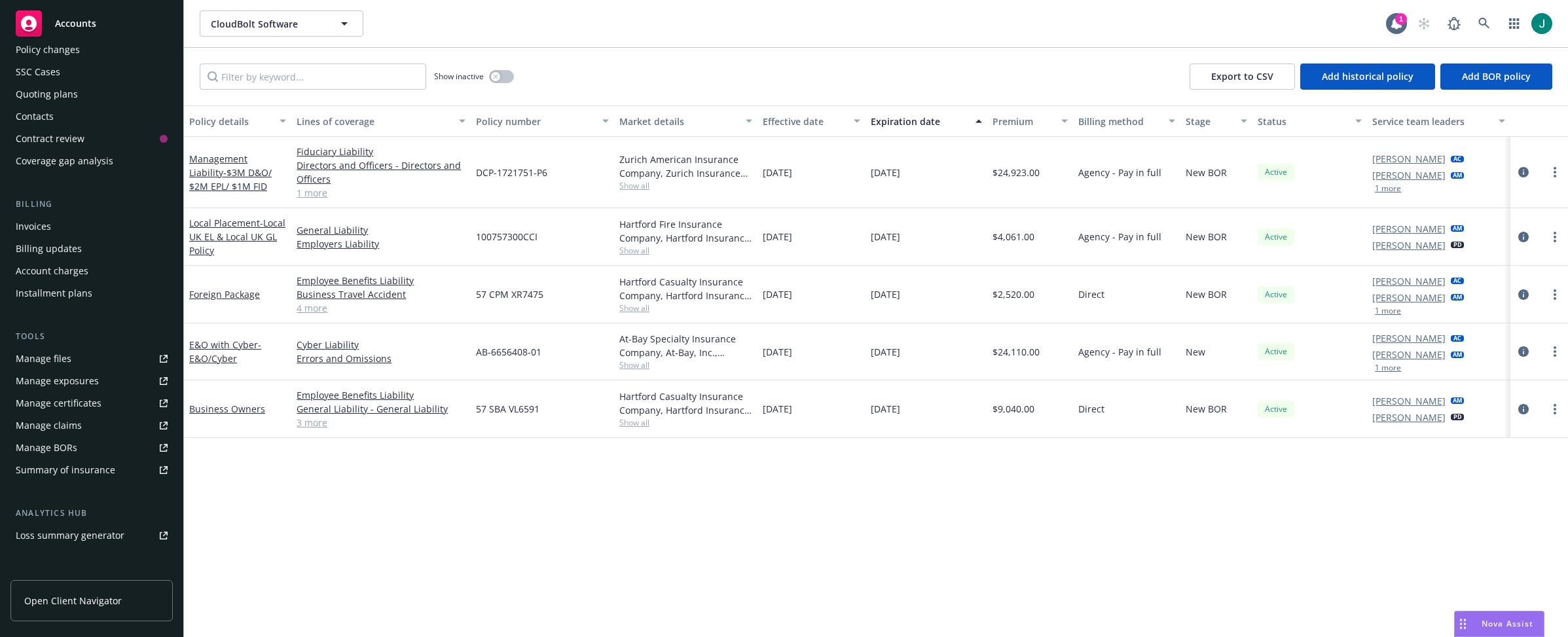
click at [62, 266] on div "Account charges" at bounding box center [52, 272] width 73 height 21
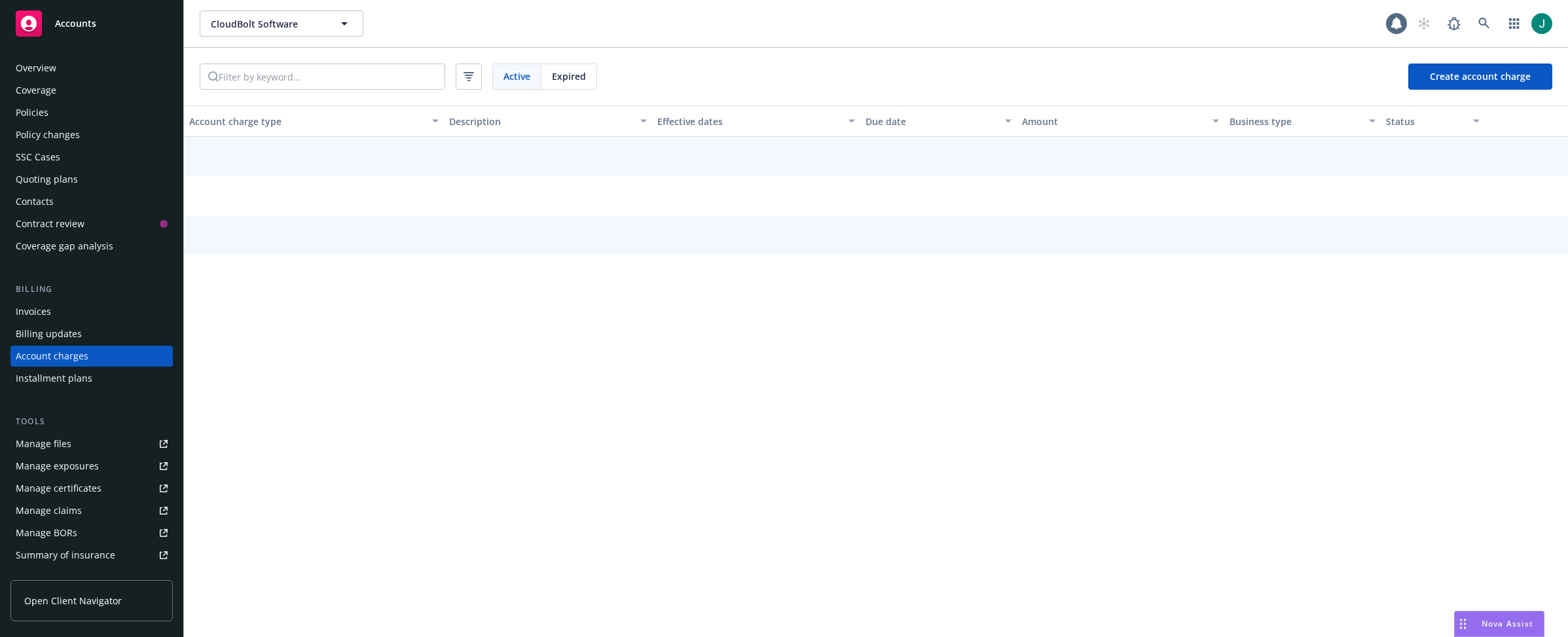
scroll to position [17, 0]
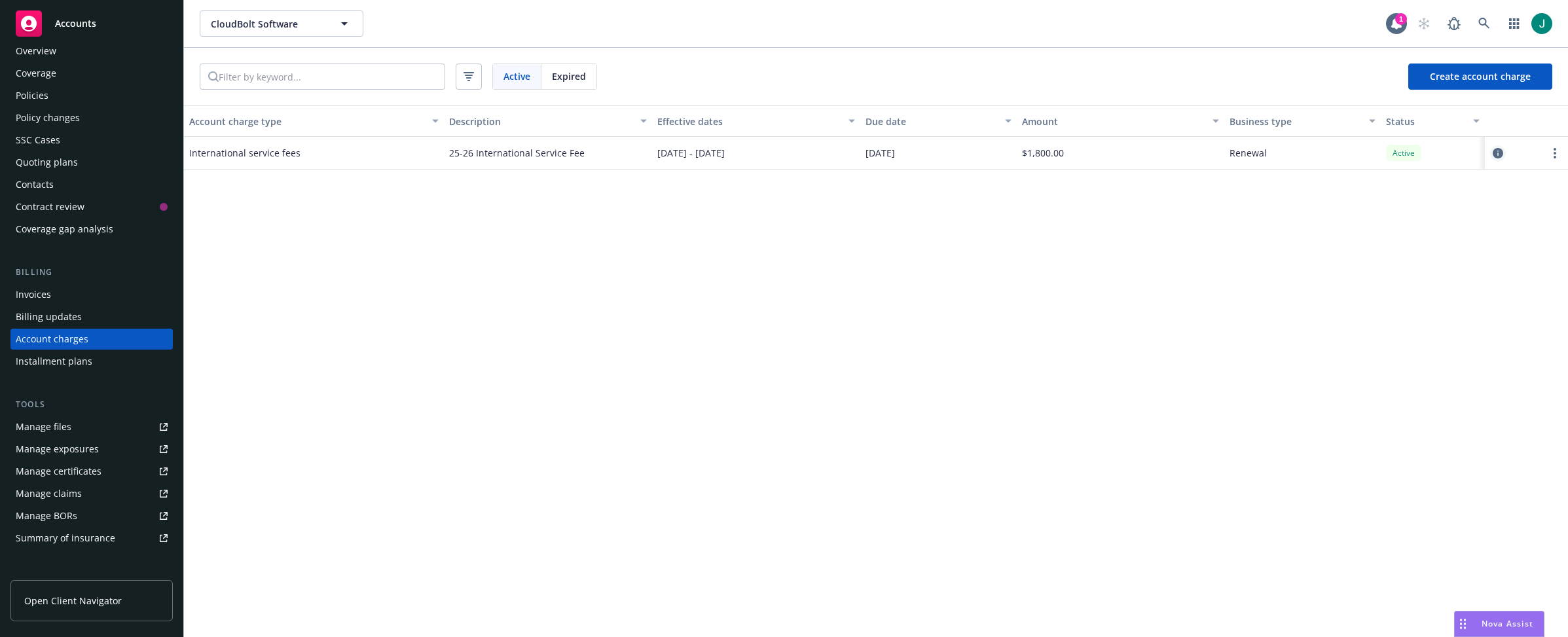
click at [1377, 154] on icon "circleInformation" at bounding box center [1498, 154] width 11 height 11
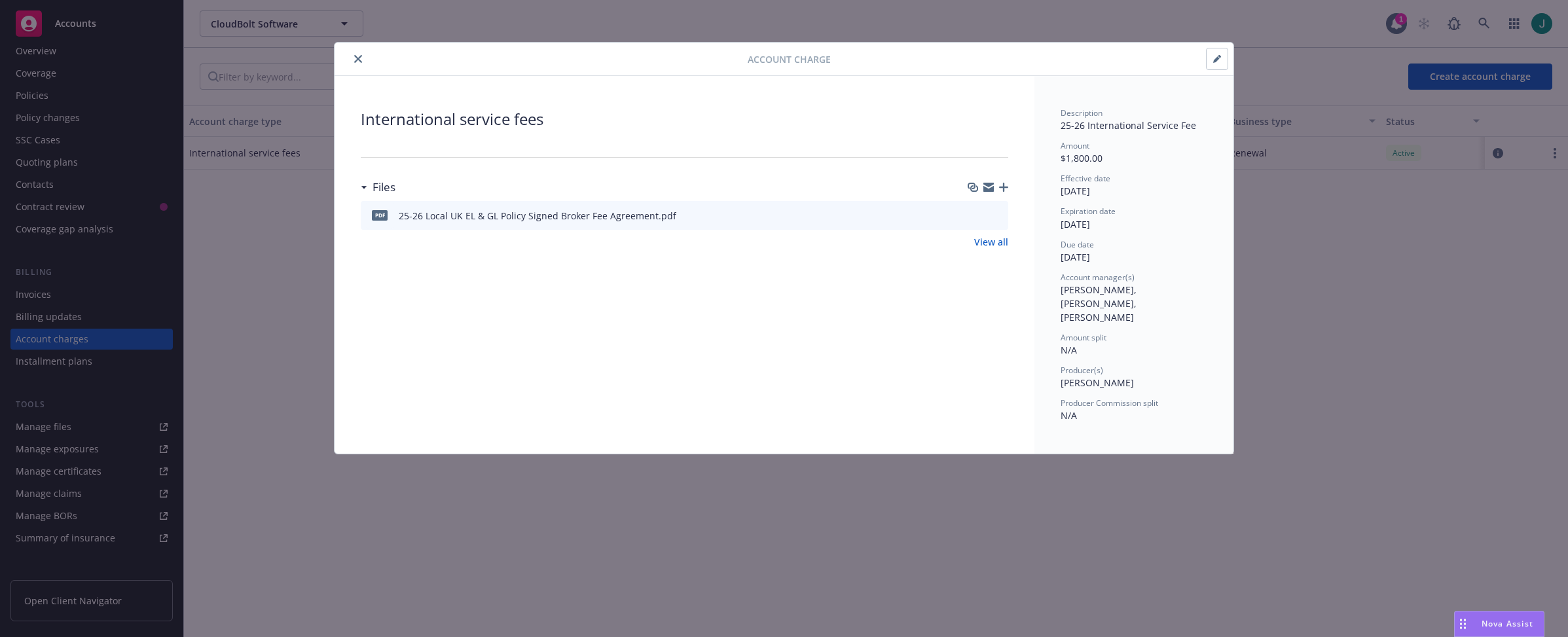
click at [1217, 59] on icon "button" at bounding box center [1216, 59] width 7 height 7
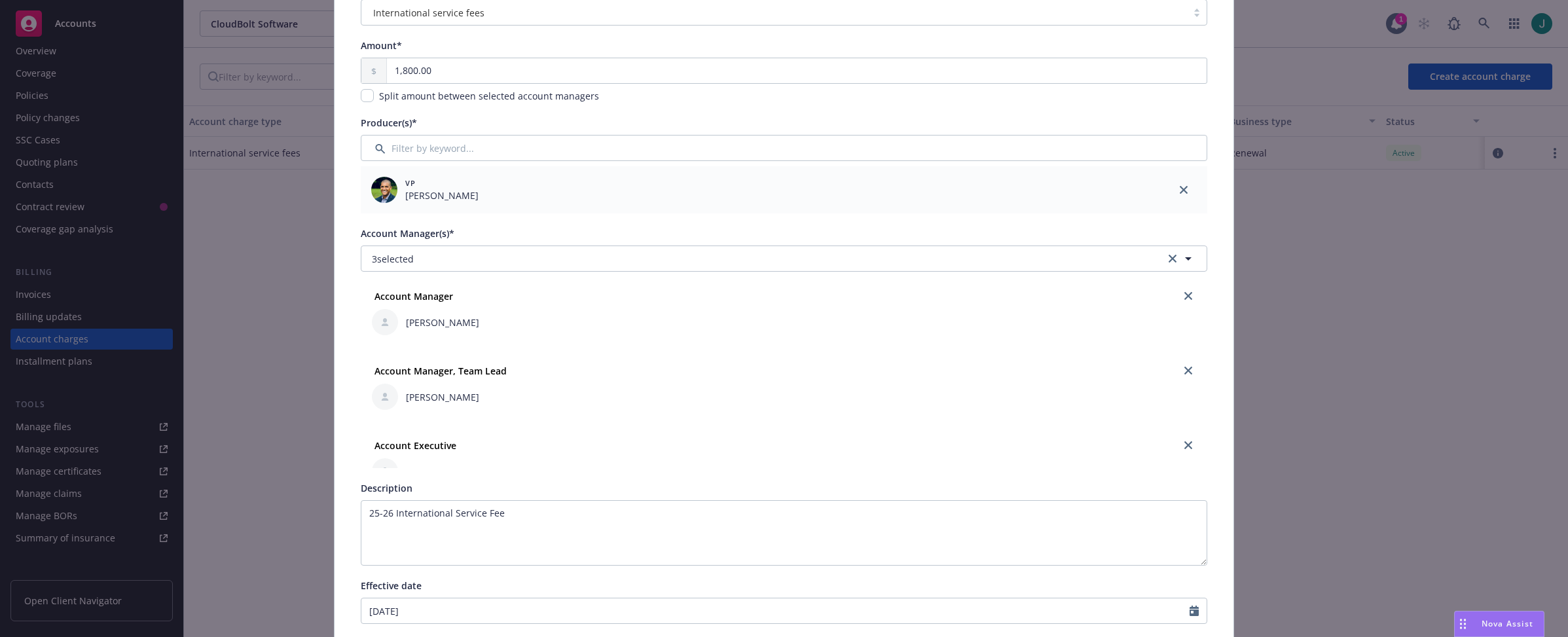
scroll to position [27, 0]
click at [1185, 418] on icon "close" at bounding box center [1188, 418] width 8 height 8
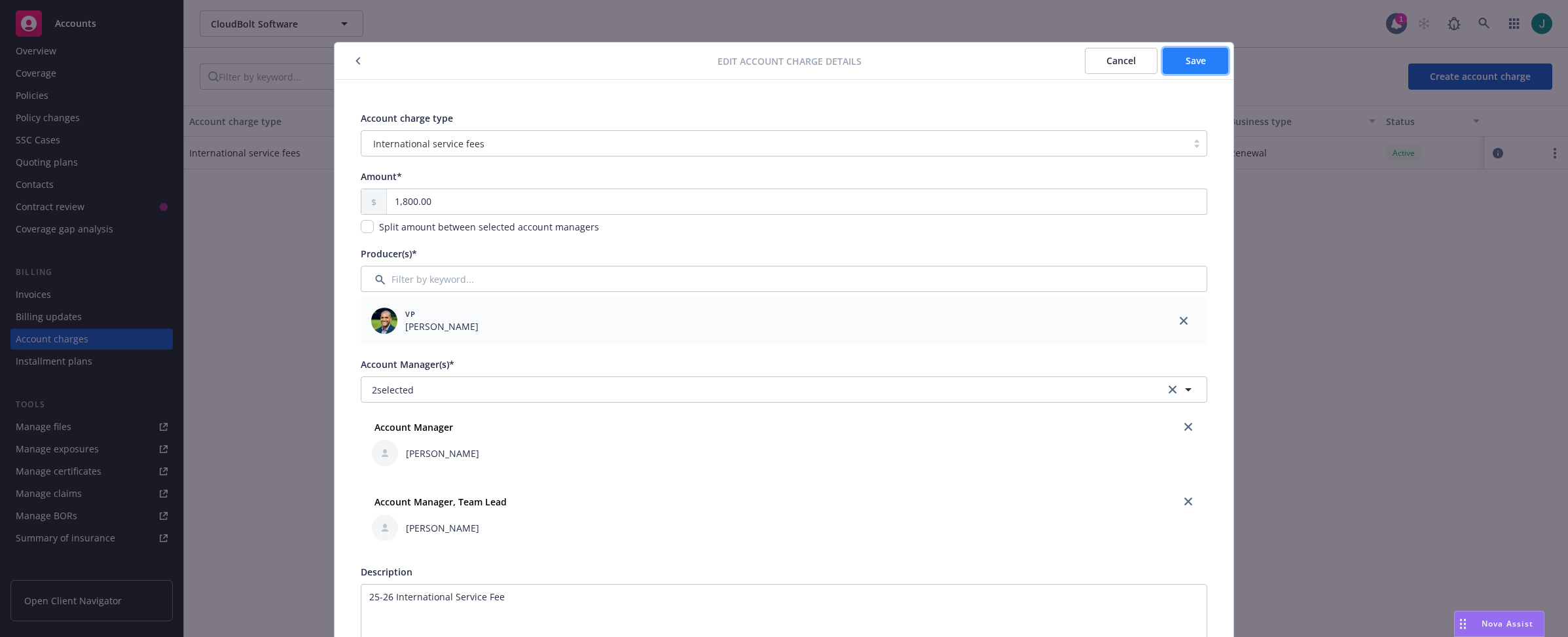
click at [1186, 61] on span "Save" at bounding box center [1196, 61] width 20 height 12
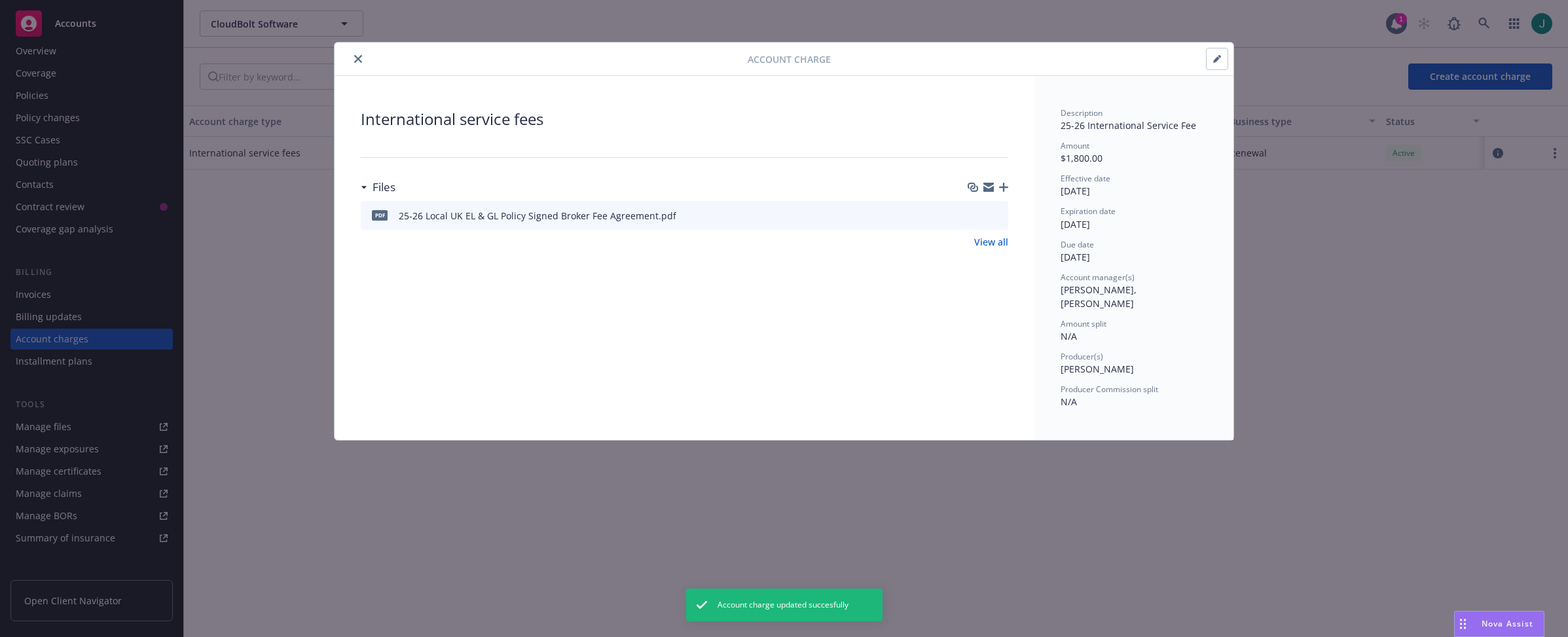
click at [1221, 61] on icon "button" at bounding box center [1217, 59] width 8 height 8
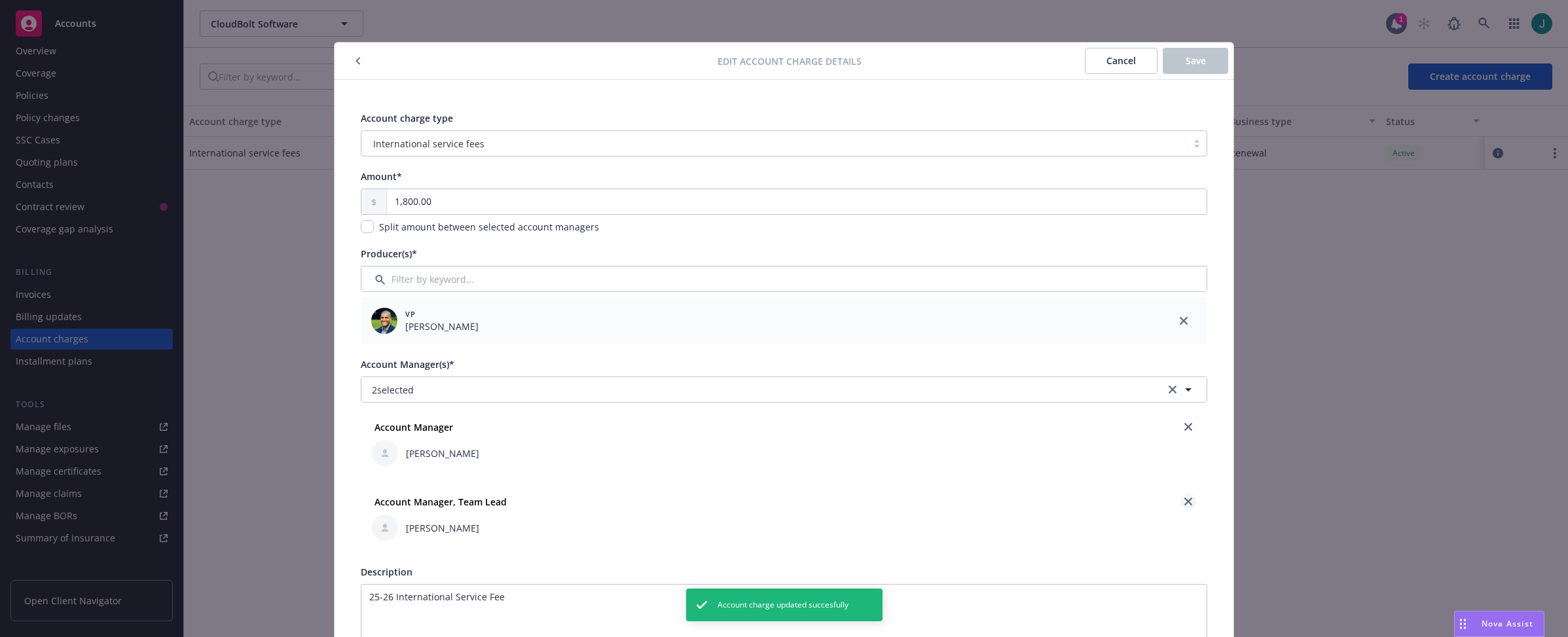
click at [1185, 505] on icon "close" at bounding box center [1188, 502] width 8 height 8
click at [1196, 64] on span "Save" at bounding box center [1196, 61] width 20 height 12
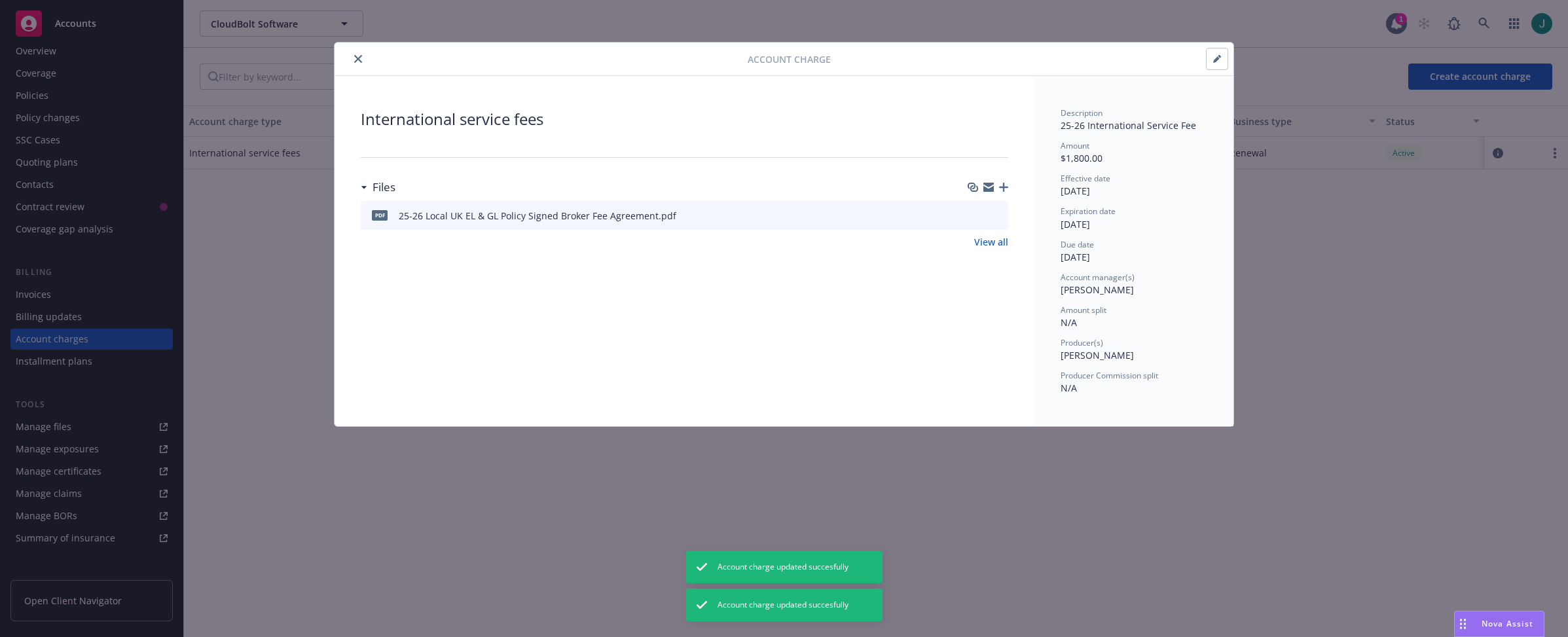
click at [357, 56] on icon "close" at bounding box center [358, 59] width 8 height 8
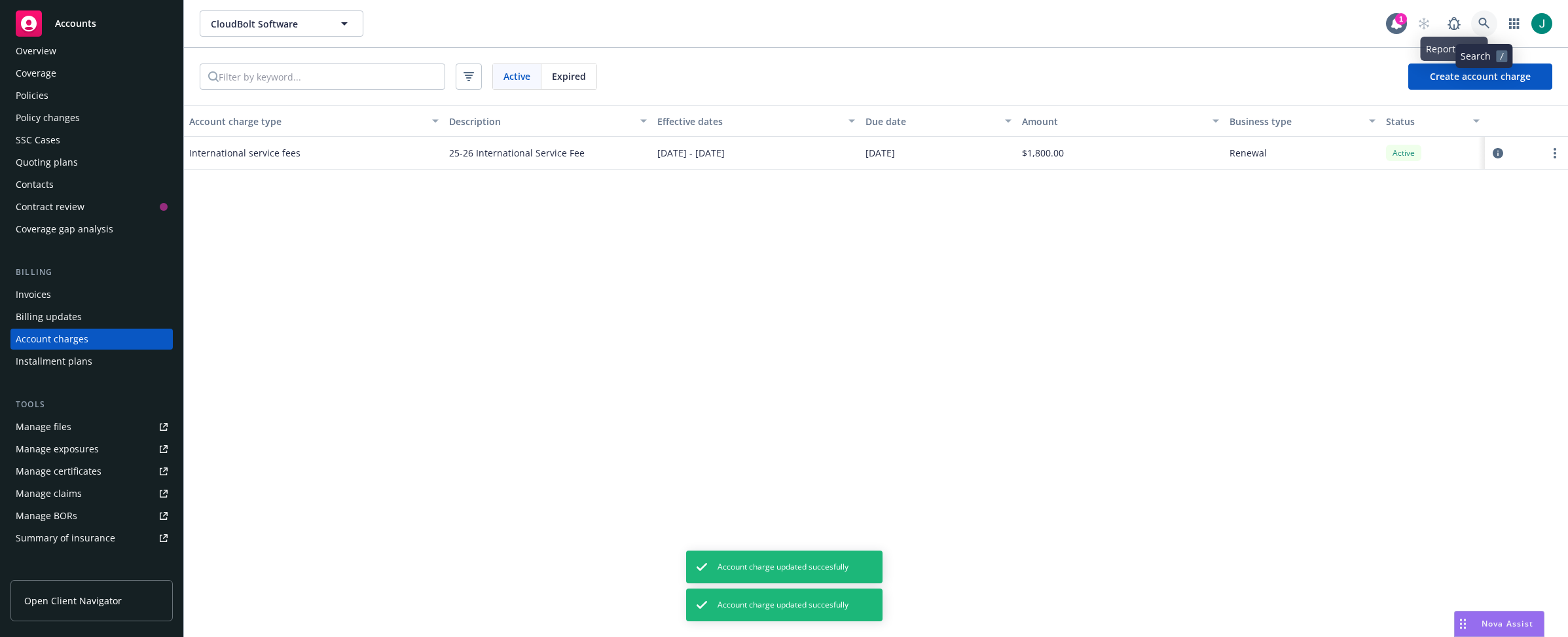
click at [1377, 17] on link at bounding box center [1484, 23] width 26 height 26
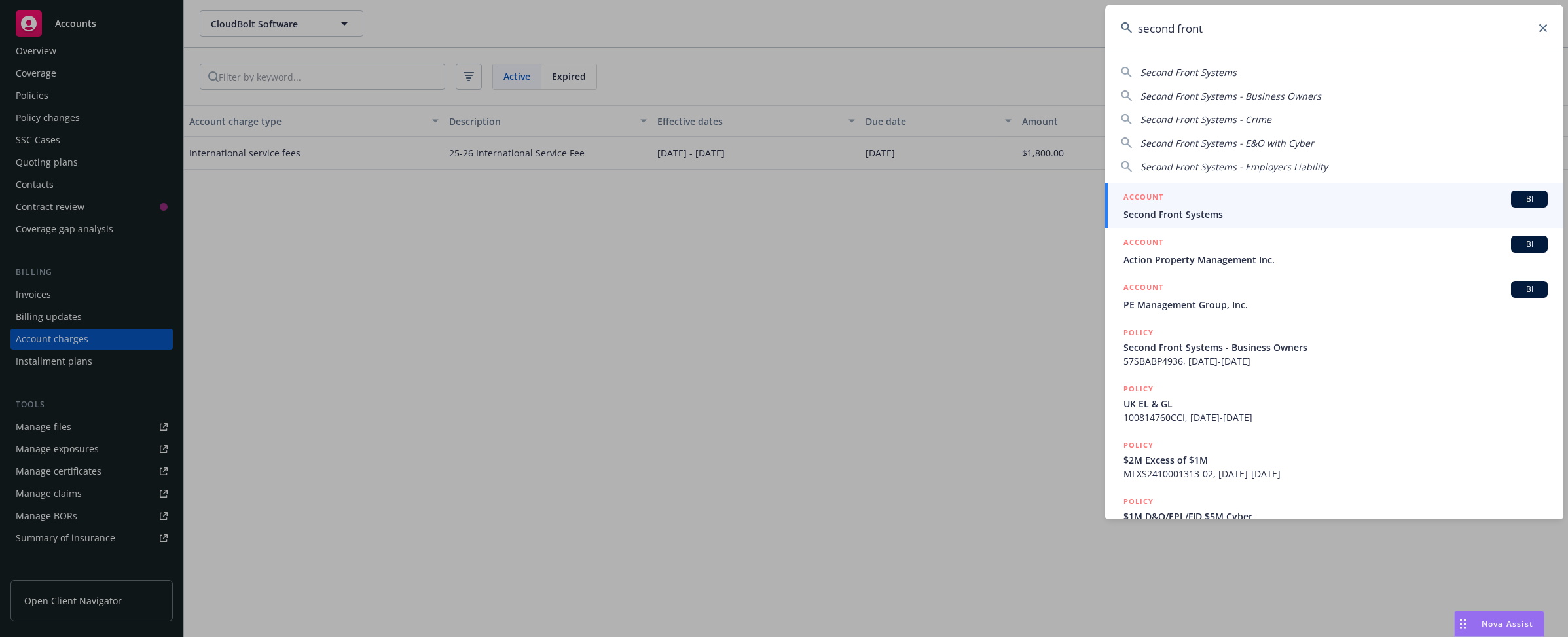
type input "second front"
click at [1181, 204] on div "ACCOUNT BI" at bounding box center [1336, 199] width 424 height 17
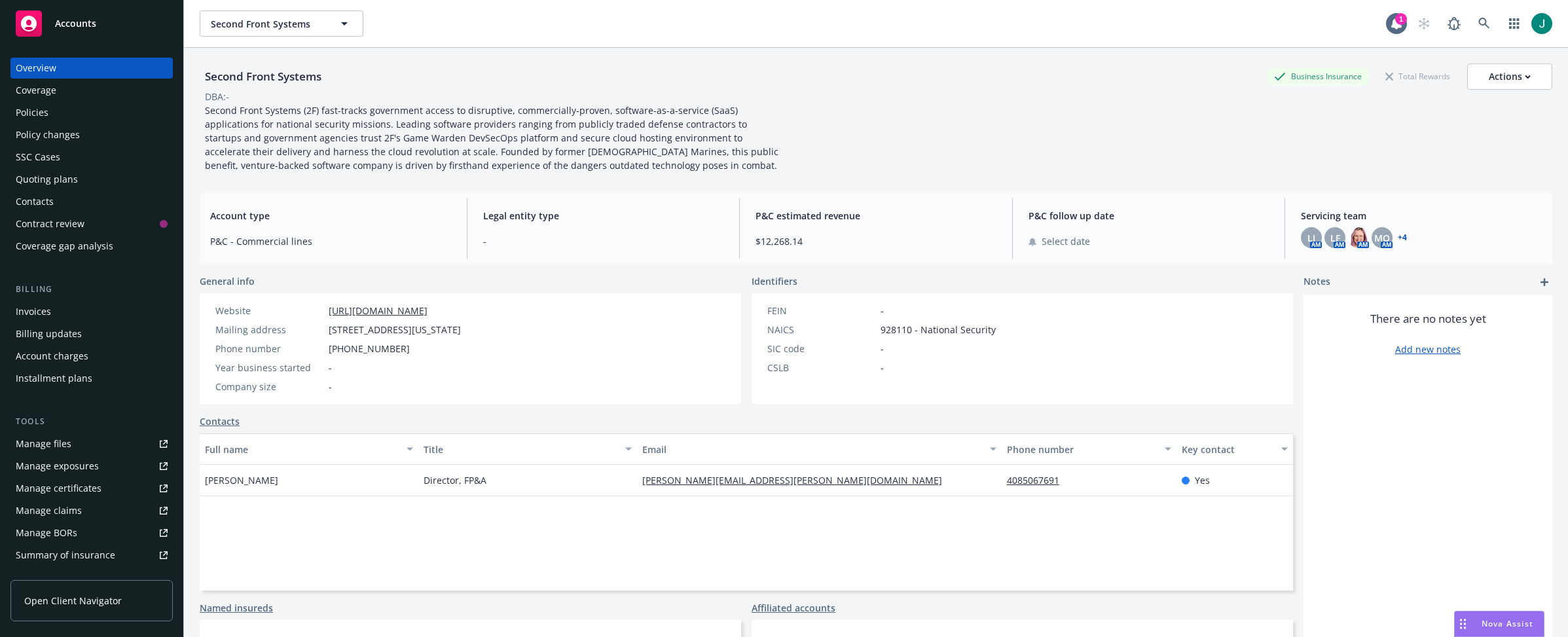
click at [39, 113] on div "Policies" at bounding box center [32, 113] width 33 height 21
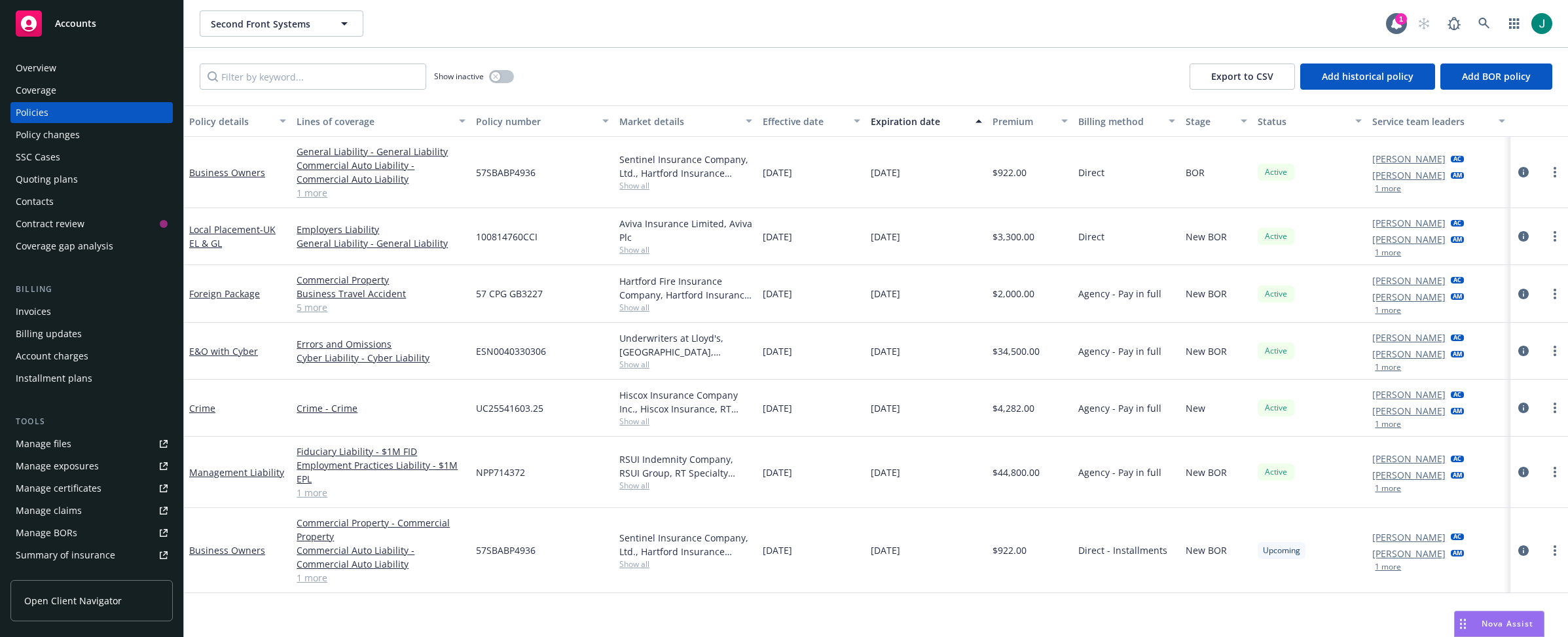
click at [76, 356] on div "Account charges" at bounding box center [52, 356] width 73 height 21
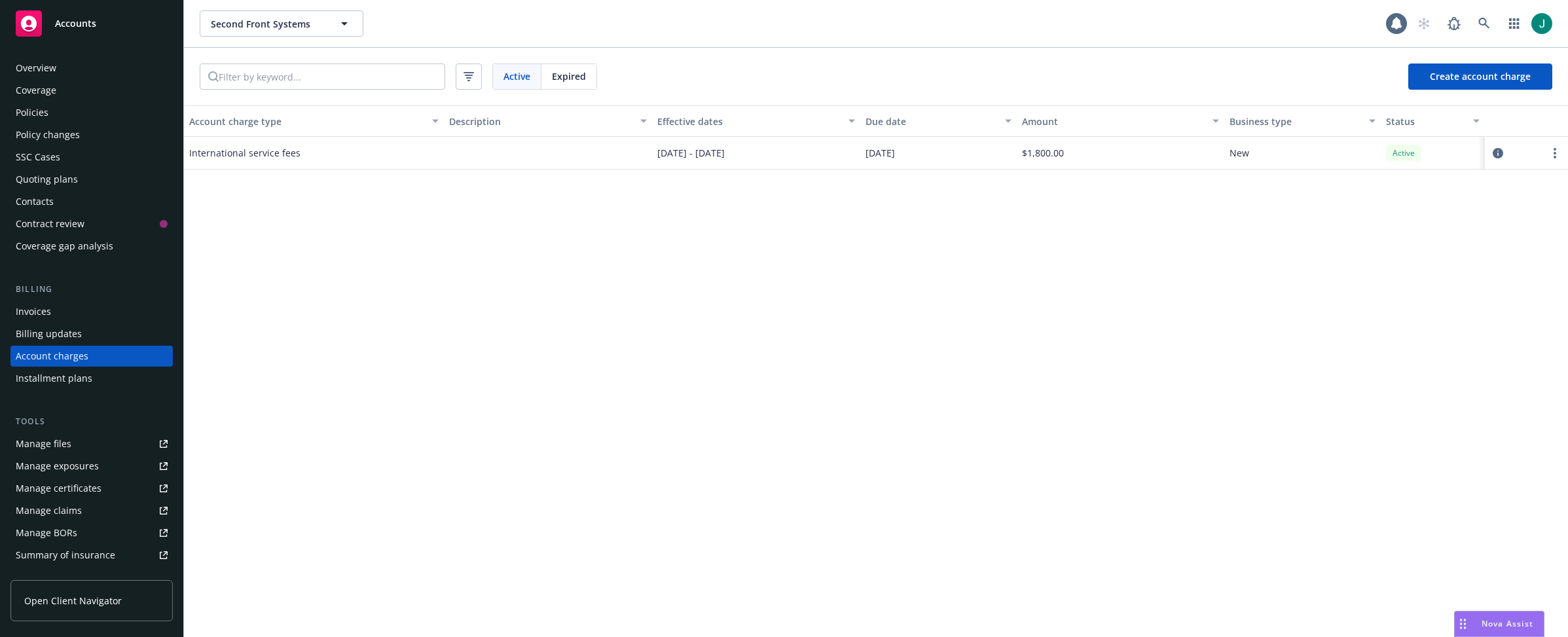
scroll to position [17, 0]
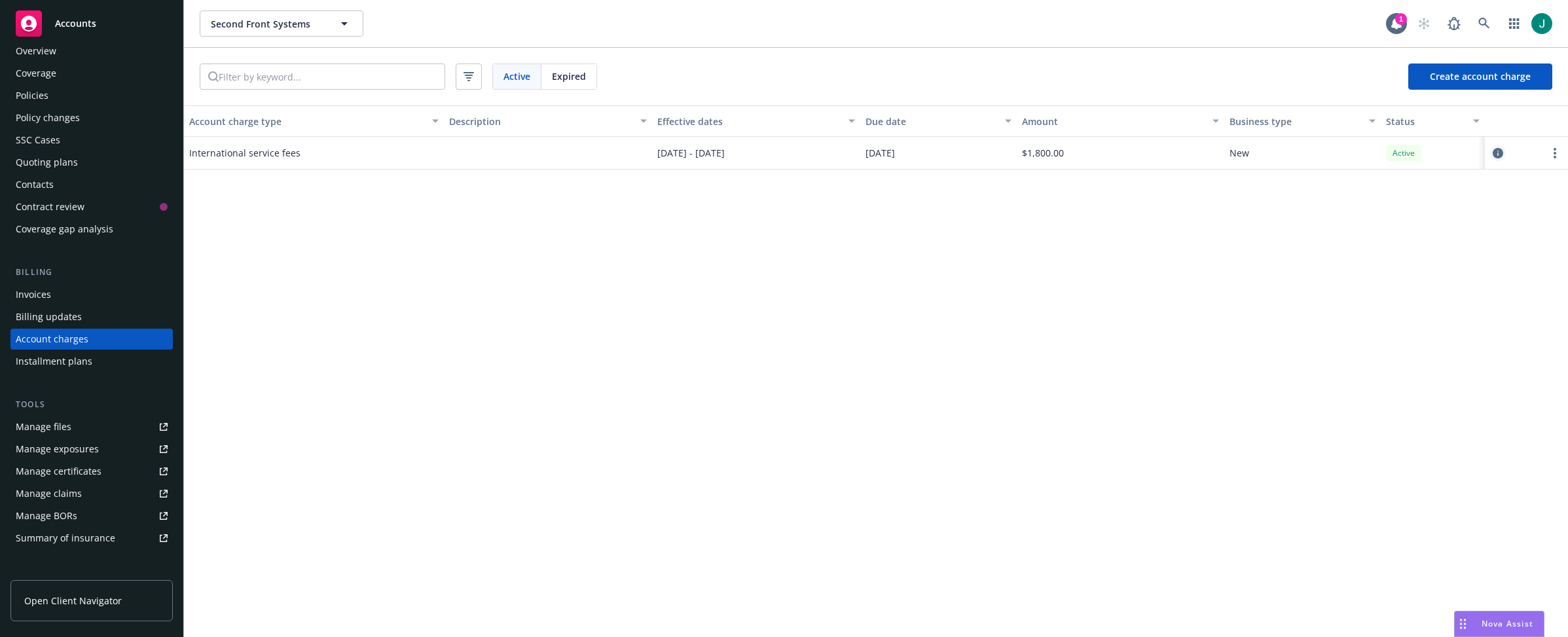
click at [1377, 149] on icon "circleInformation" at bounding box center [1498, 154] width 11 height 11
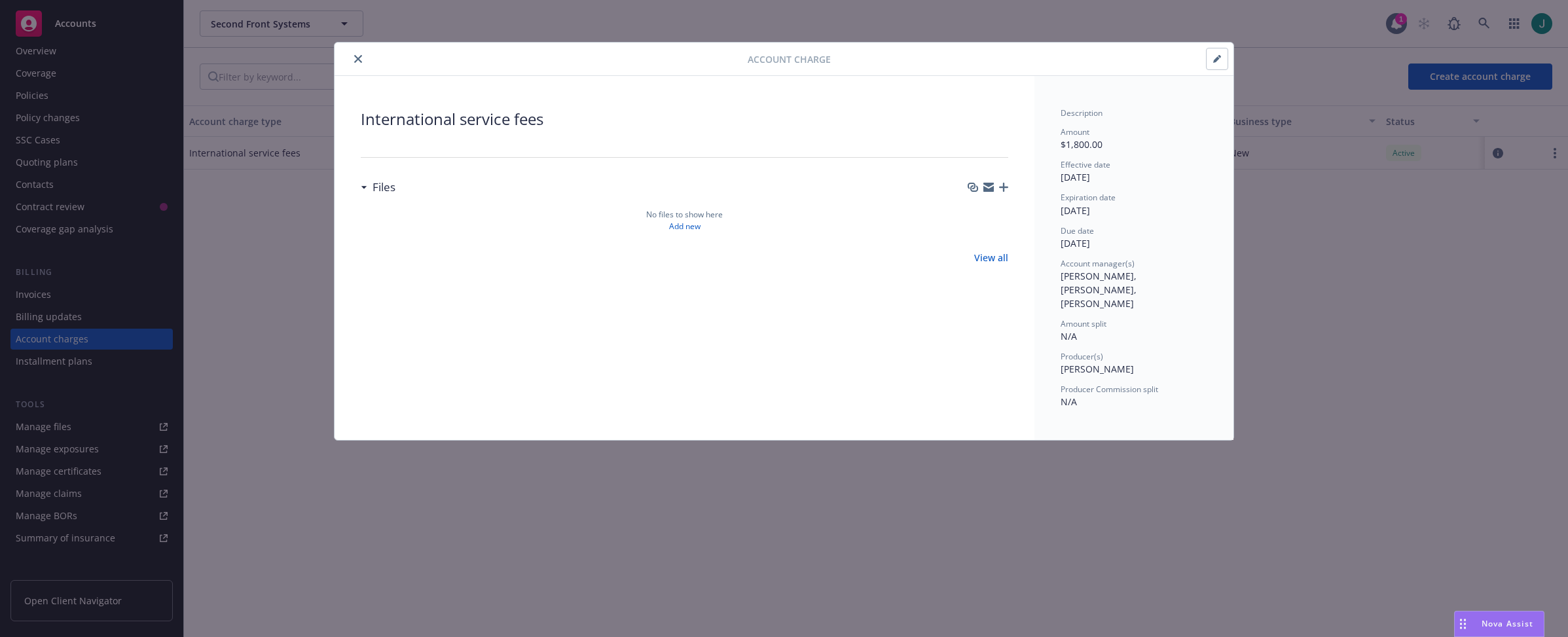
click at [1207, 59] on button "button" at bounding box center [1217, 59] width 21 height 21
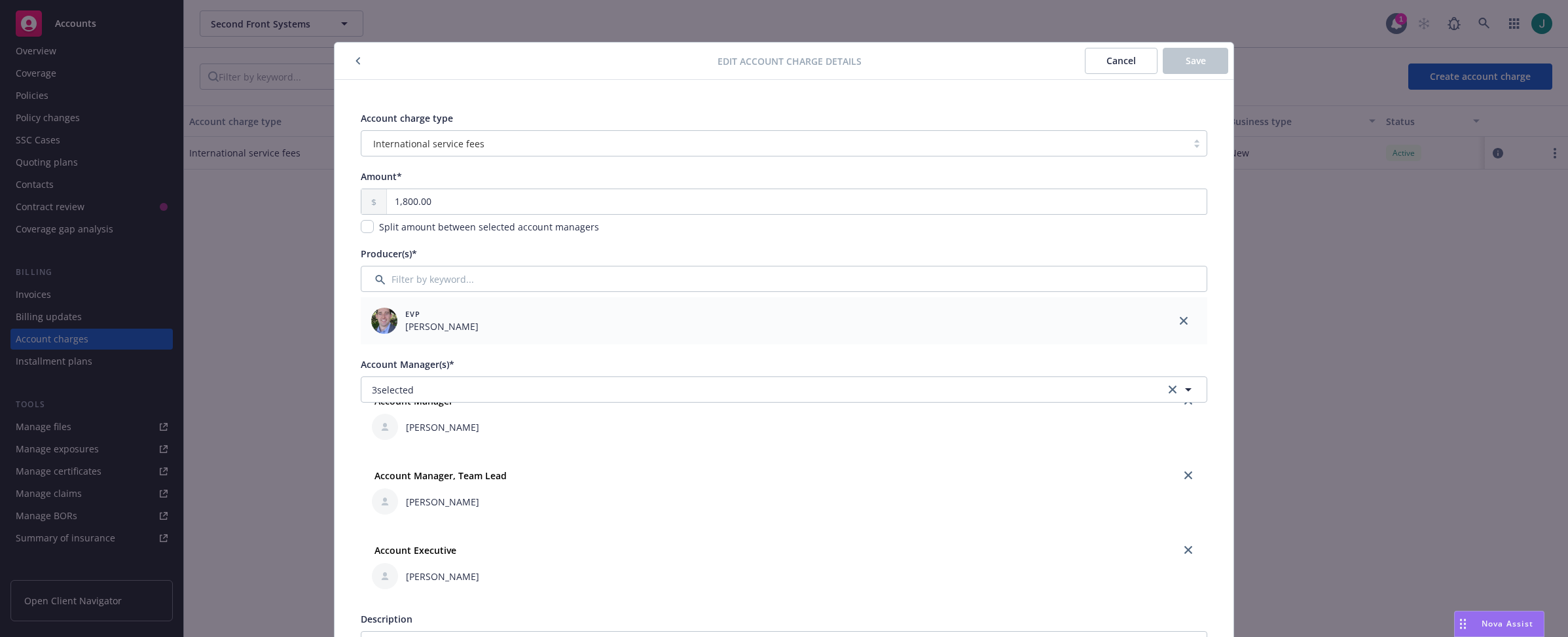
scroll to position [27, 0]
click at [1185, 474] on icon "close" at bounding box center [1188, 474] width 8 height 8
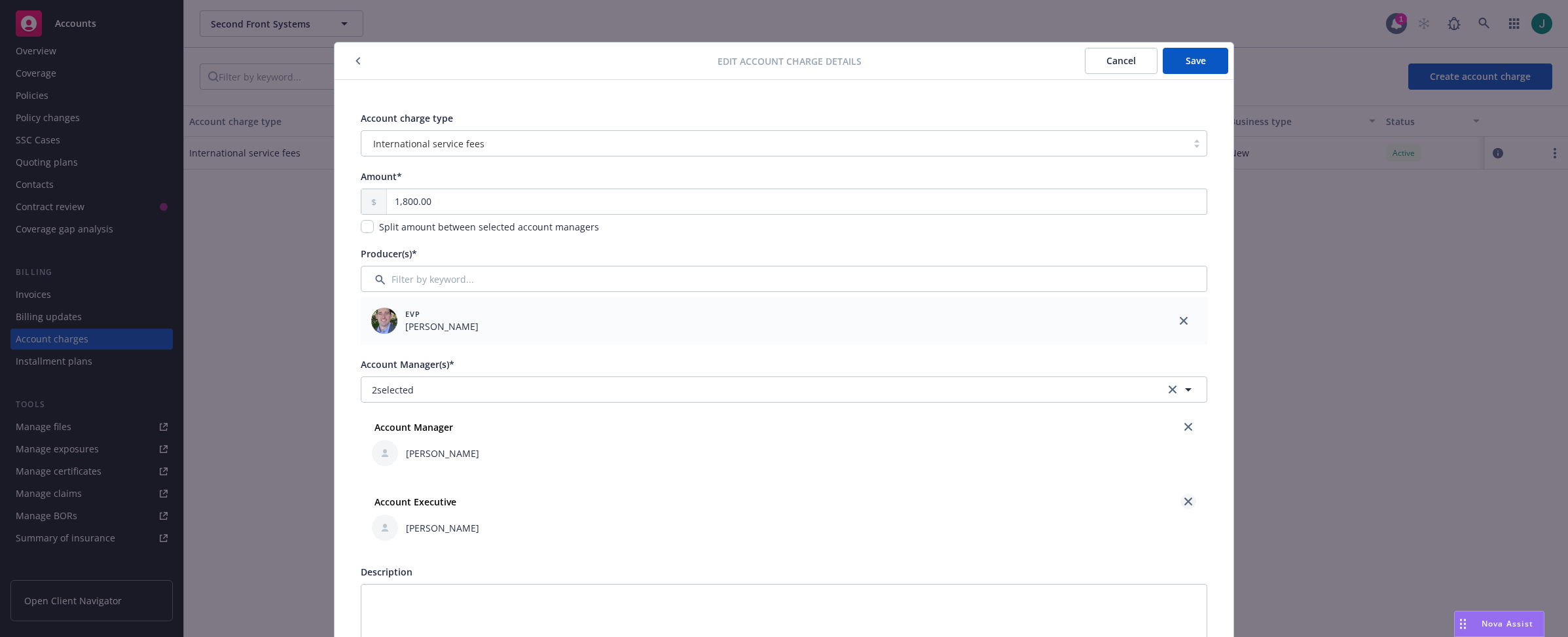
click at [1186, 496] on link "close" at bounding box center [1188, 502] width 16 height 16
click at [1191, 64] on span "Save" at bounding box center [1196, 61] width 20 height 12
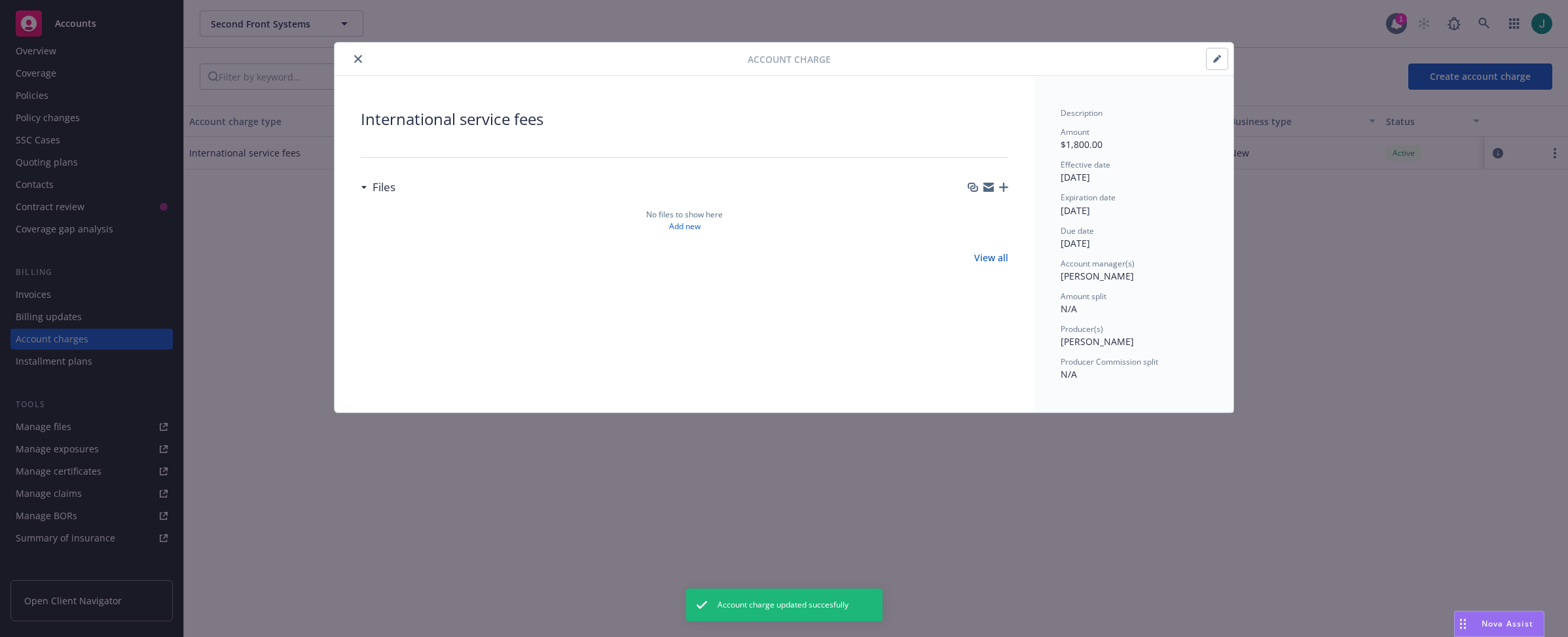
click at [362, 60] on button "close" at bounding box center [358, 59] width 16 height 16
